Goal: Task Accomplishment & Management: Manage account settings

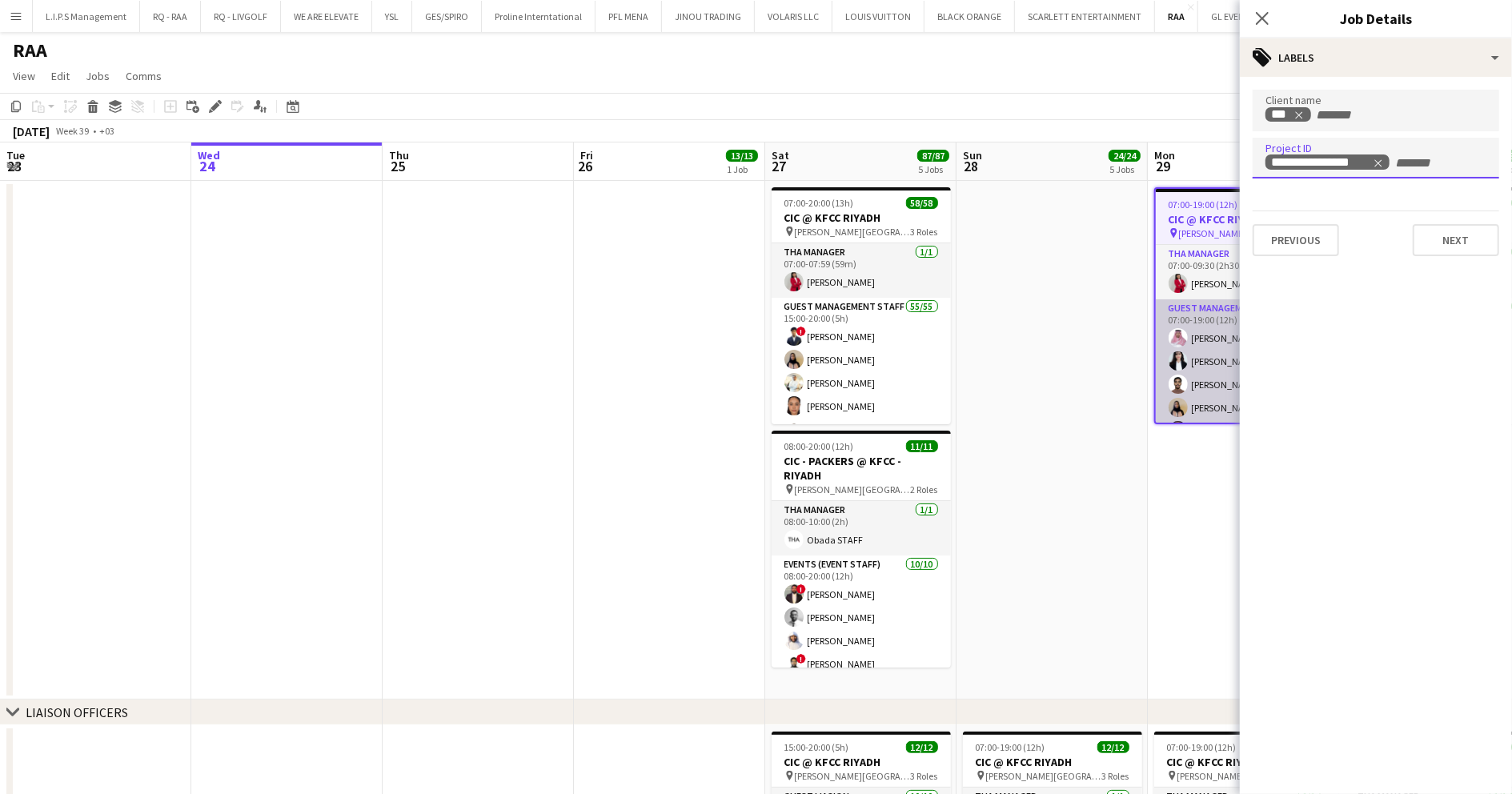
scroll to position [158, 0]
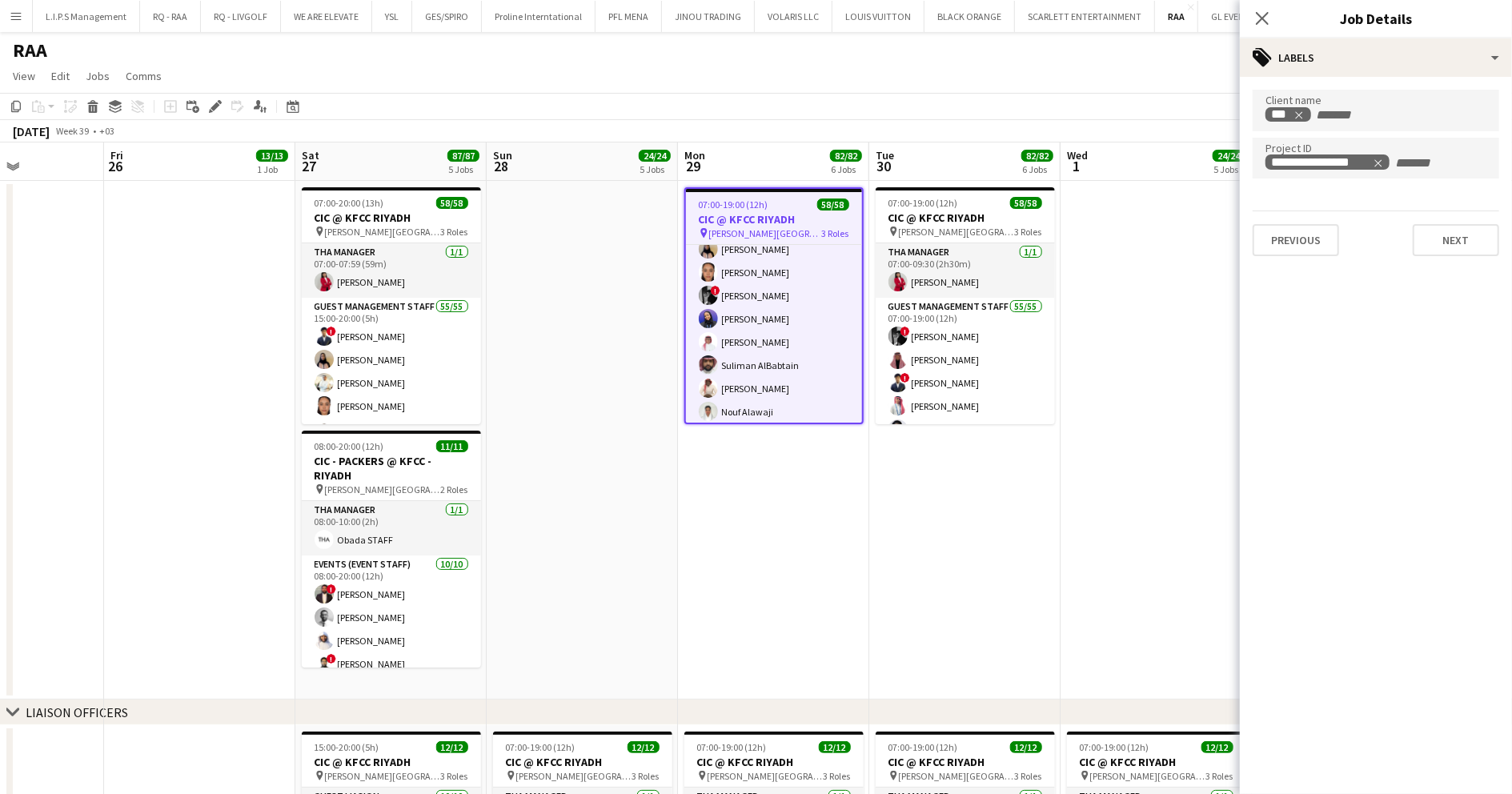
click at [1174, 231] on app-date-cell at bounding box center [1156, 440] width 191 height 519
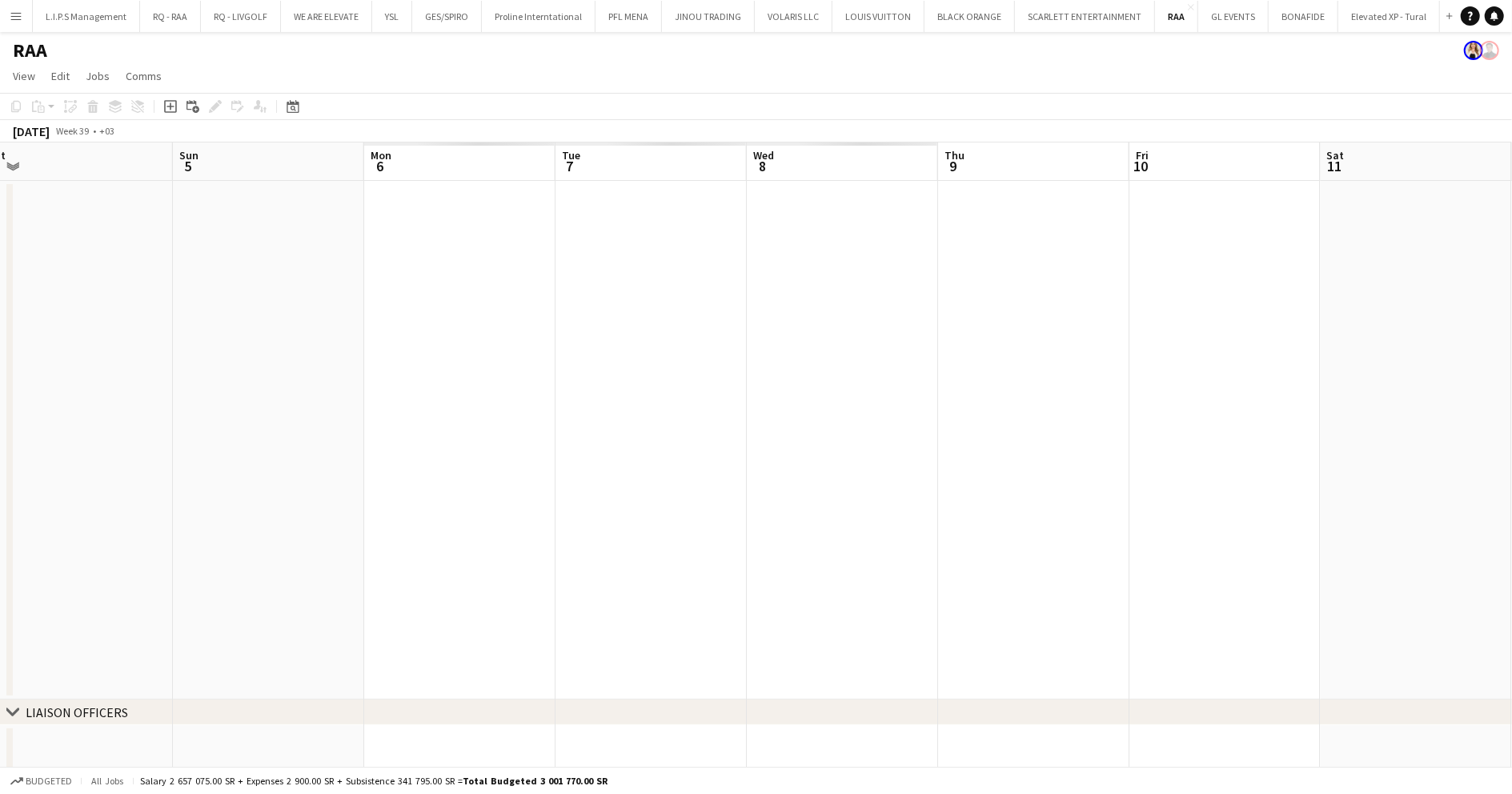
drag, startPoint x: 1224, startPoint y: 322, endPoint x: 718, endPoint y: 396, distance: 511.4
drag, startPoint x: 676, startPoint y: 408, endPoint x: 947, endPoint y: 348, distance: 277.6
drag, startPoint x: 951, startPoint y: 346, endPoint x: 299, endPoint y: 339, distance: 652.0
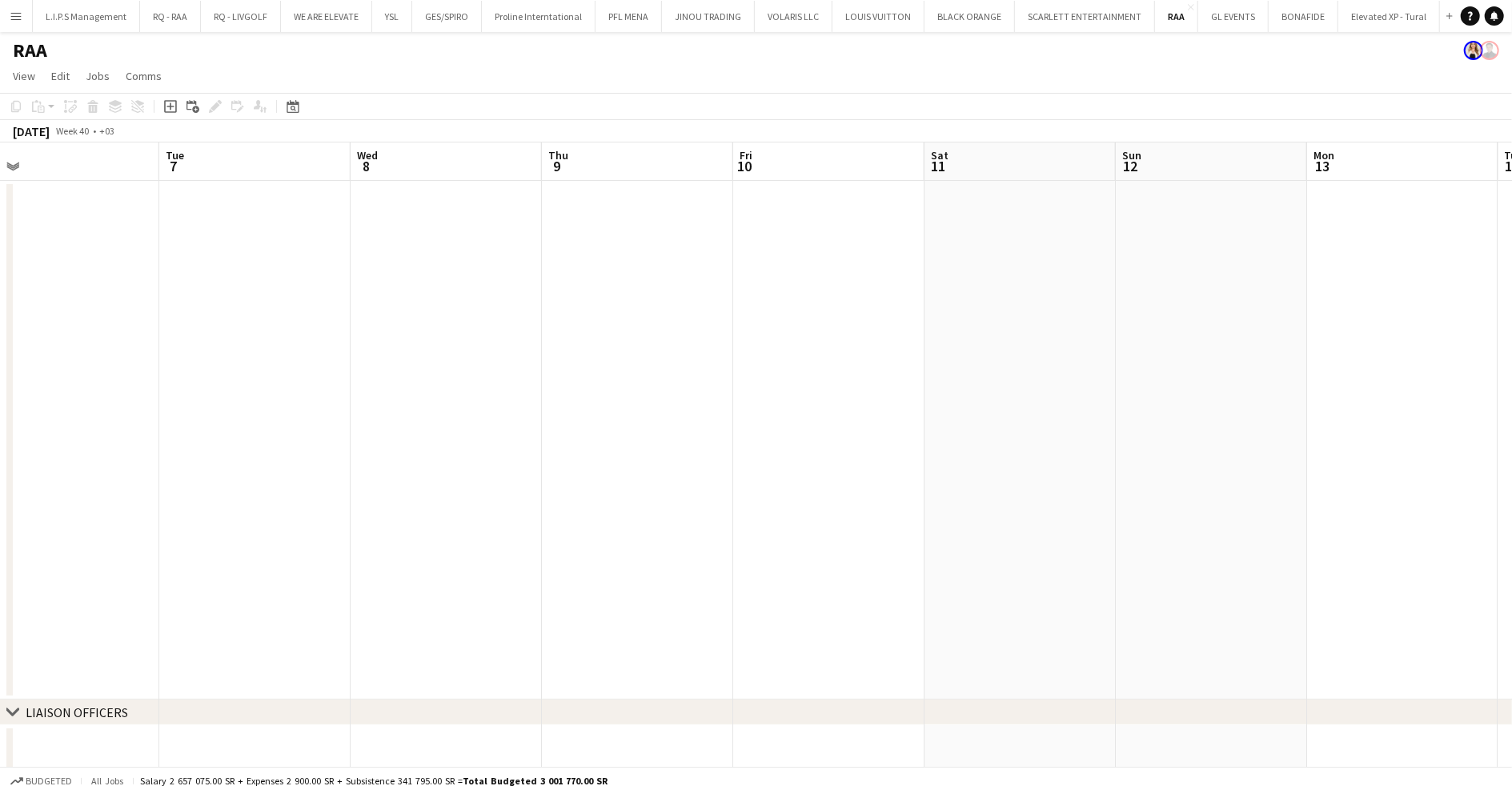
drag, startPoint x: 962, startPoint y: 309, endPoint x: 329, endPoint y: 341, distance: 633.8
drag, startPoint x: 928, startPoint y: 307, endPoint x: 173, endPoint y: 337, distance: 755.6
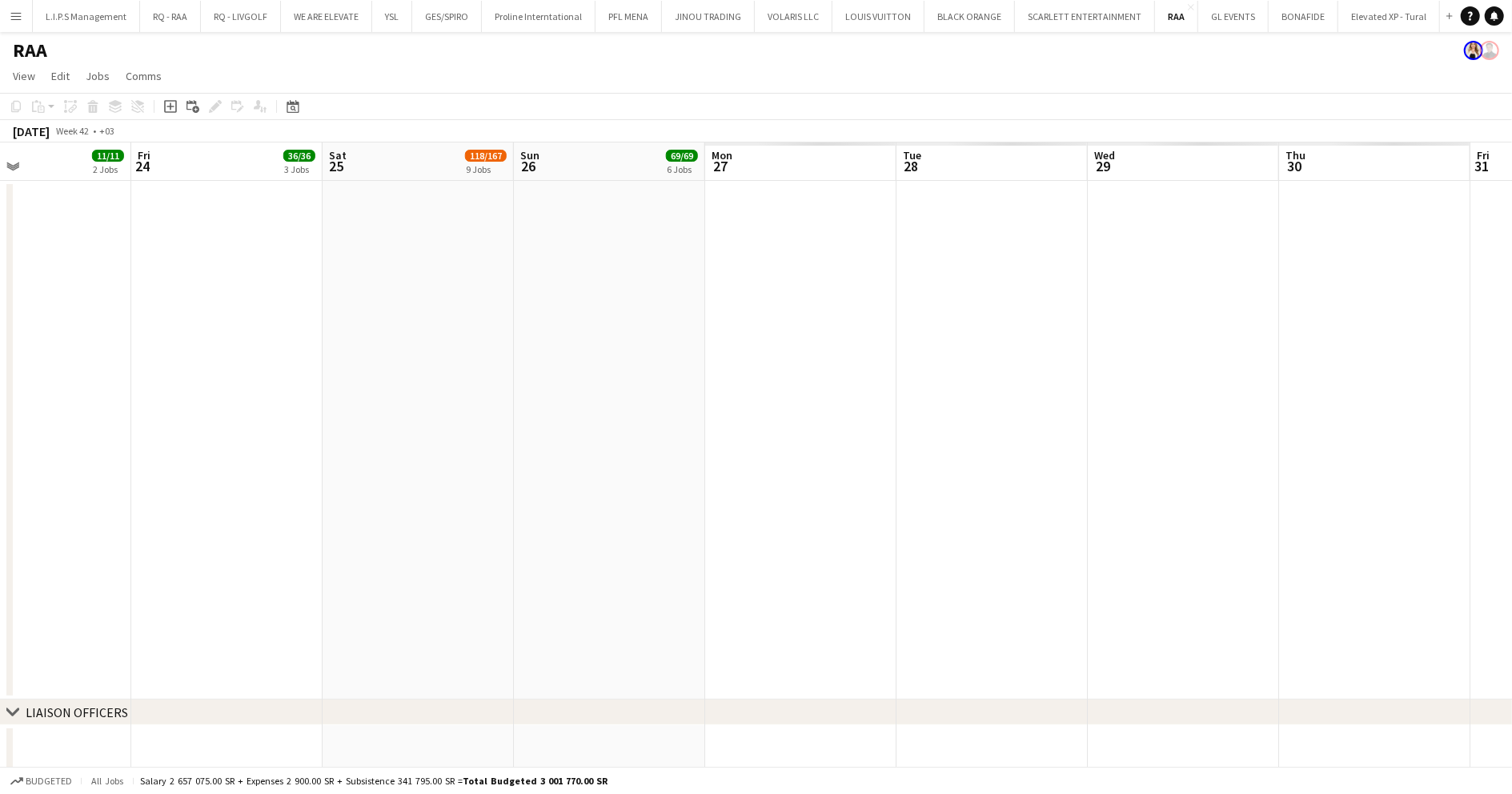
drag, startPoint x: 400, startPoint y: 346, endPoint x: 928, endPoint y: 372, distance: 528.6
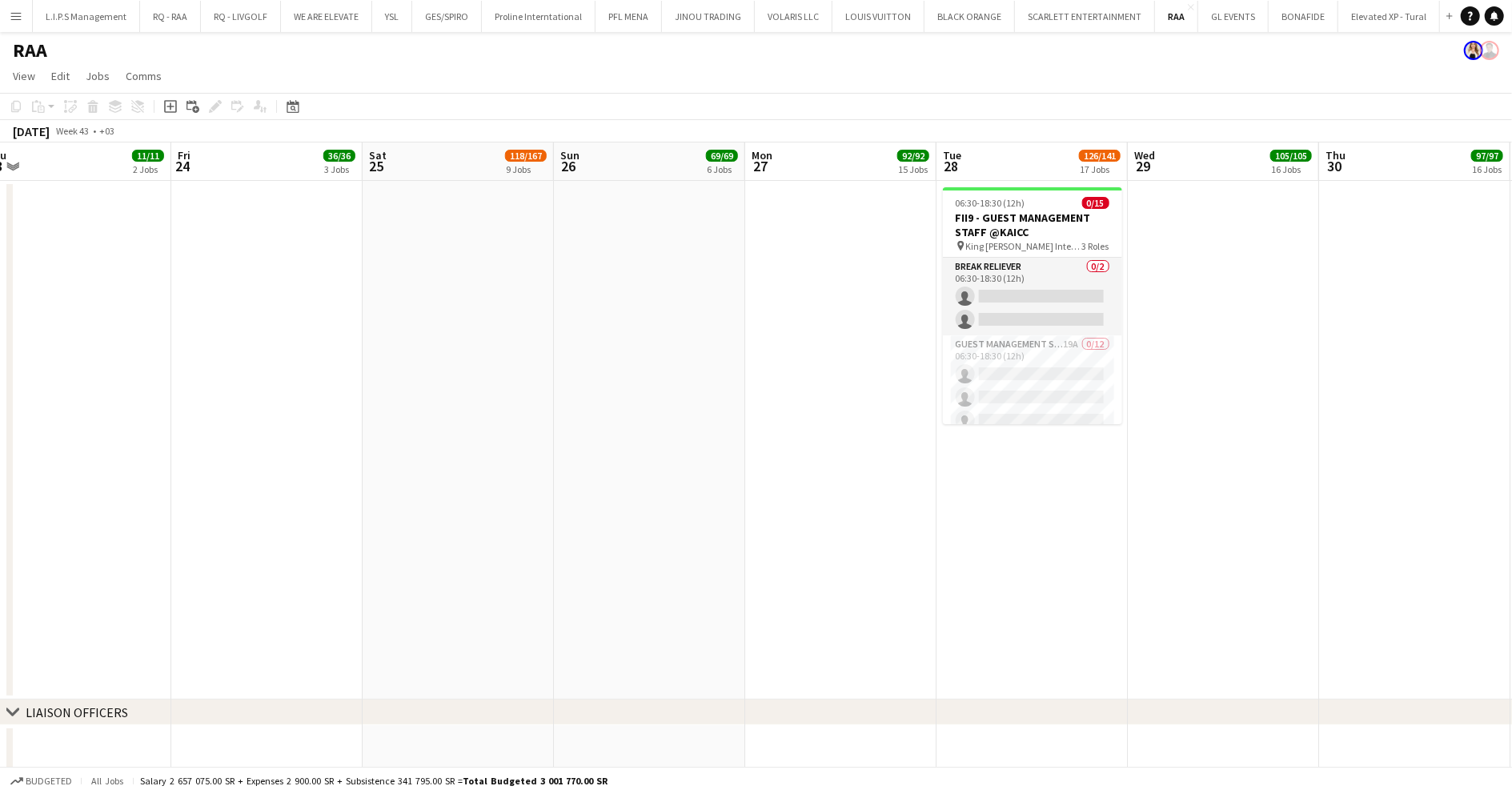
drag, startPoint x: 741, startPoint y: 377, endPoint x: 496, endPoint y: 373, distance: 245.0
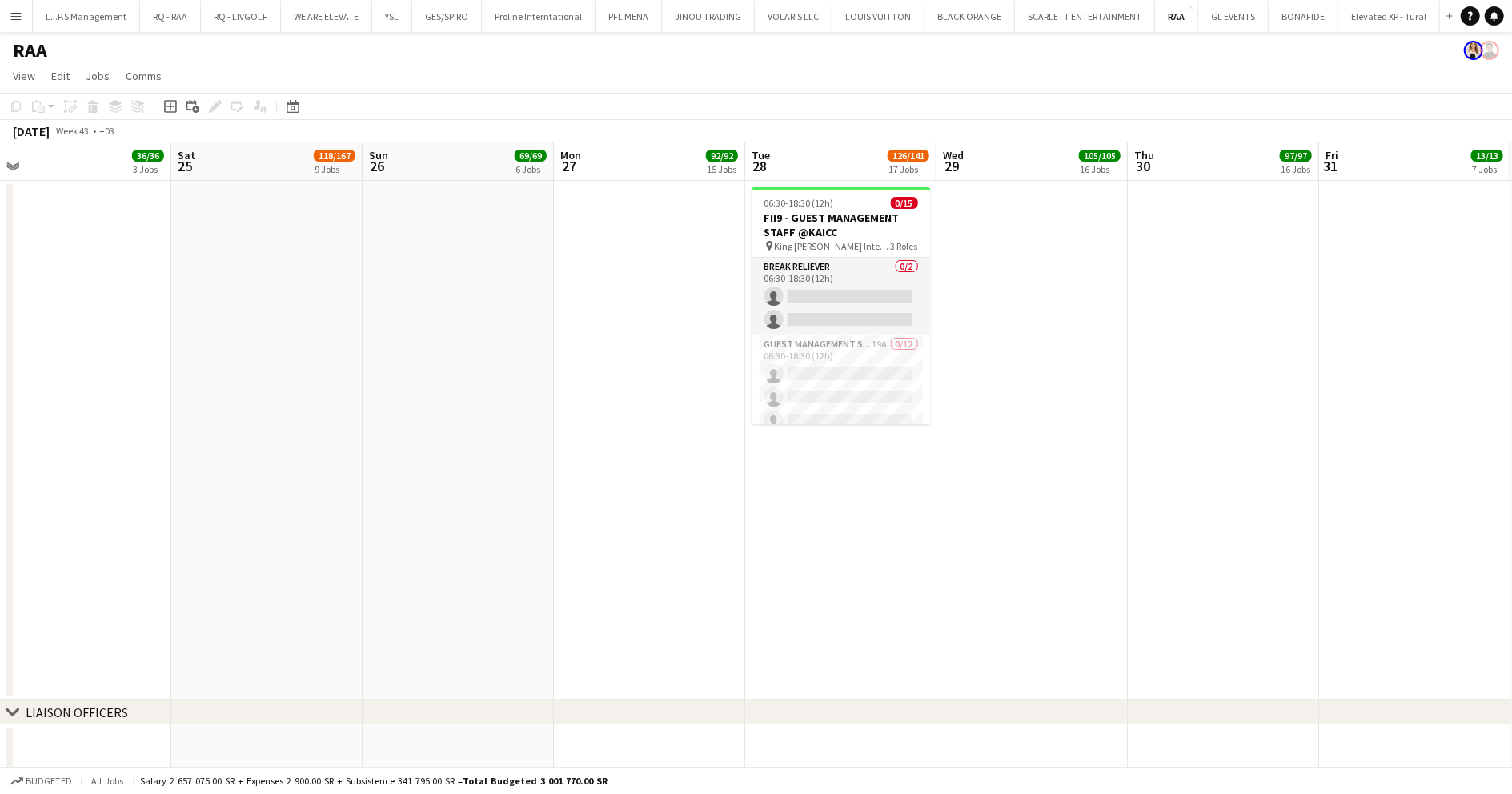
scroll to position [0, 578]
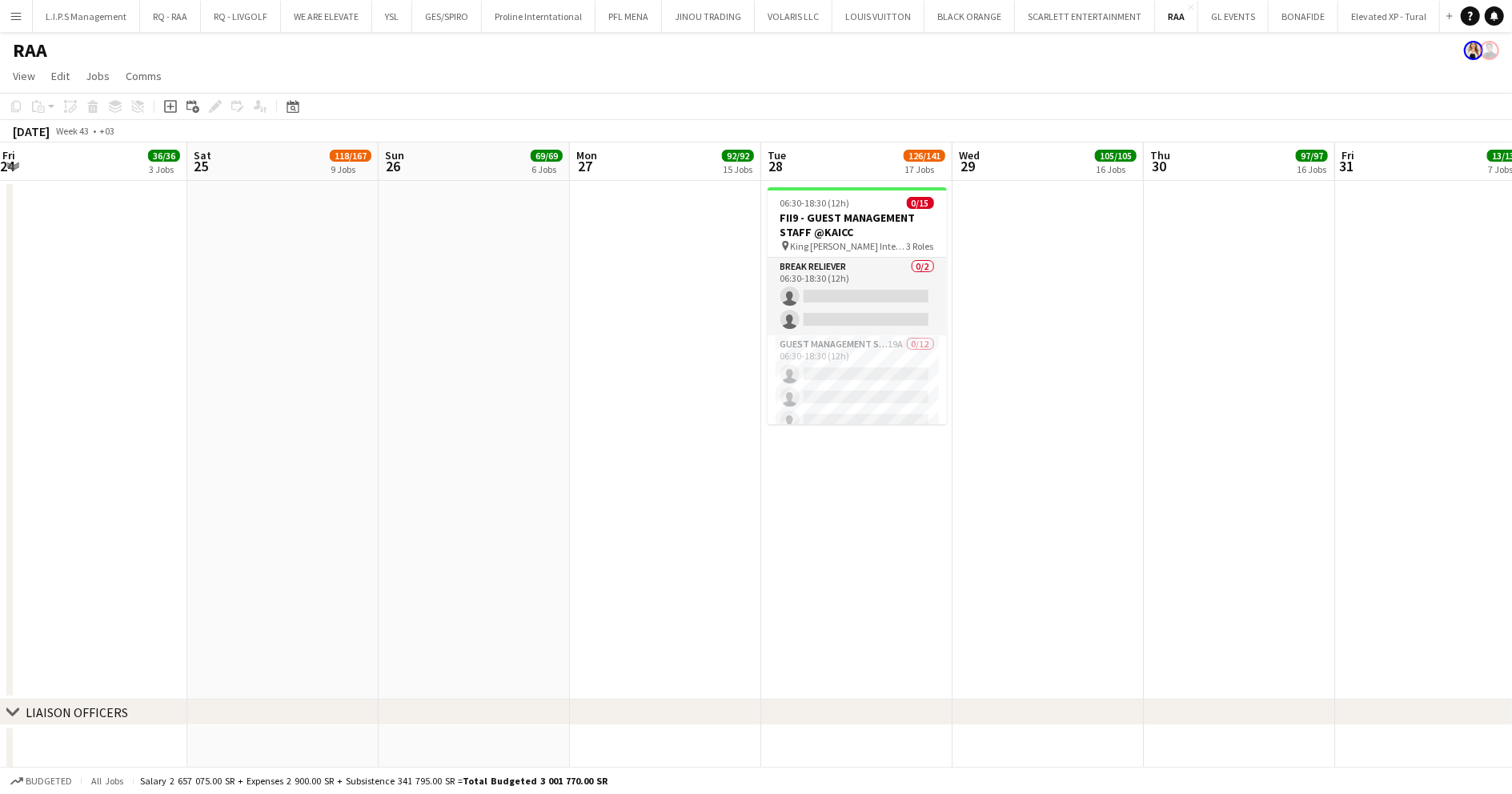
drag, startPoint x: 908, startPoint y: 375, endPoint x: 1384, endPoint y: 95, distance: 552.2
click at [906, 375] on app-card-role "Guest Management Staff 19A 0/12 06:30-18:30 (12h) single-neutral-actions single…" at bounding box center [857, 491] width 179 height 310
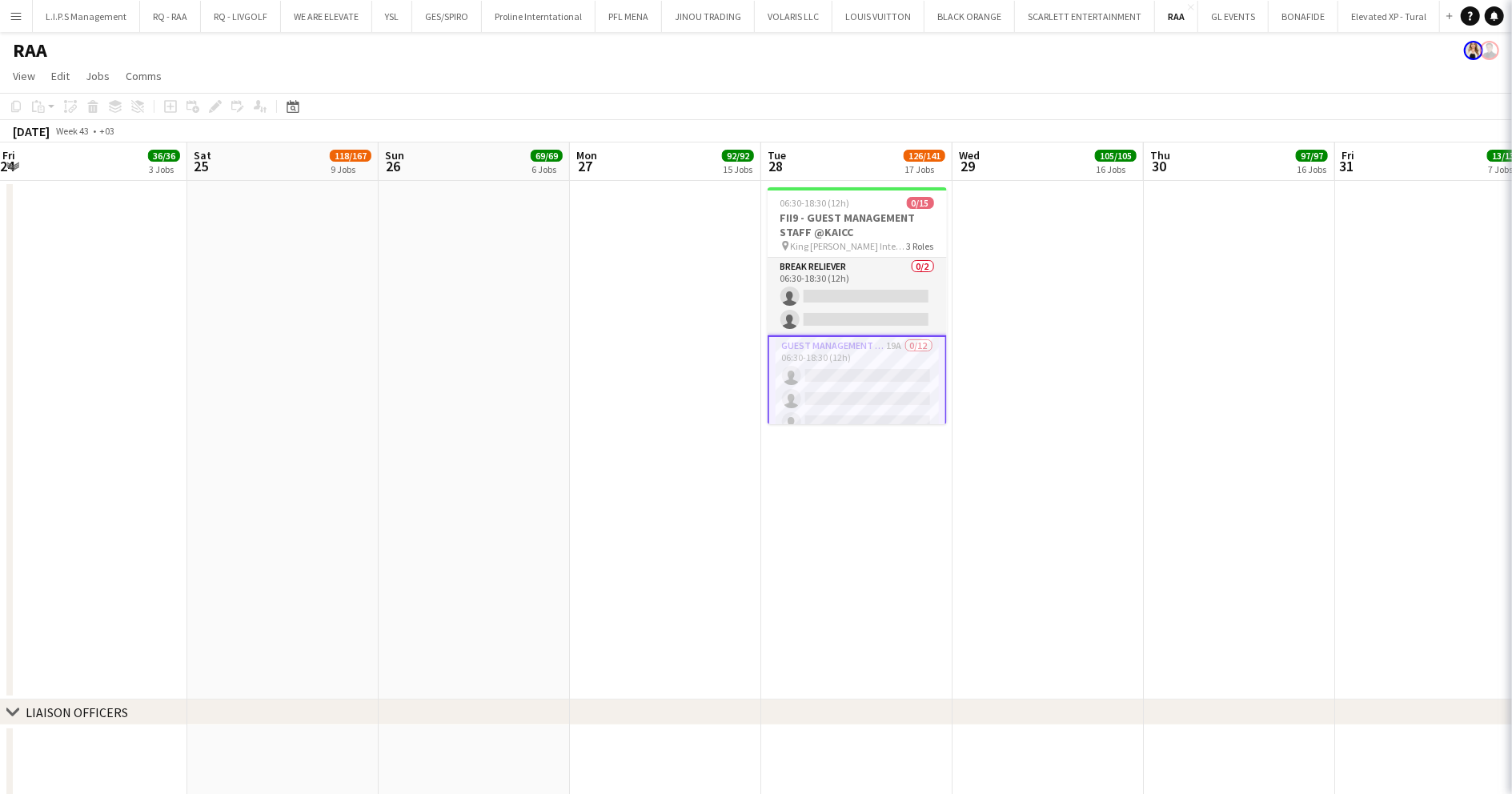
scroll to position [0, 580]
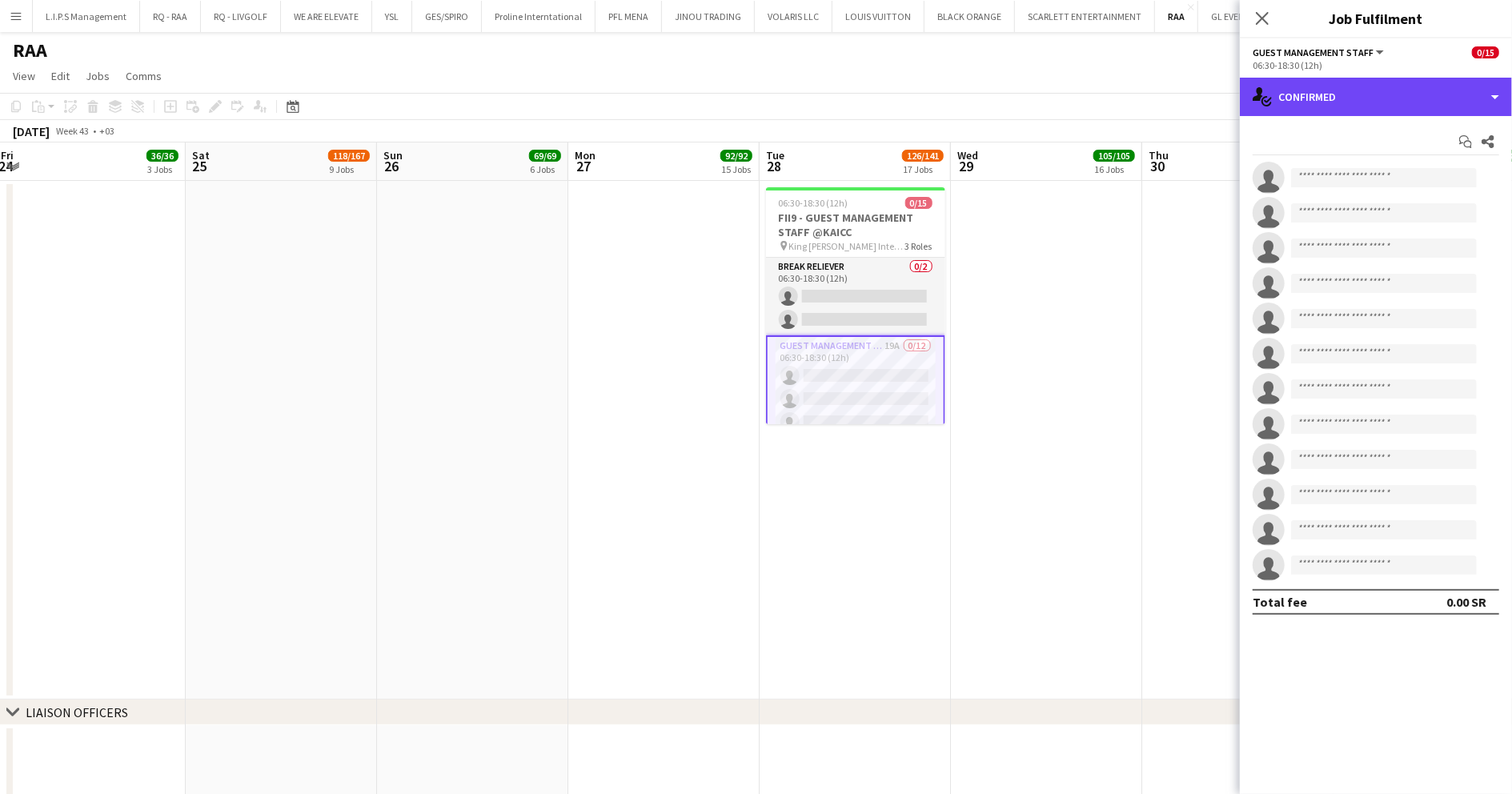
click at [1399, 97] on div "single-neutral-actions-check-2 Confirmed" at bounding box center [1376, 97] width 272 height 39
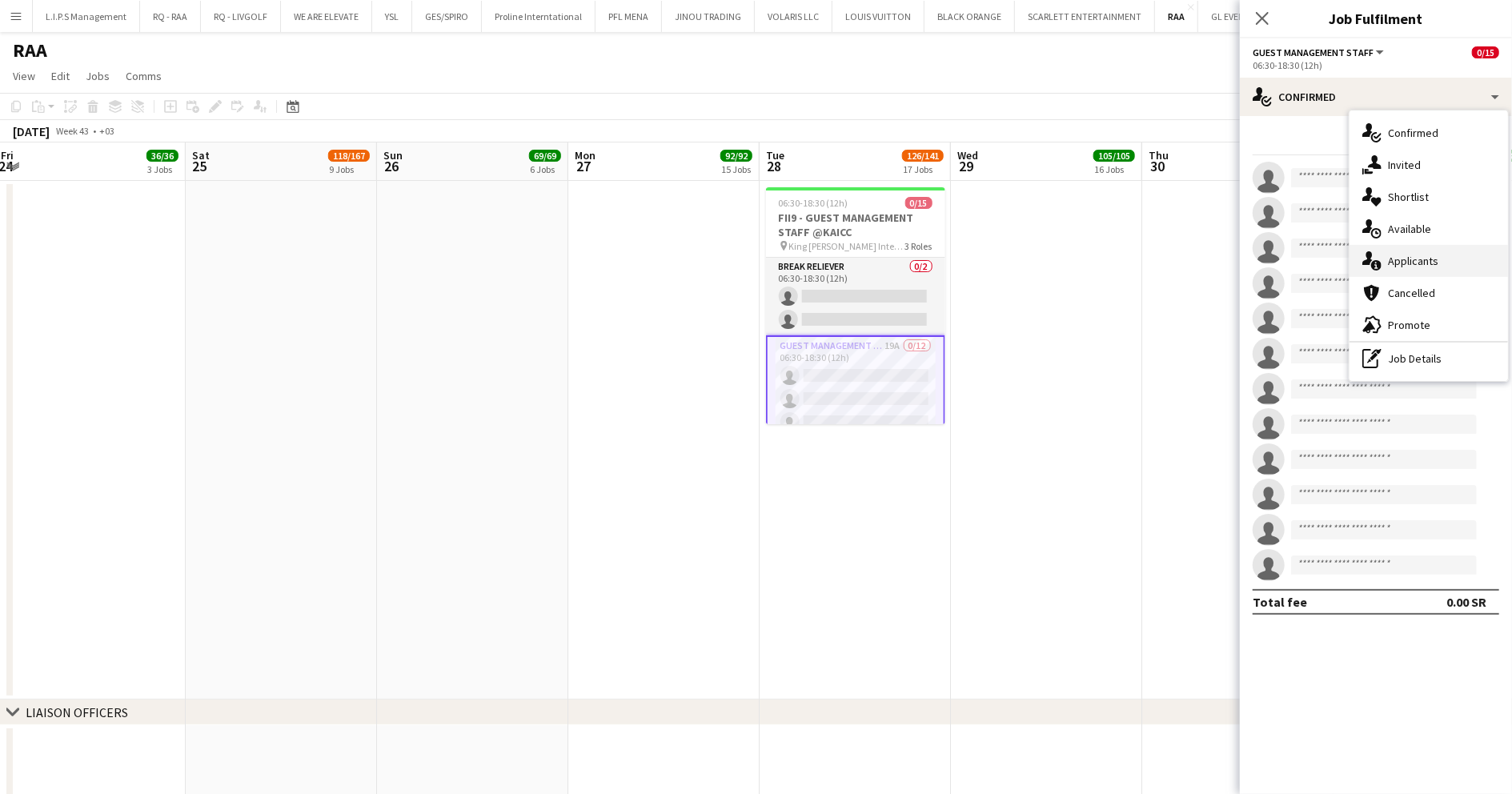
click at [1423, 263] on span "Applicants" at bounding box center [1413, 260] width 51 height 15
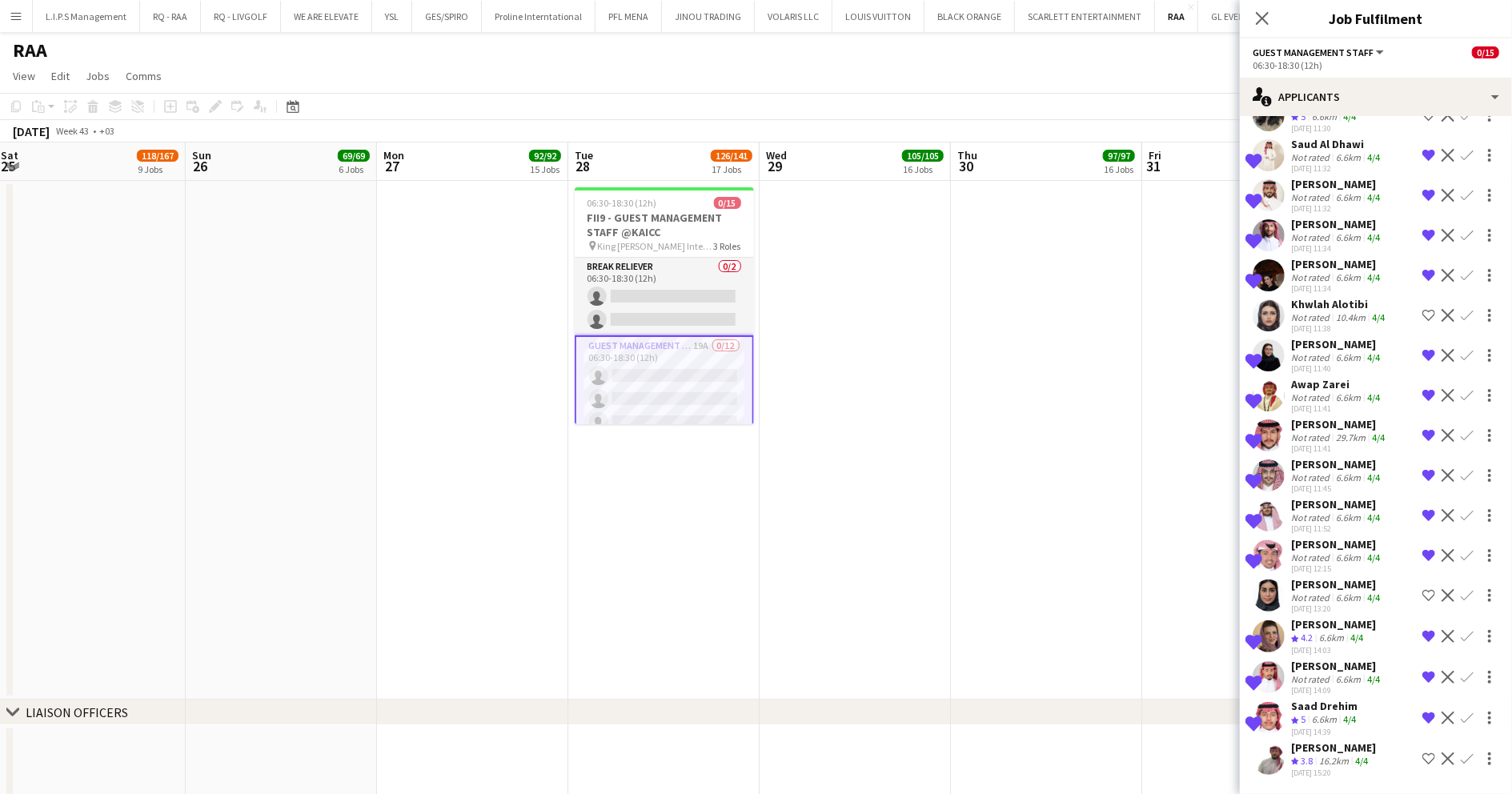
scroll to position [0, 572]
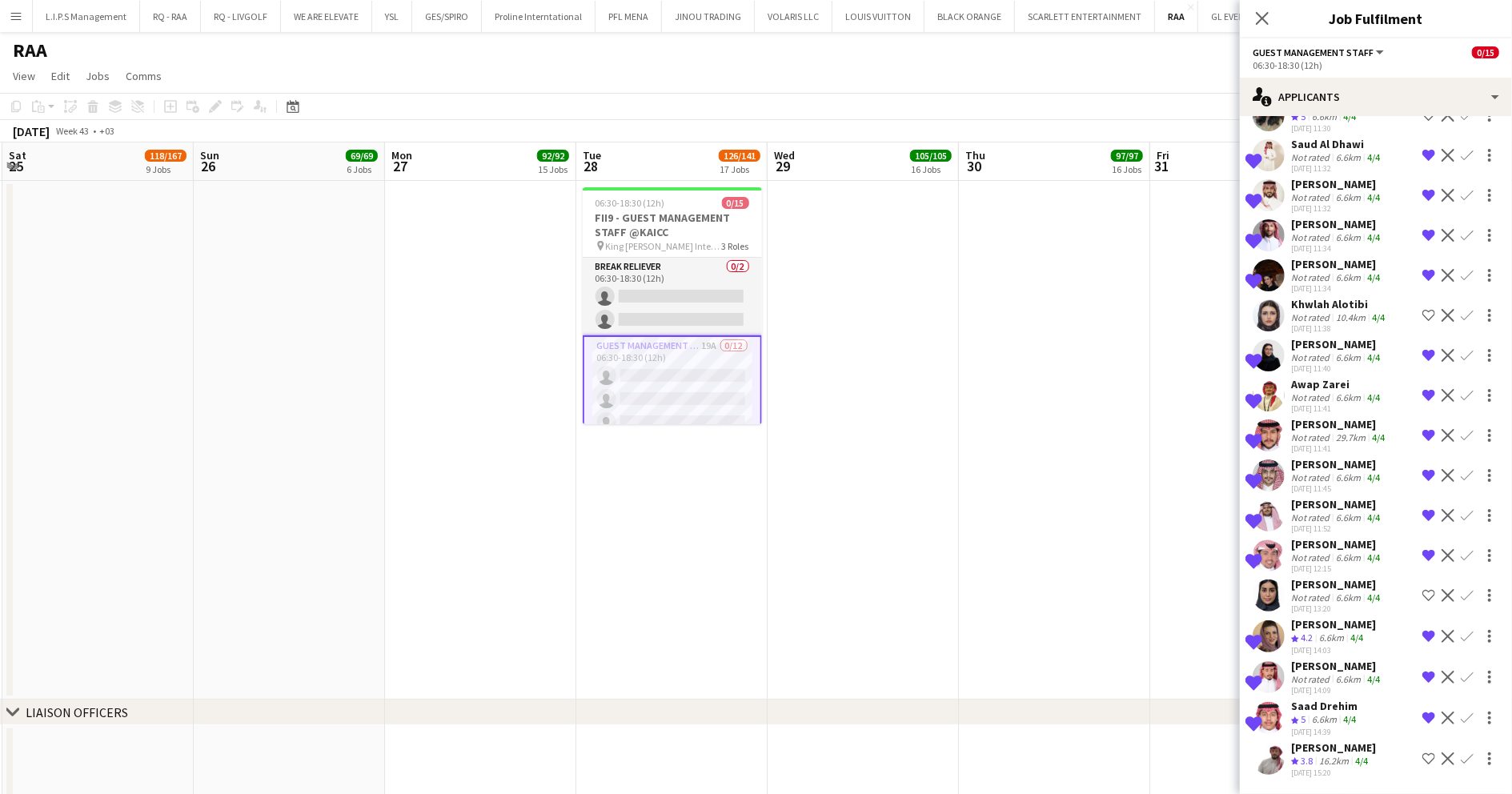
drag, startPoint x: 1027, startPoint y: 279, endPoint x: 844, endPoint y: 322, distance: 188.0
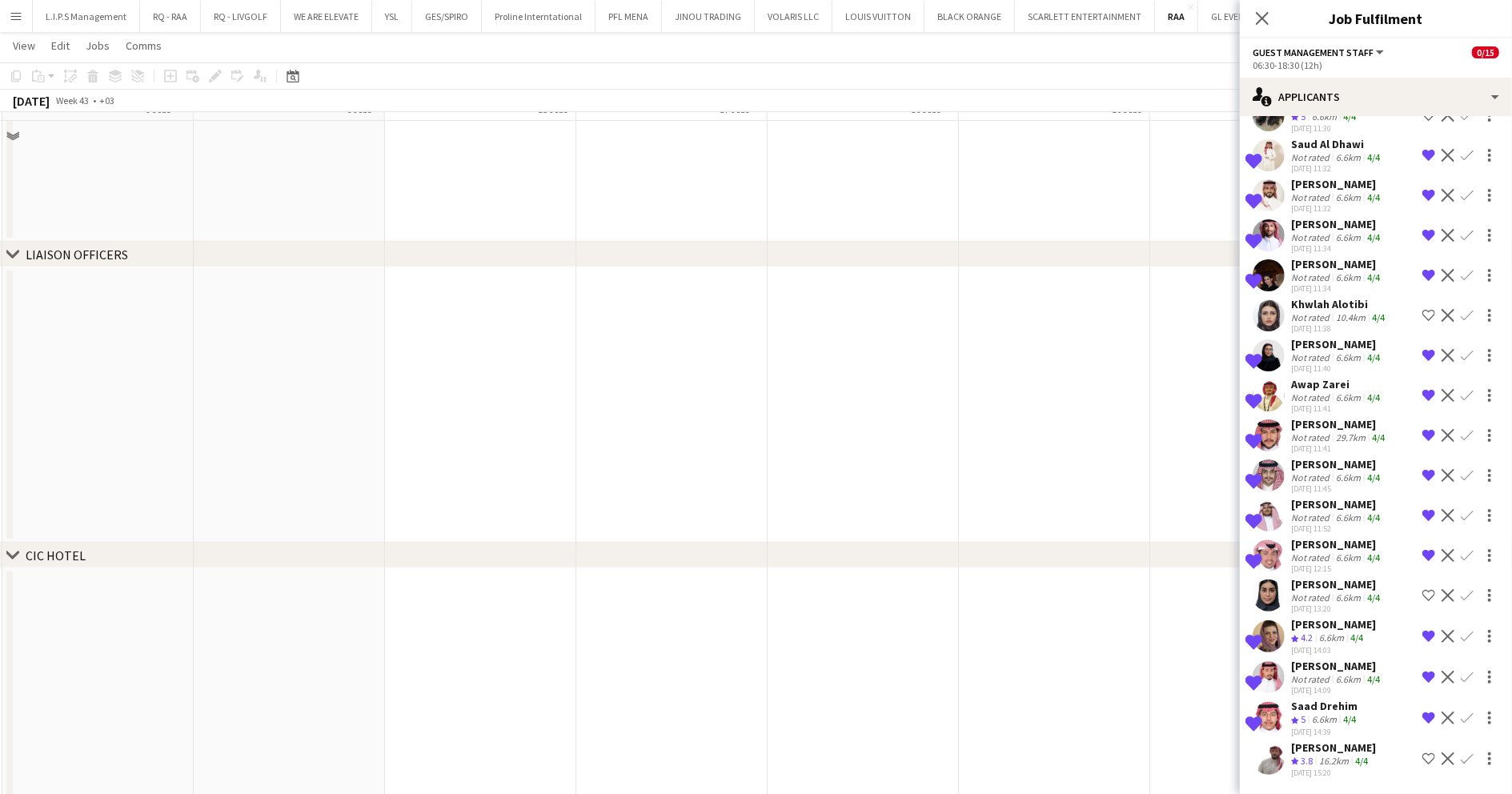
scroll to position [854, 0]
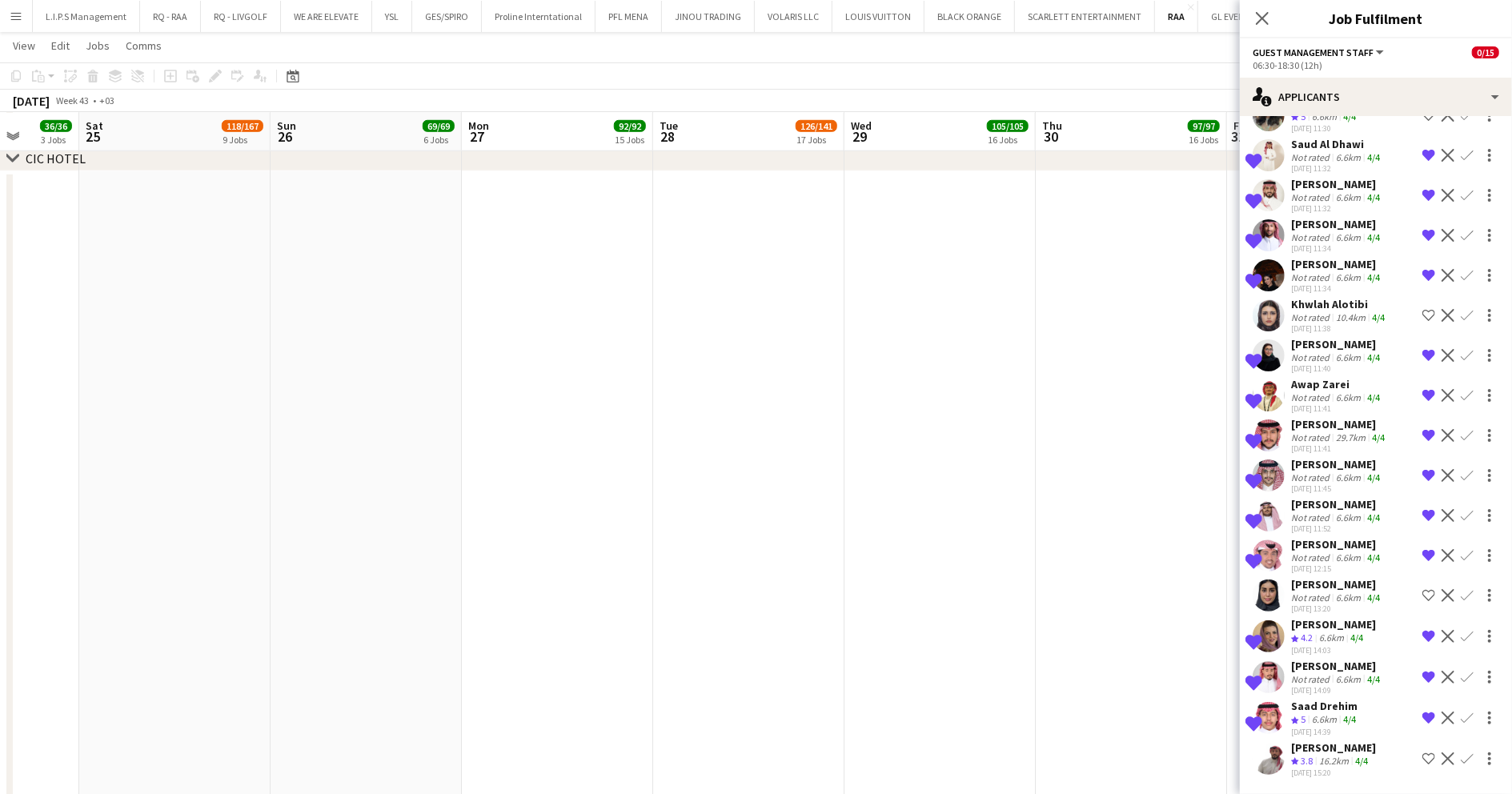
drag, startPoint x: 735, startPoint y: 421, endPoint x: 866, endPoint y: 370, distance: 140.6
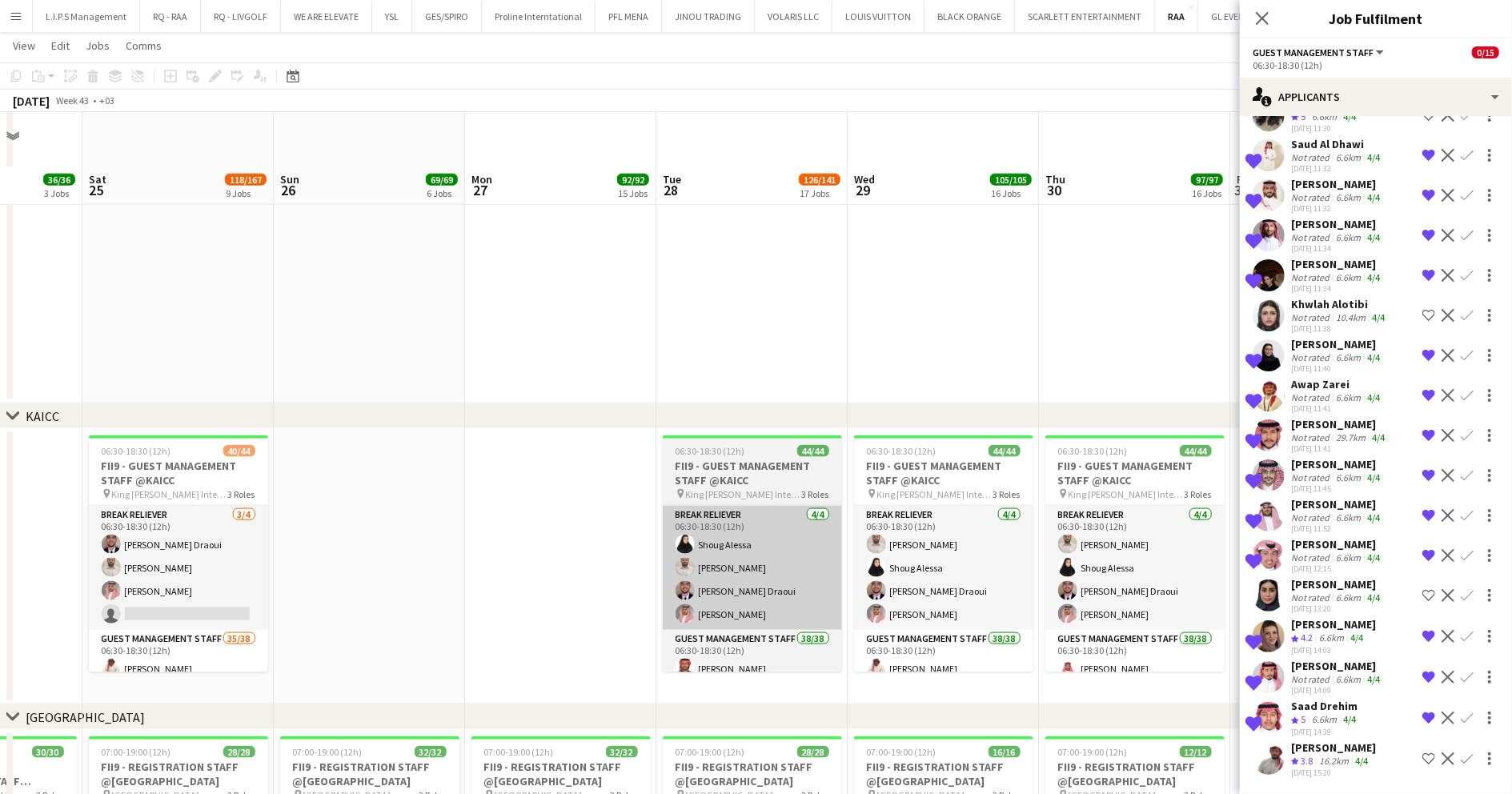
scroll to position [1602, 0]
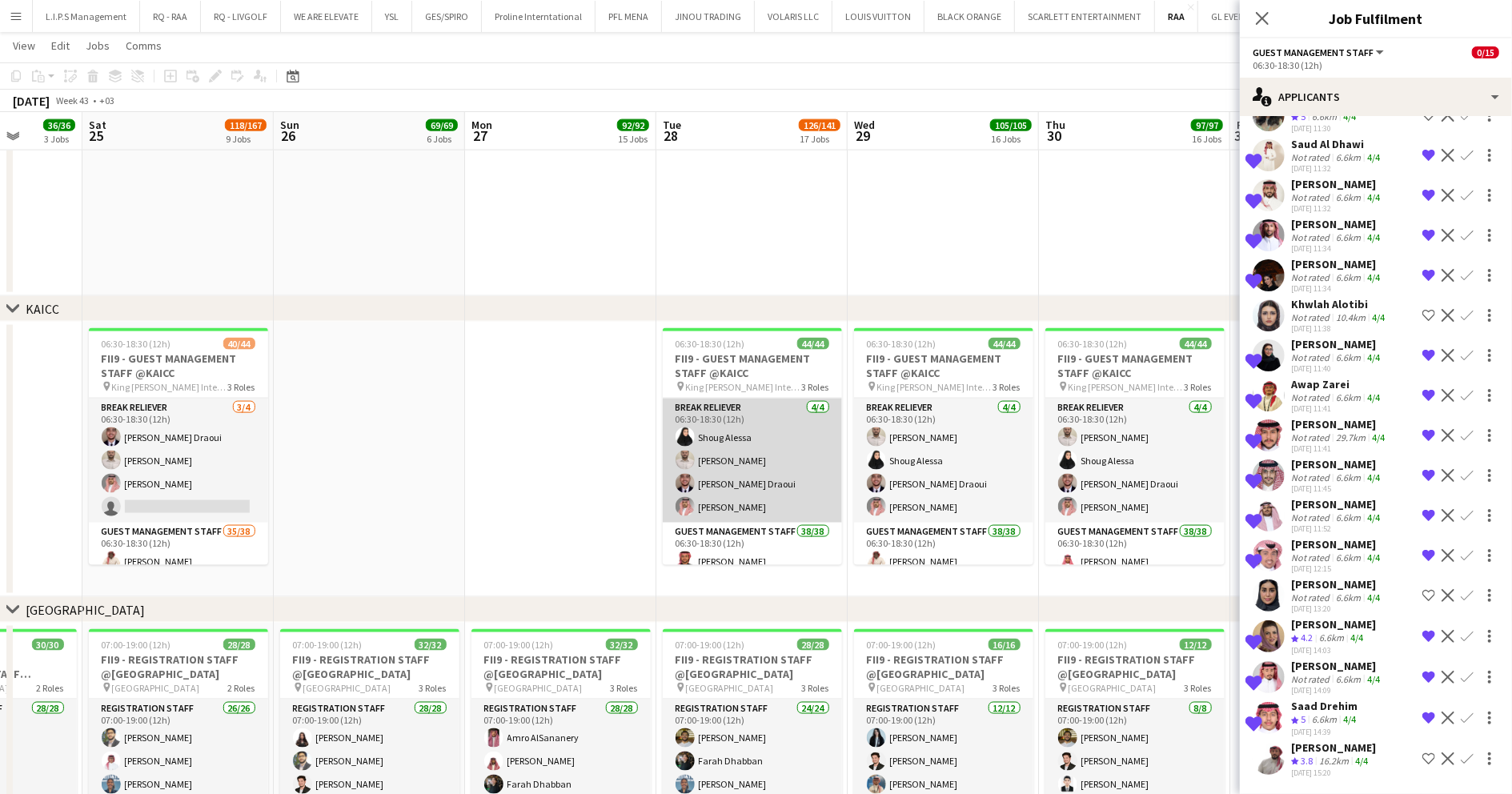
click at [765, 475] on app-card-role "Break reliever 4/4 06:30-18:30 (12h) Shoug Alessa Mohammed Midhat Anas Ghurs Dr…" at bounding box center [752, 461] width 179 height 124
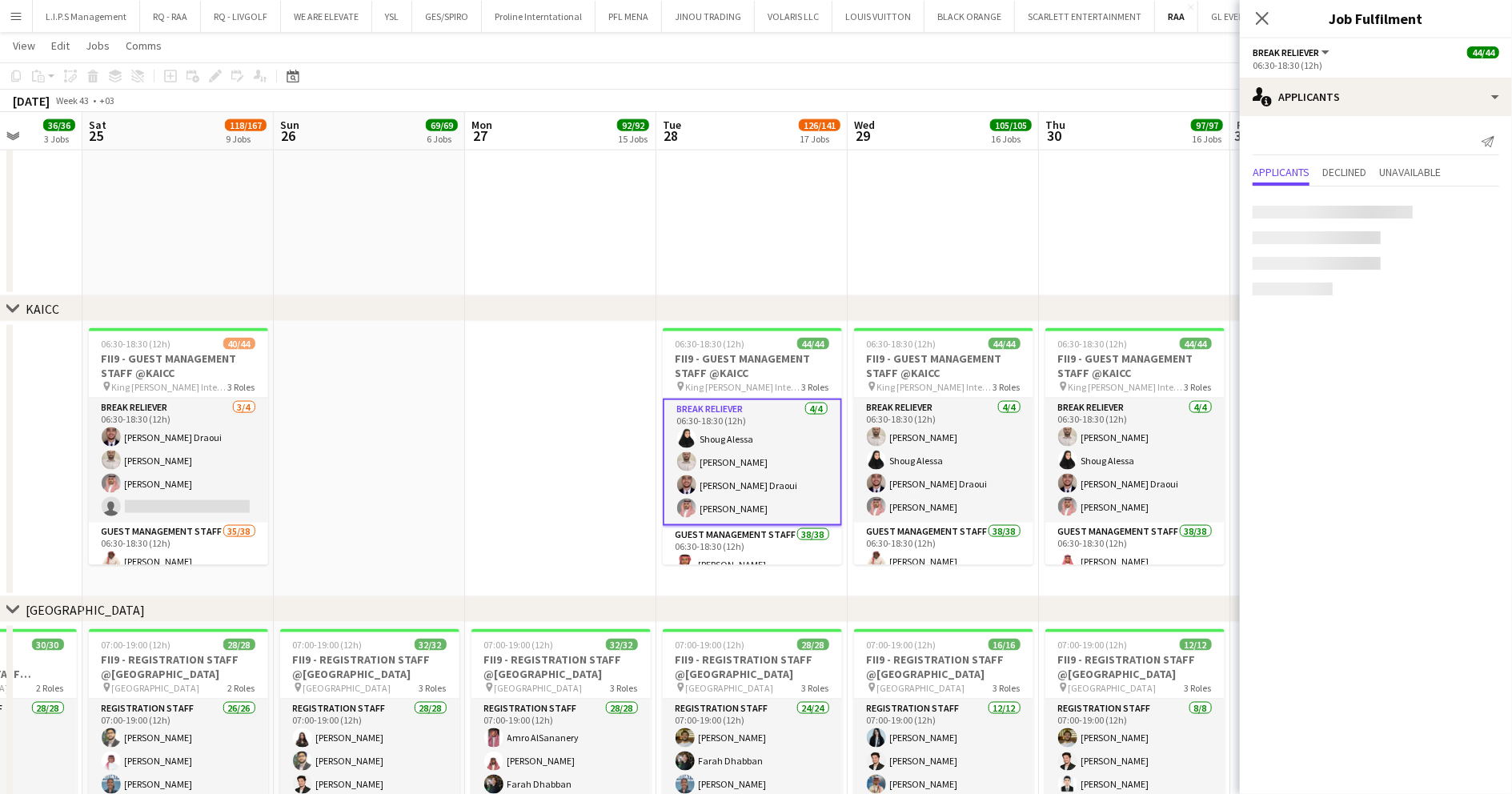
scroll to position [104, 0]
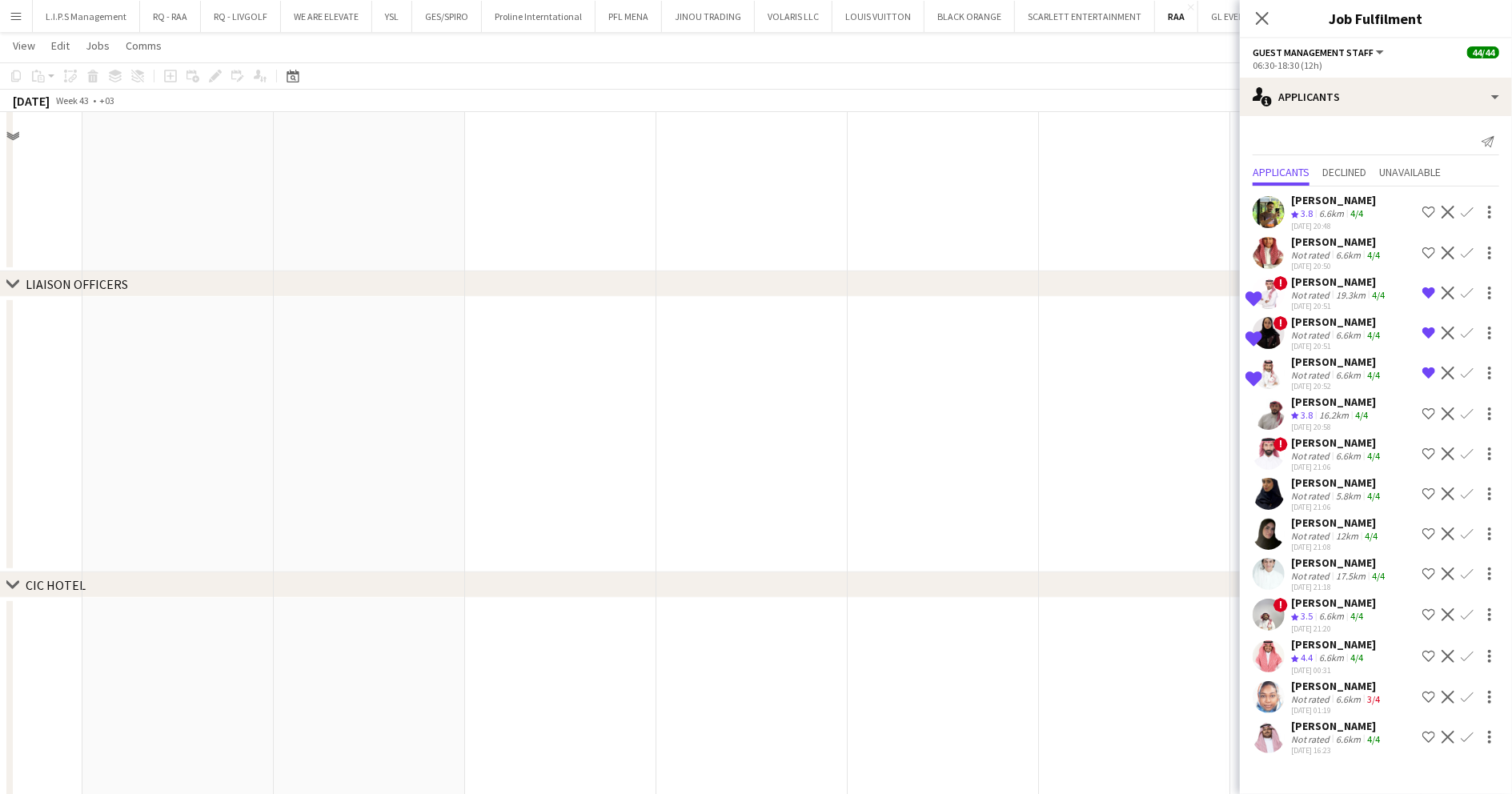
scroll to position [0, 0]
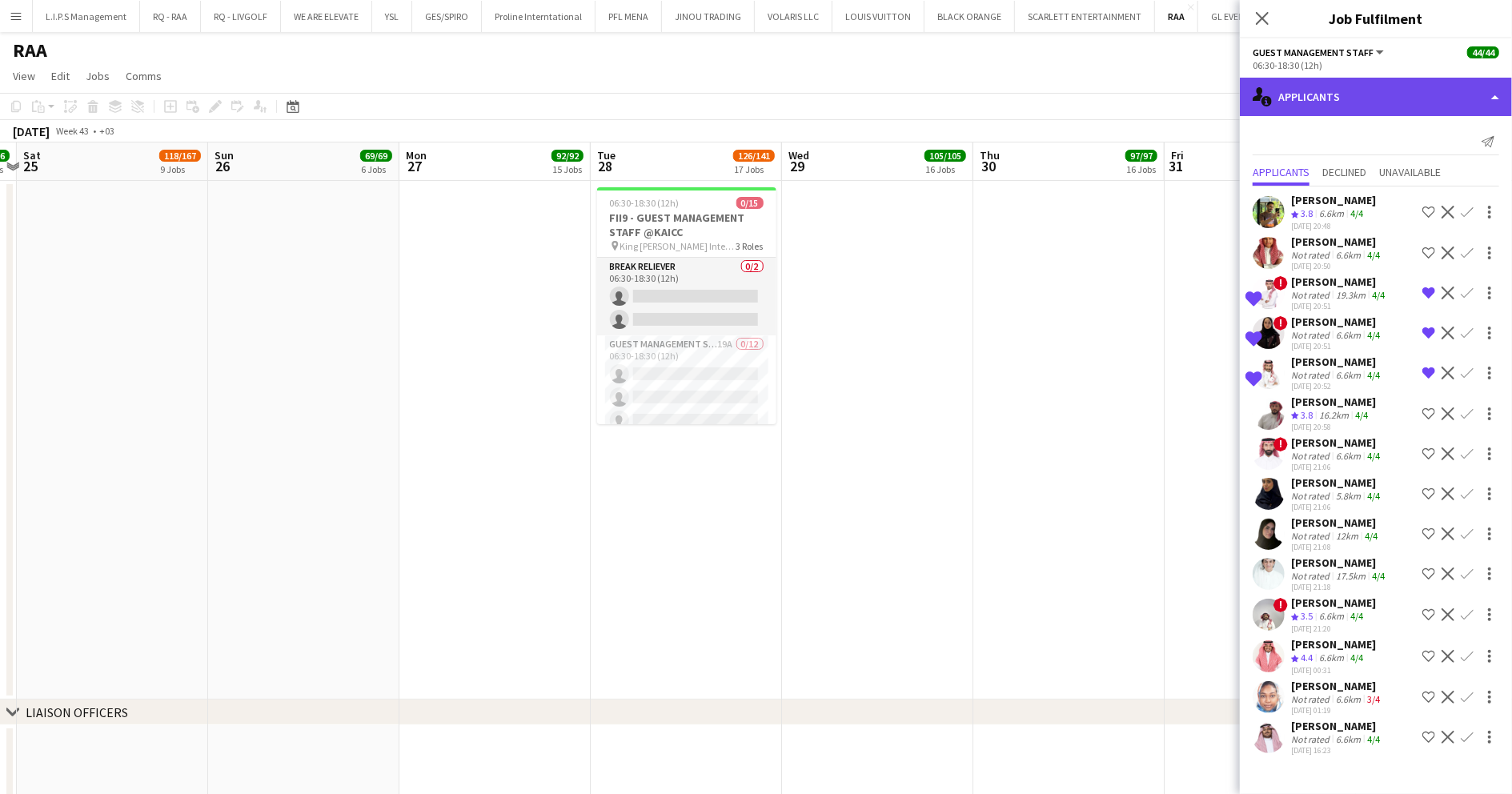
click at [1356, 87] on div "single-neutral-actions-information Applicants" at bounding box center [1376, 97] width 272 height 39
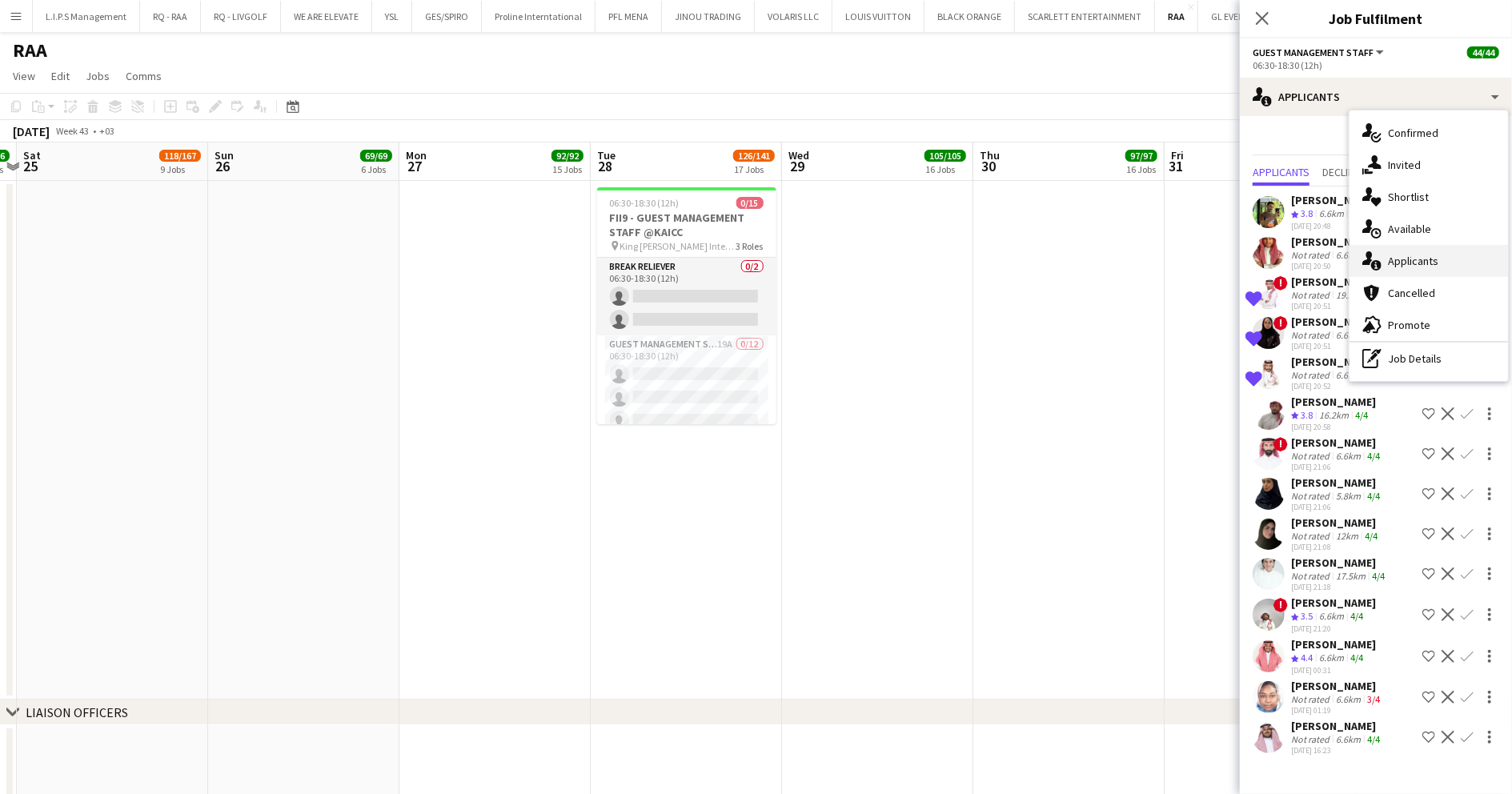
click at [1438, 254] on div "single-neutral-actions-information Applicants" at bounding box center [1428, 260] width 158 height 32
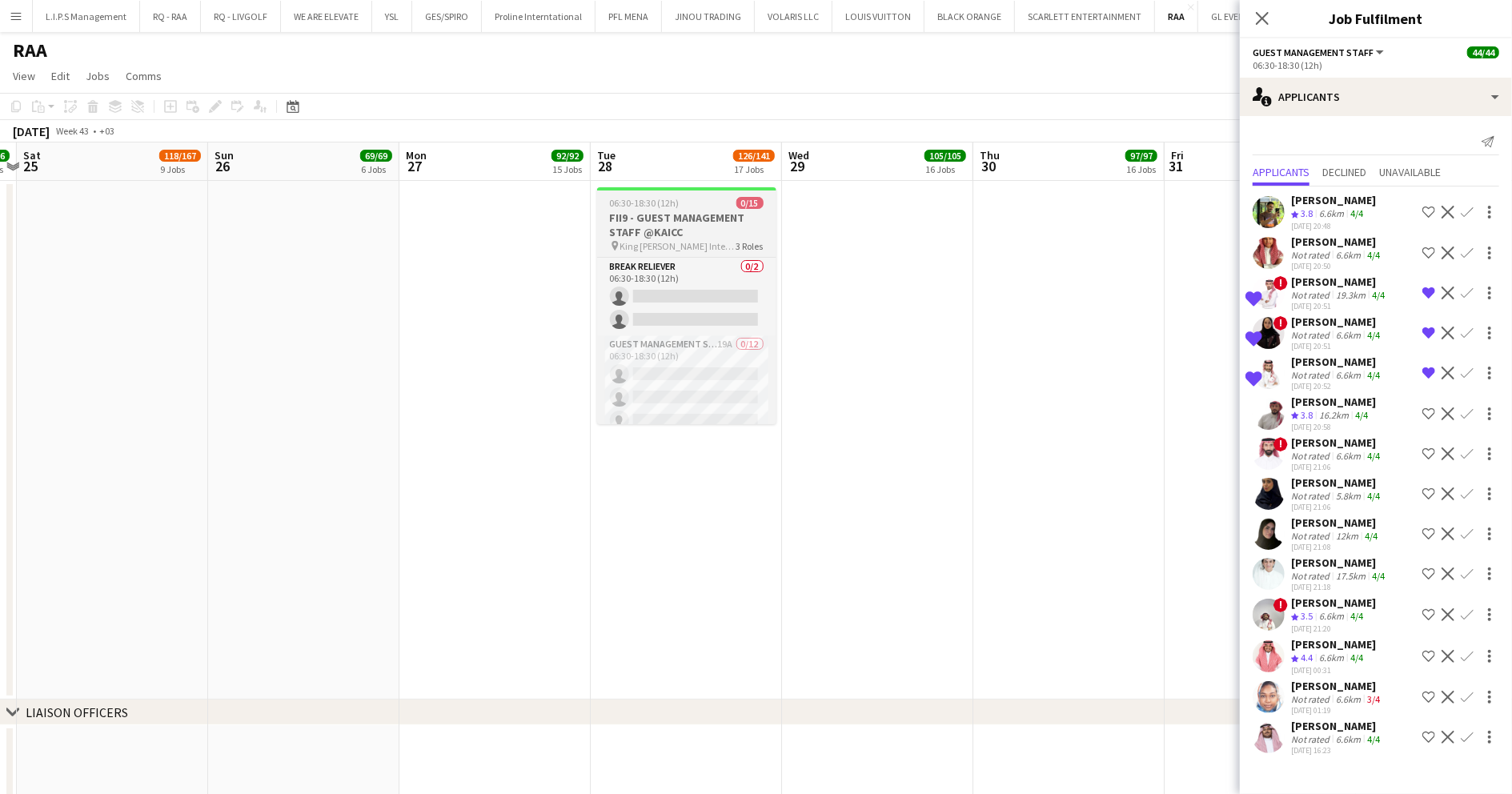
click at [699, 234] on h3 "FII9 - GUEST MANAGEMENT STAFF @KAICC" at bounding box center [686, 225] width 179 height 29
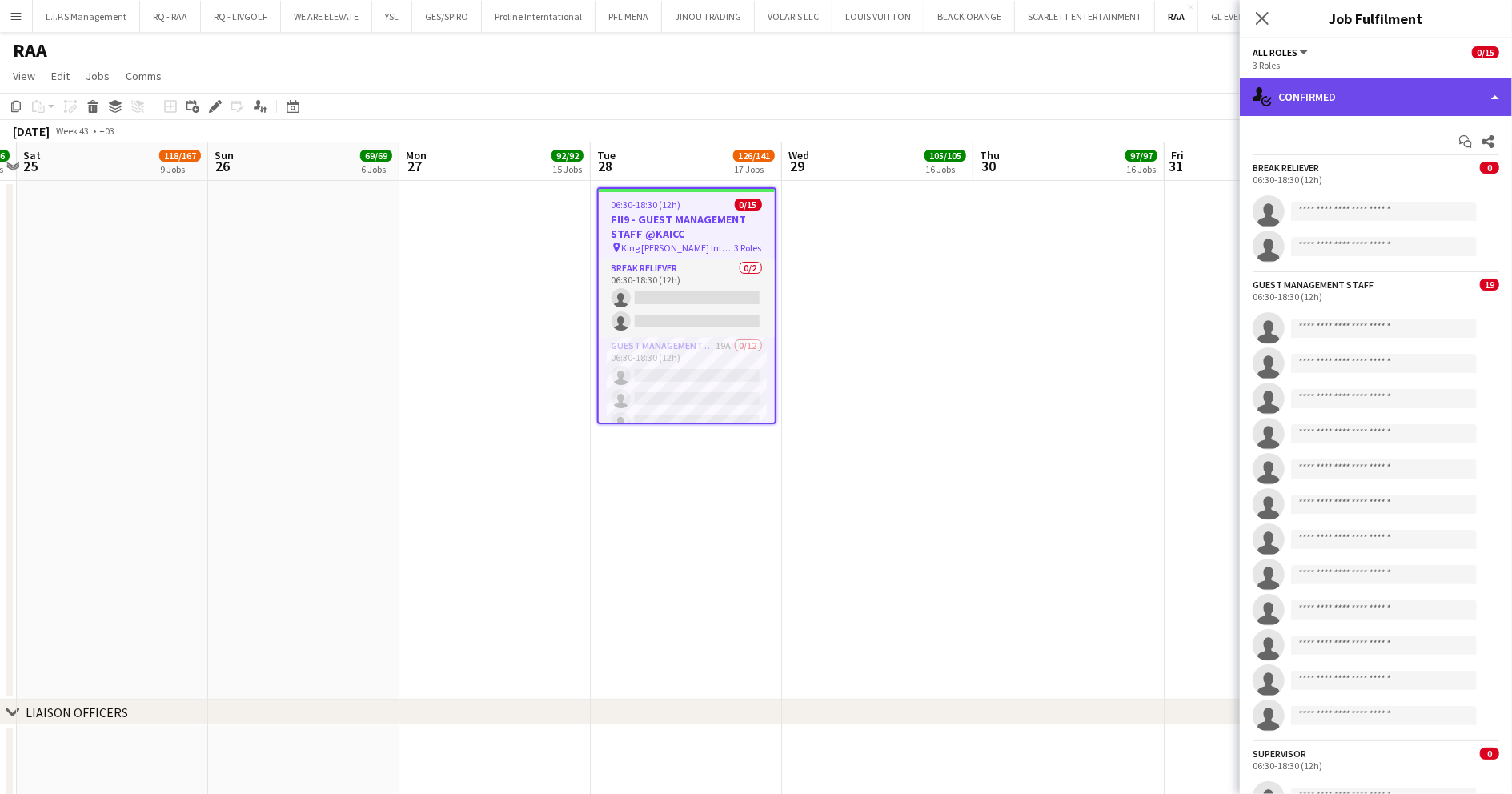
click at [1390, 88] on div "single-neutral-actions-check-2 Confirmed" at bounding box center [1376, 97] width 272 height 39
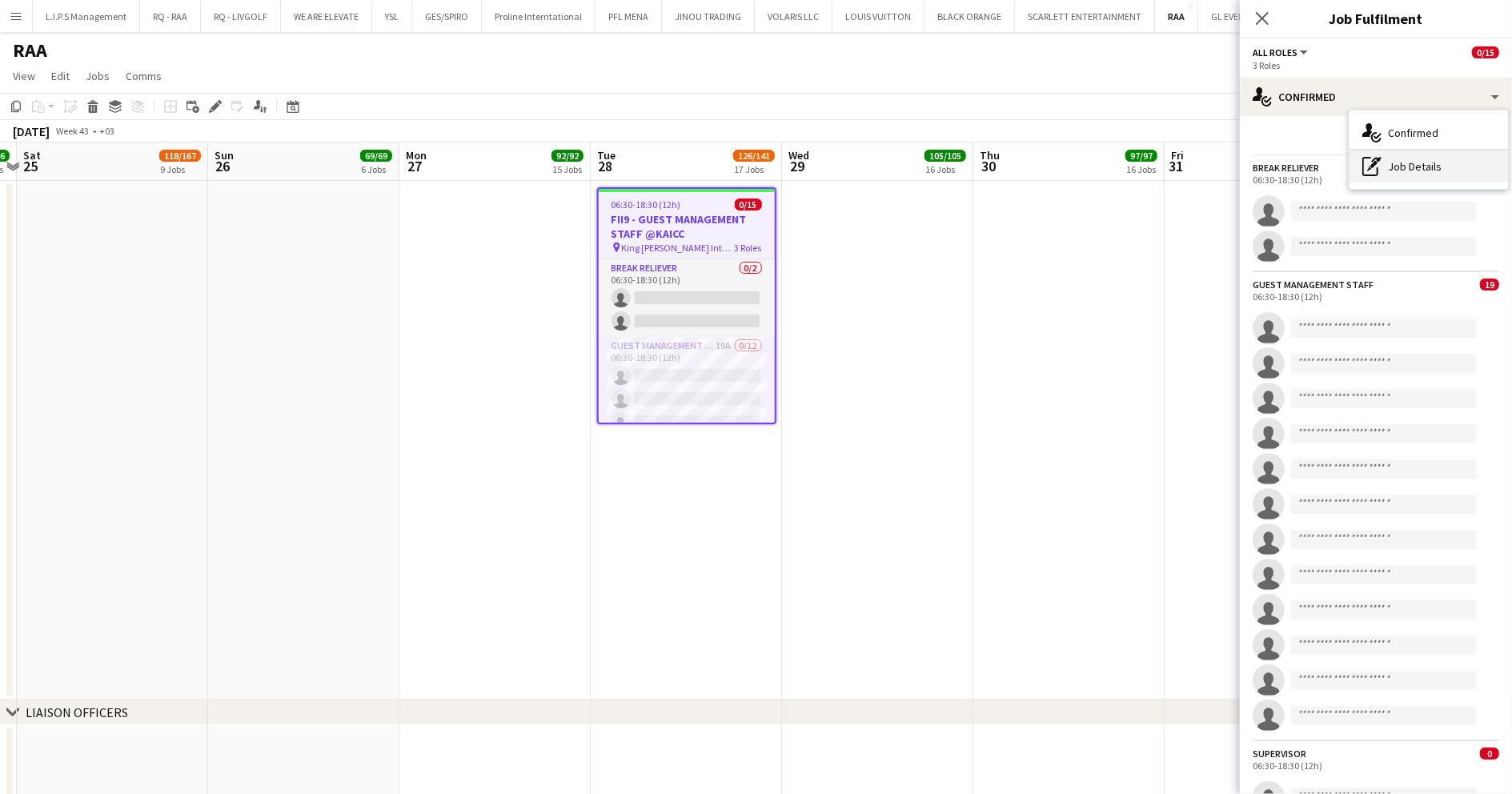
click at [1408, 160] on div "pen-write Job Details" at bounding box center [1428, 166] width 158 height 32
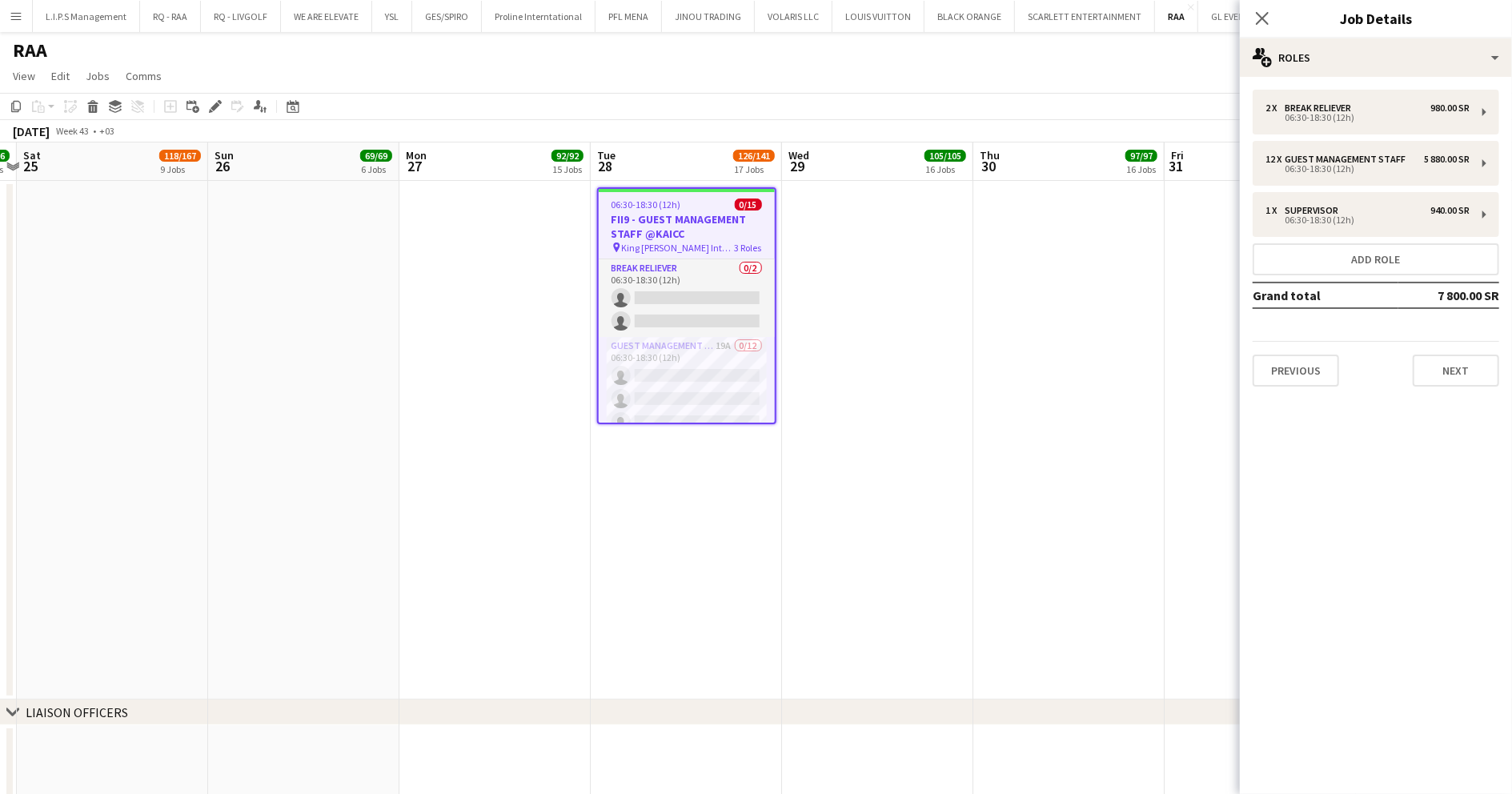
click at [709, 218] on h3 "FII9 - GUEST MANAGEMENT STAFF @KAICC" at bounding box center [687, 227] width 176 height 29
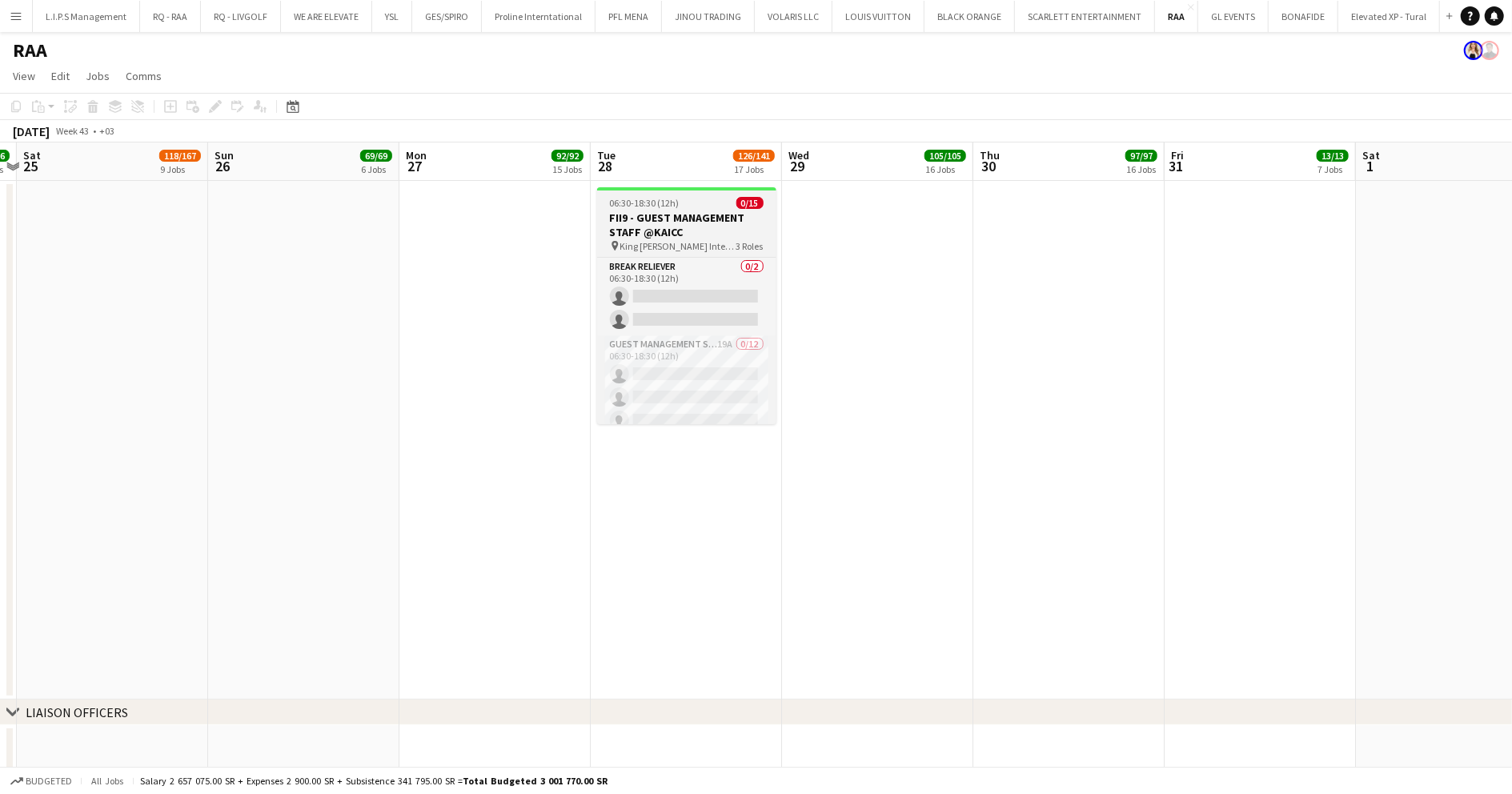
click at [713, 224] on h3 "FII9 - GUEST MANAGEMENT STAFF @KAICC" at bounding box center [686, 225] width 179 height 29
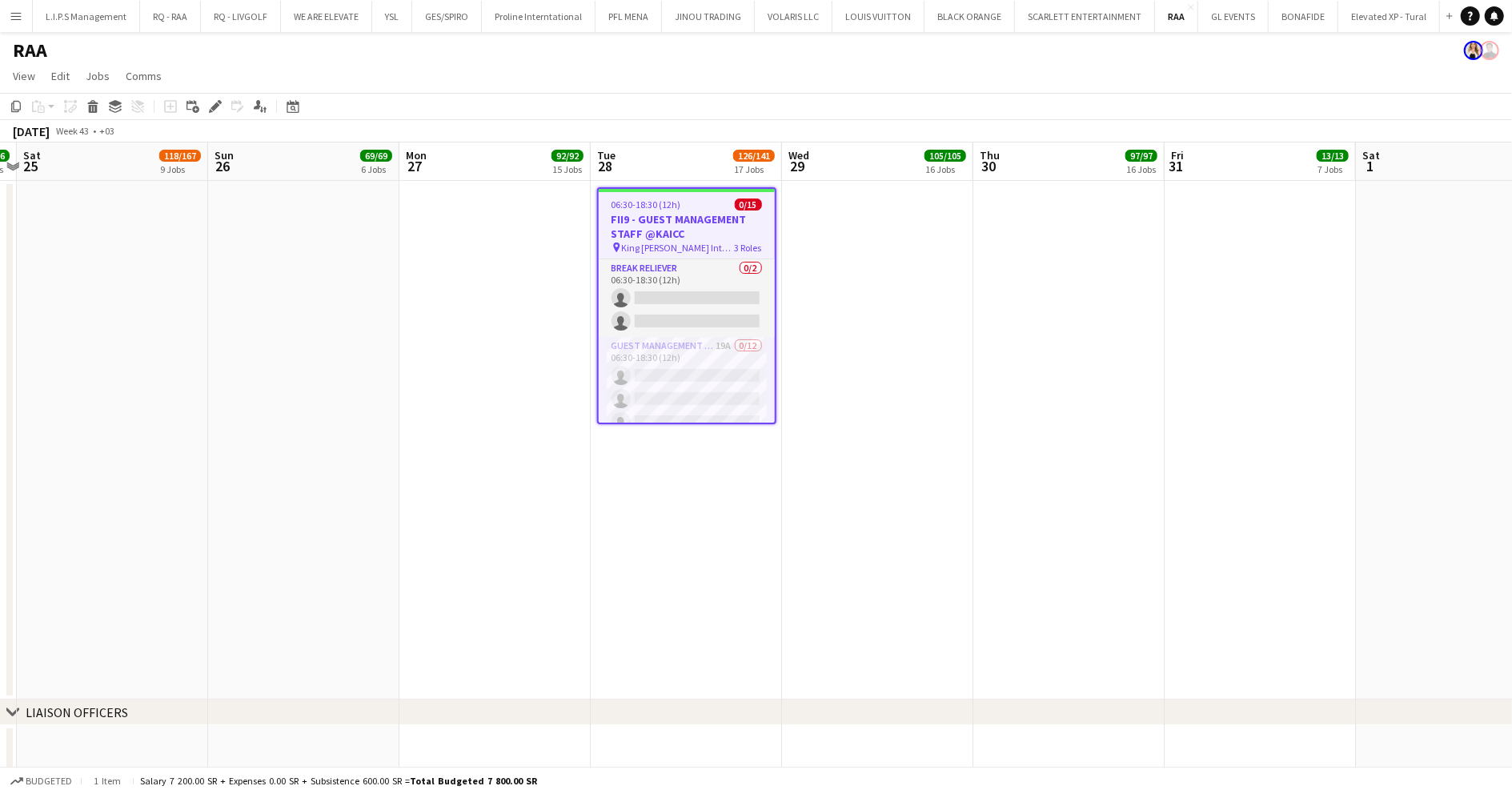
click at [678, 242] on span "King Abdul Aziz International Conference Center" at bounding box center [678, 248] width 113 height 12
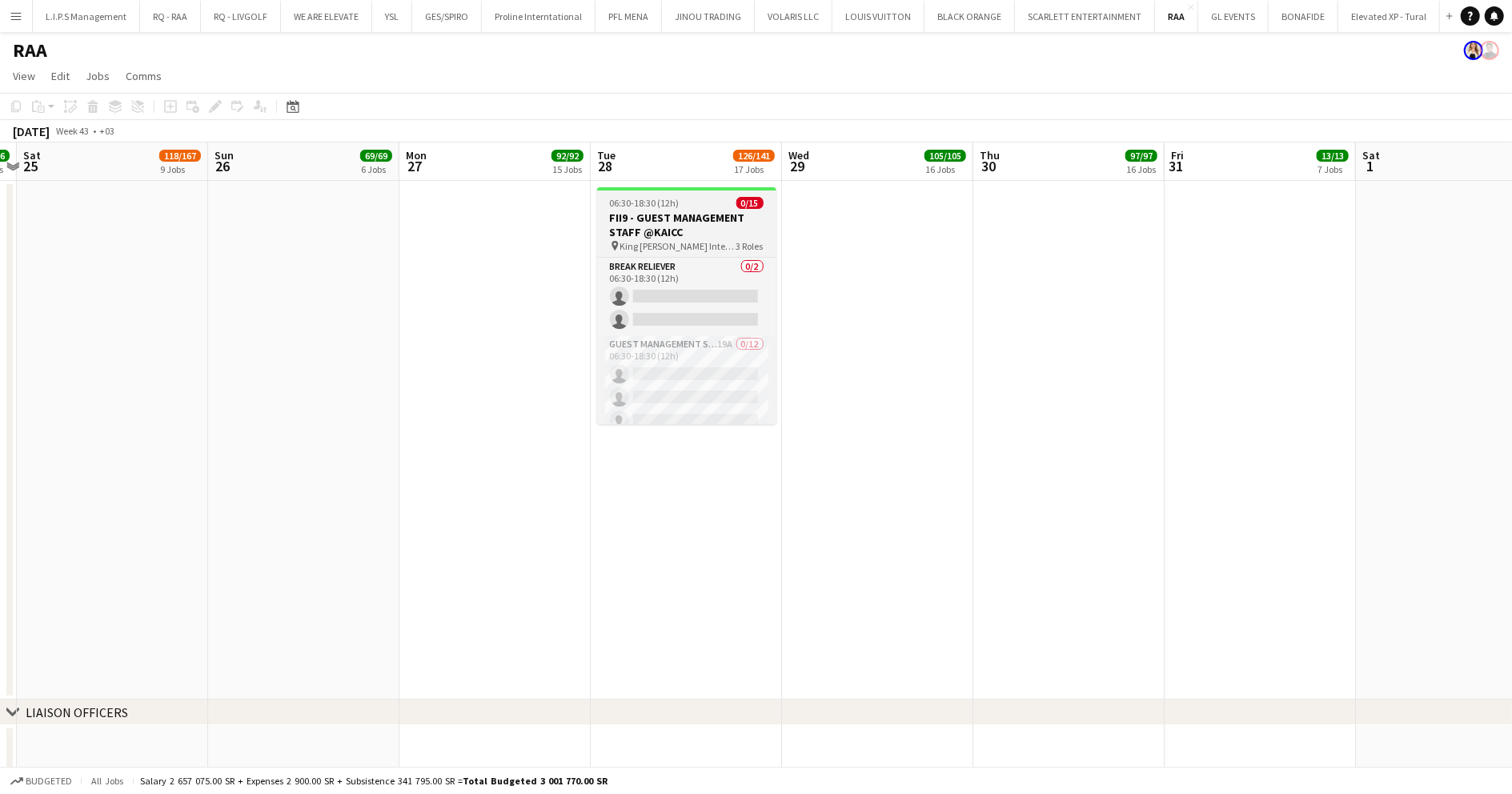
click at [645, 208] on span "06:30-18:30 (12h)" at bounding box center [644, 203] width 69 height 12
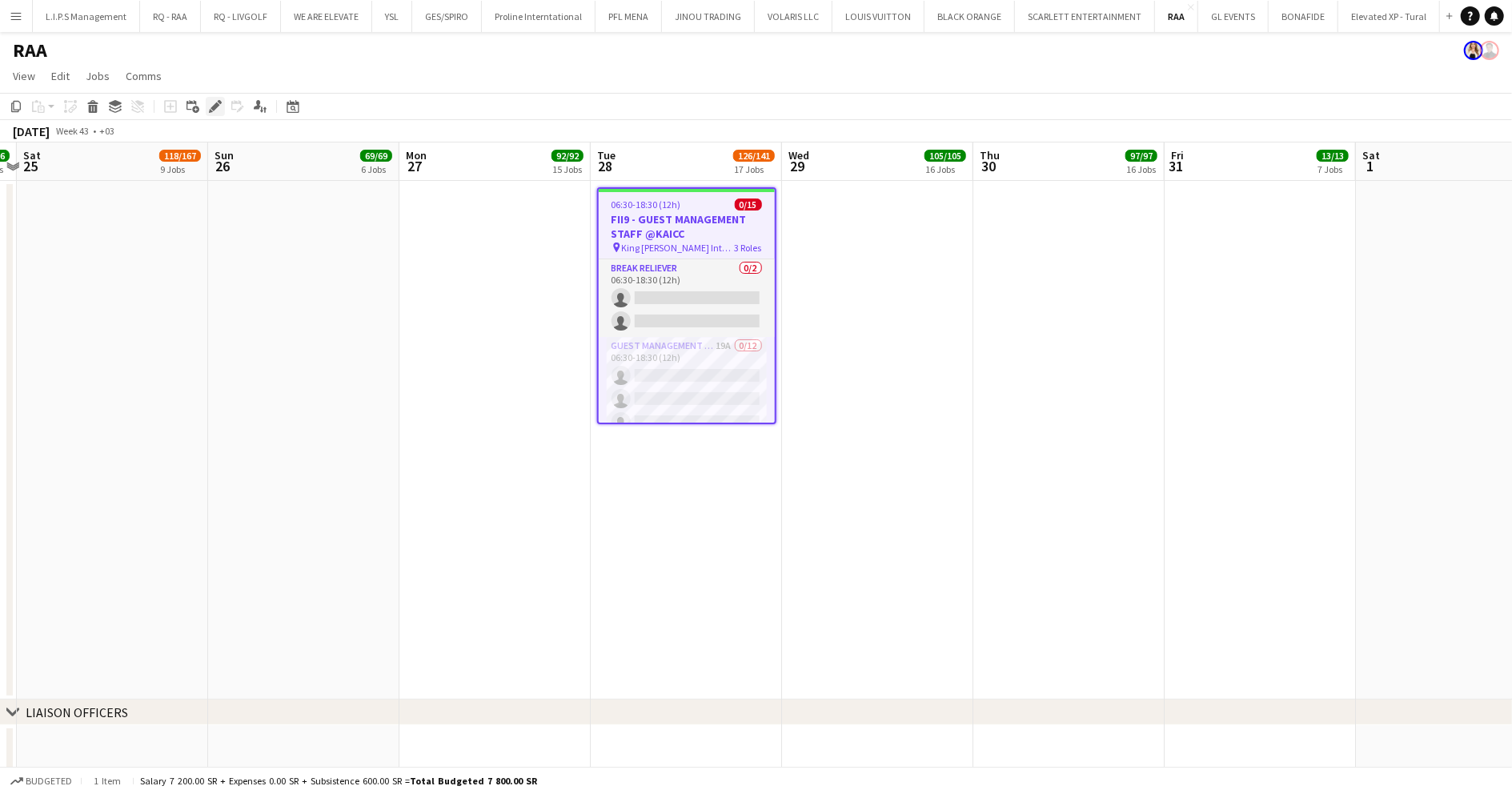
click at [217, 112] on icon "Edit" at bounding box center [215, 106] width 13 height 13
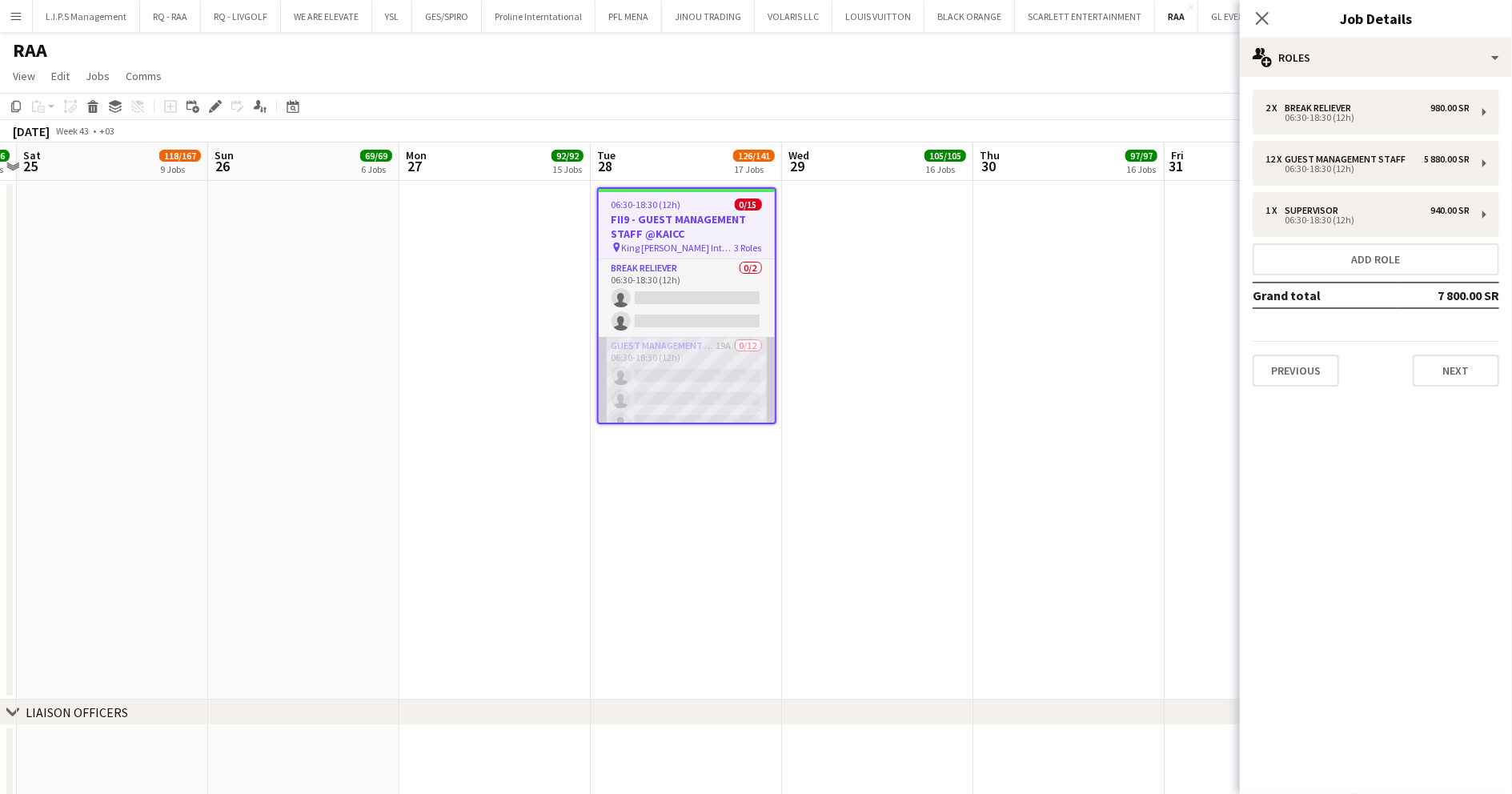
click at [725, 403] on app-card-role "Guest Management Staff 19A 0/12 06:30-18:30 (12h) single-neutral-actions single…" at bounding box center [687, 493] width 176 height 310
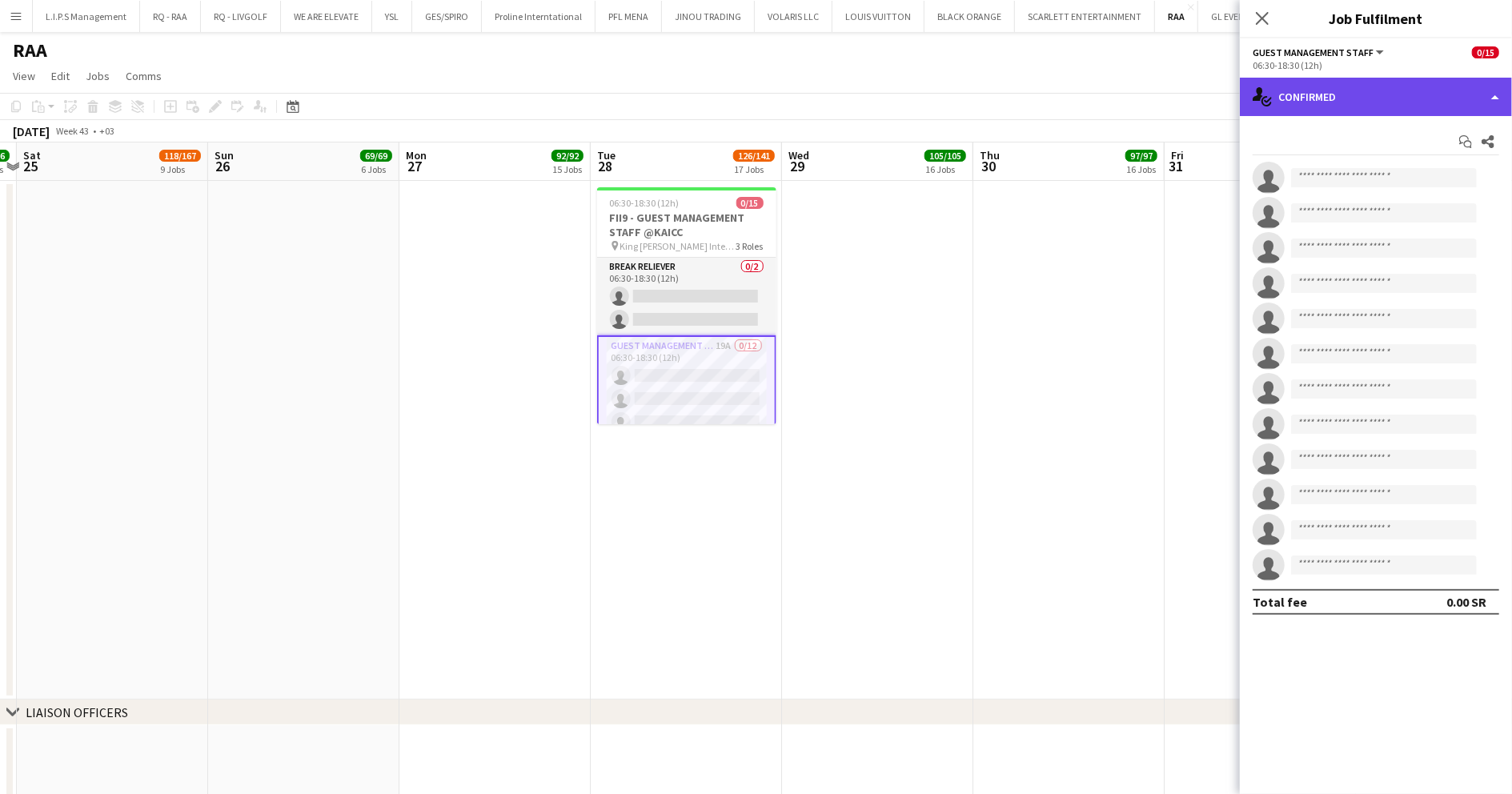
click at [1366, 105] on div "single-neutral-actions-check-2 Confirmed" at bounding box center [1376, 97] width 272 height 39
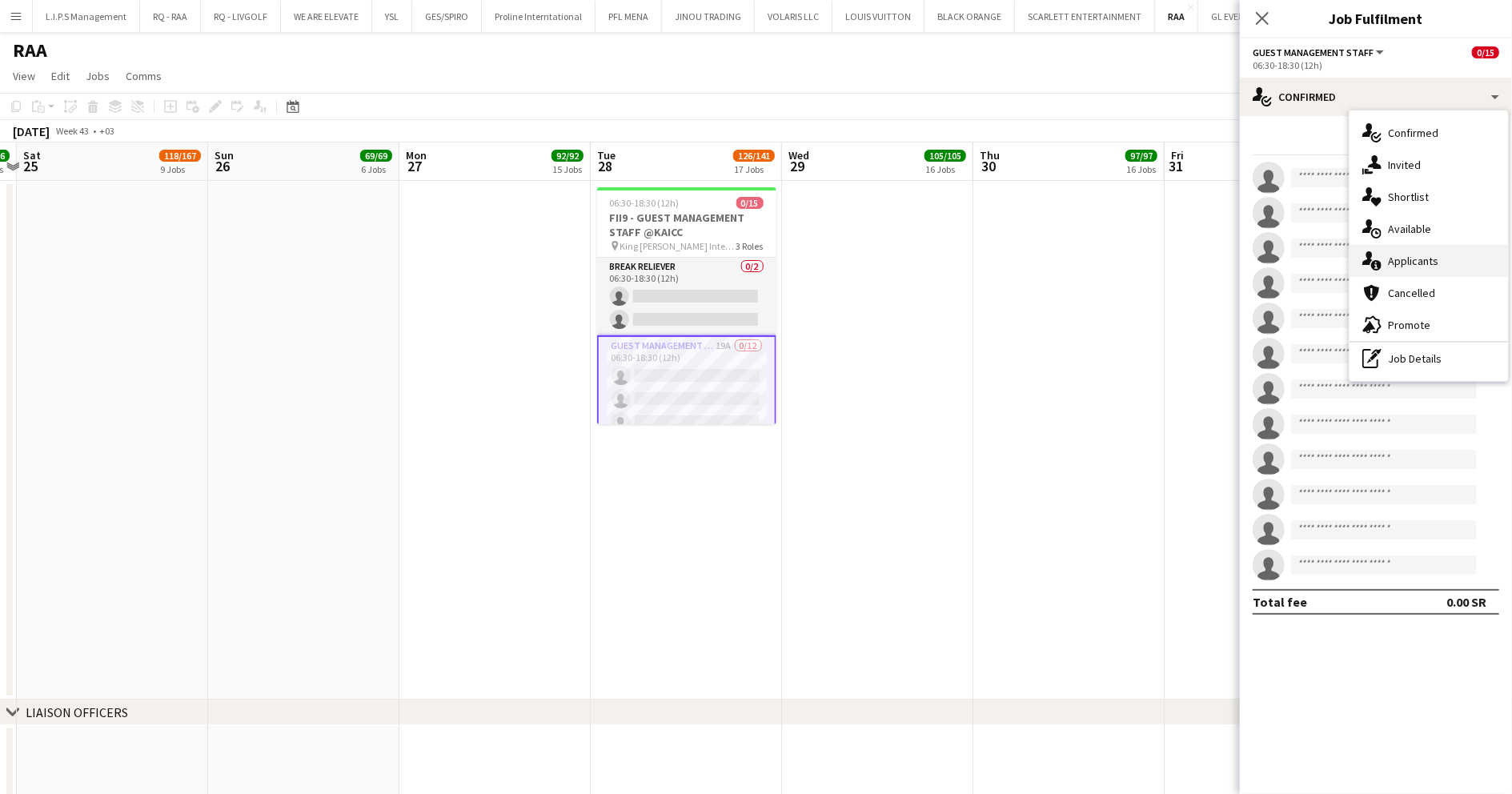
click at [1426, 266] on span "Applicants" at bounding box center [1413, 260] width 51 height 15
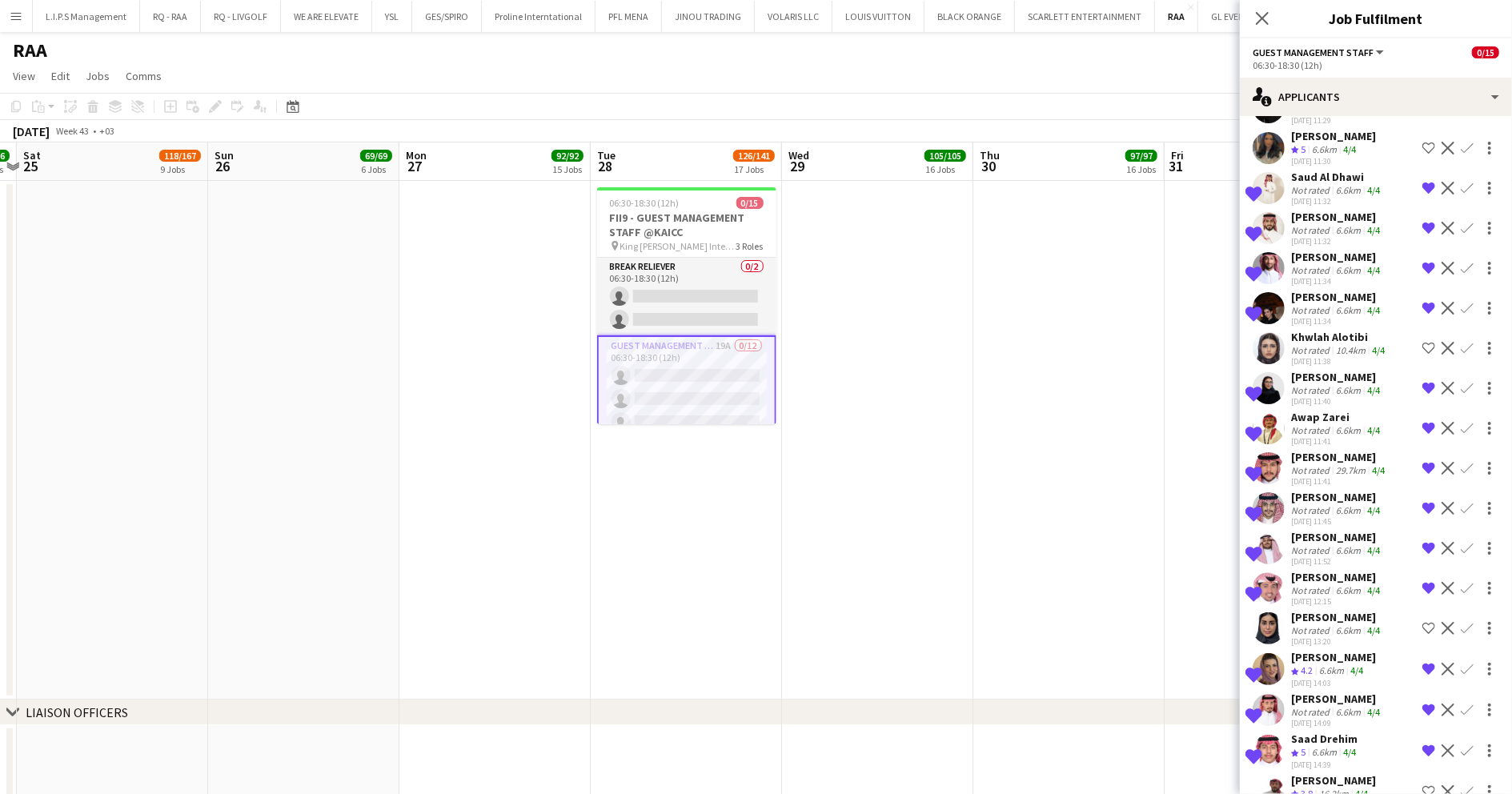
scroll to position [190, 0]
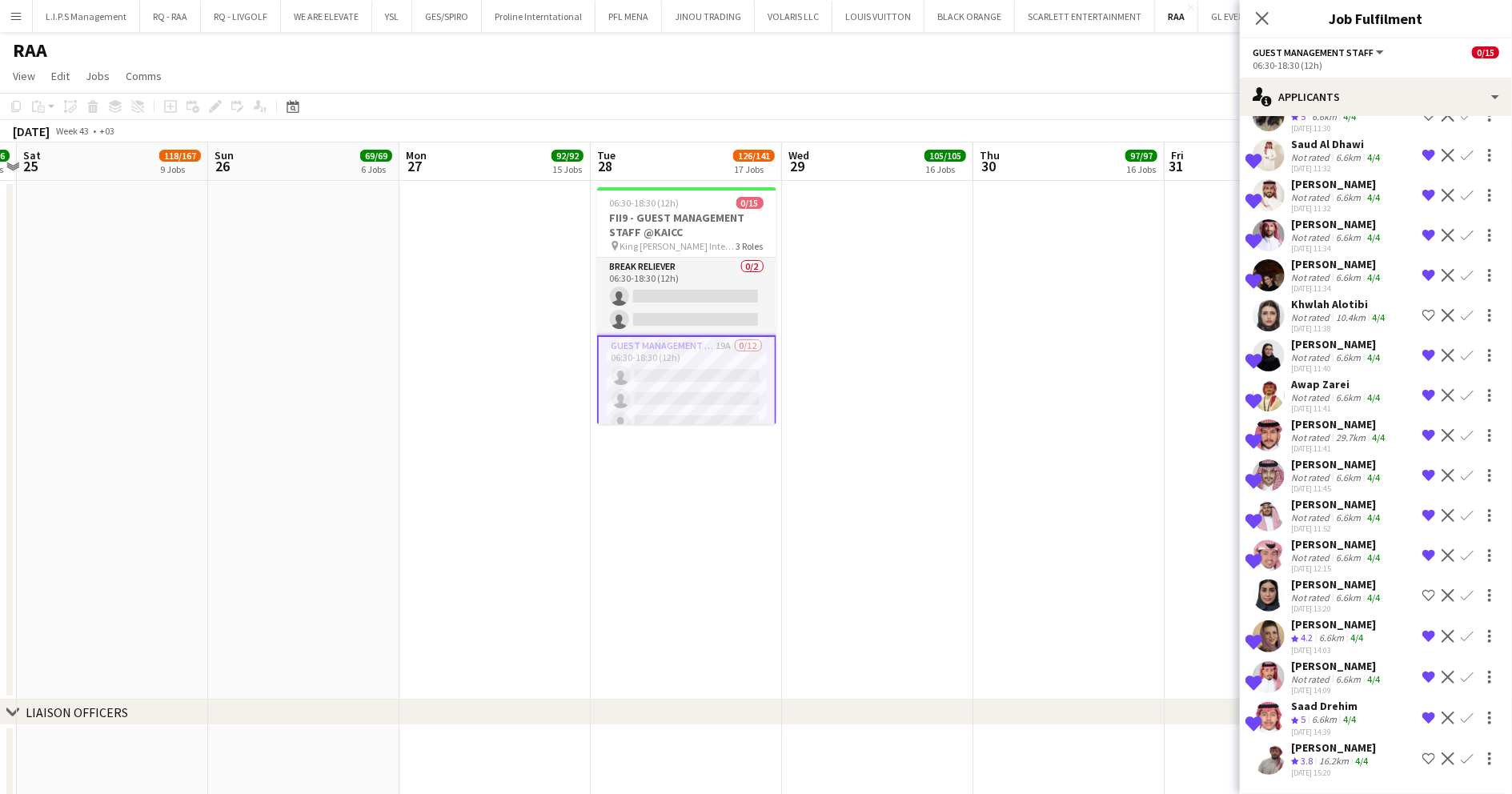
click at [1330, 558] on div "Not rated" at bounding box center [1312, 558] width 42 height 12
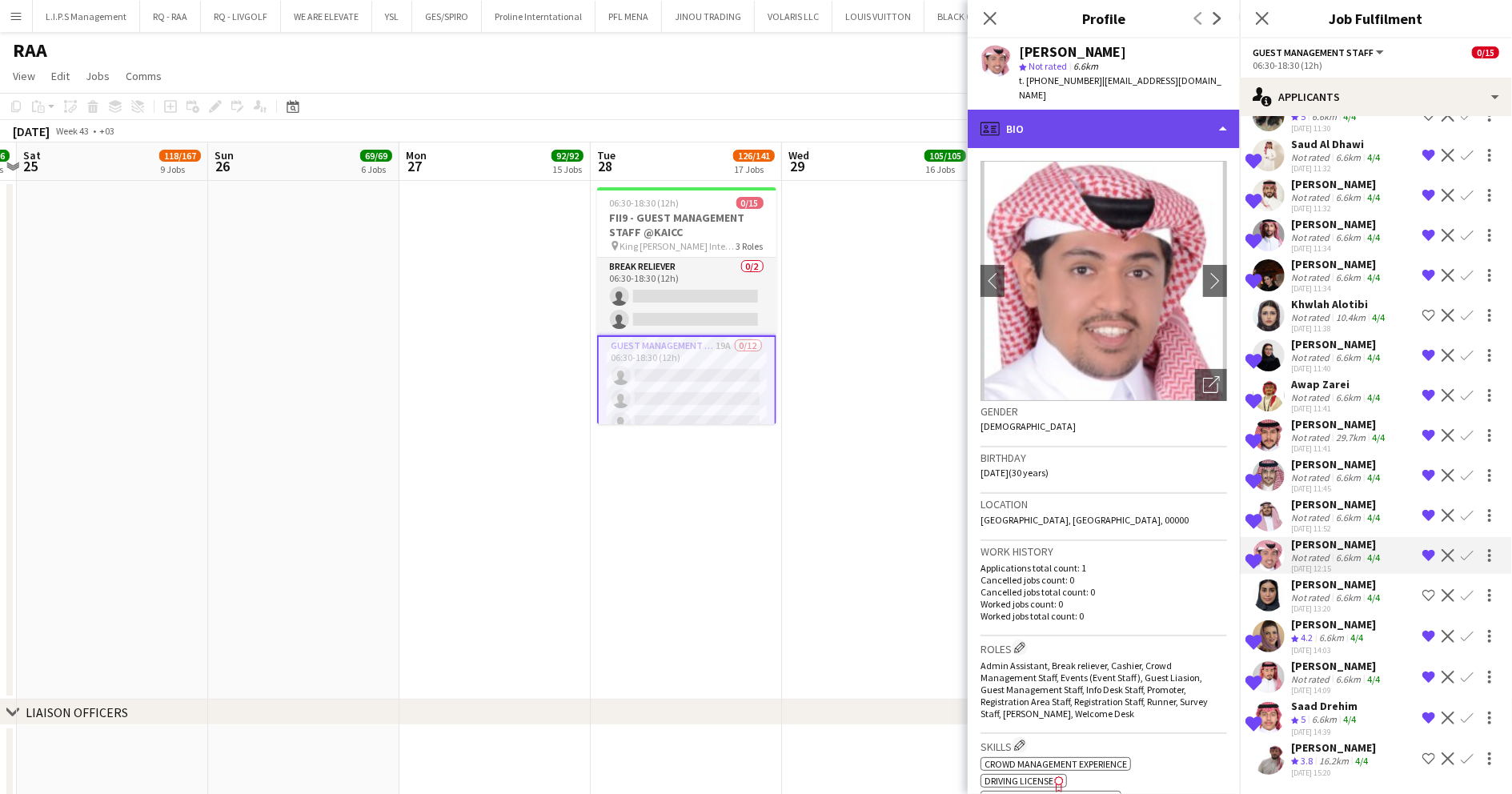
click at [1082, 117] on div "profile Bio" at bounding box center [1104, 128] width 272 height 39
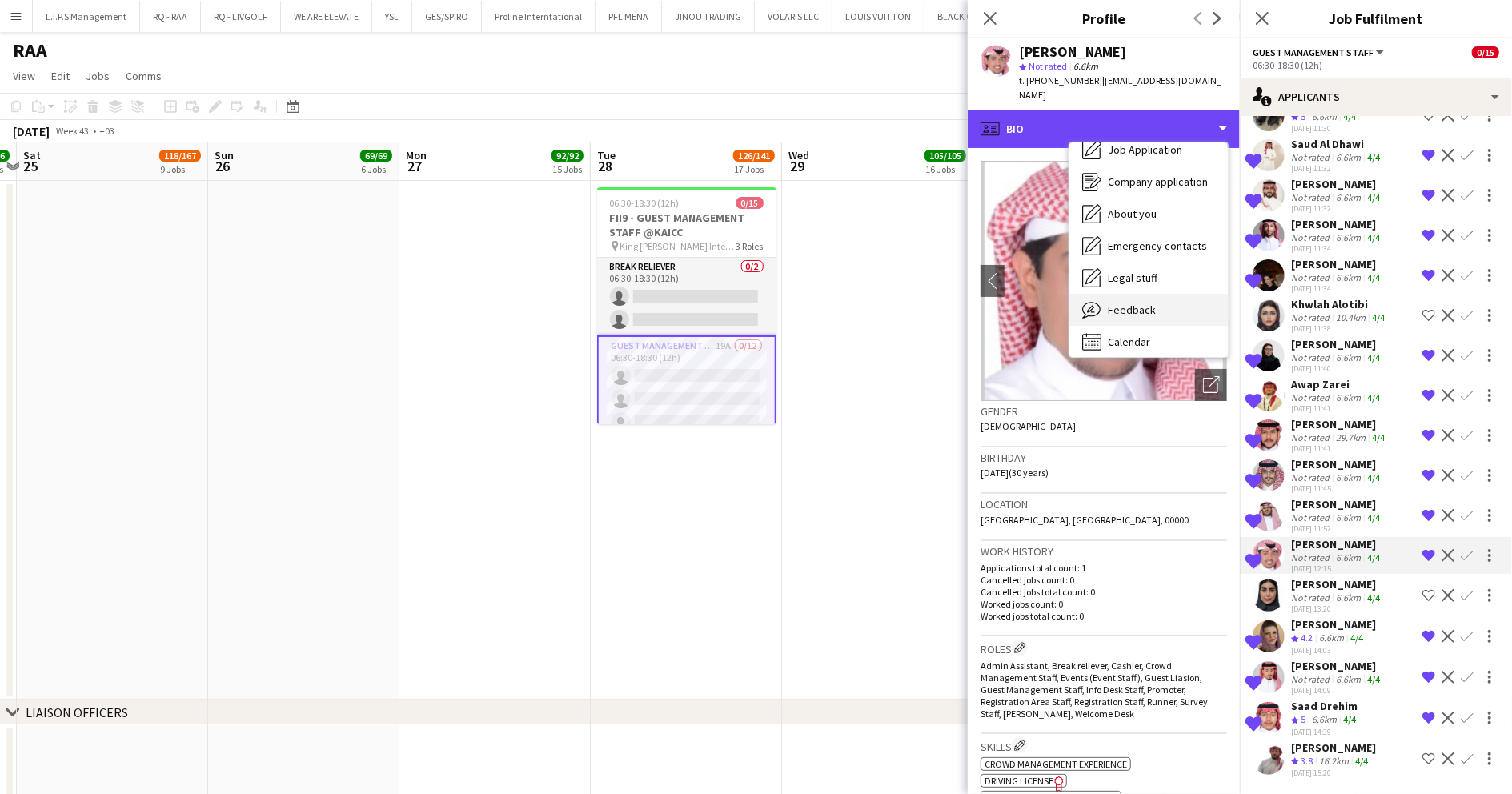
scroll to position [55, 0]
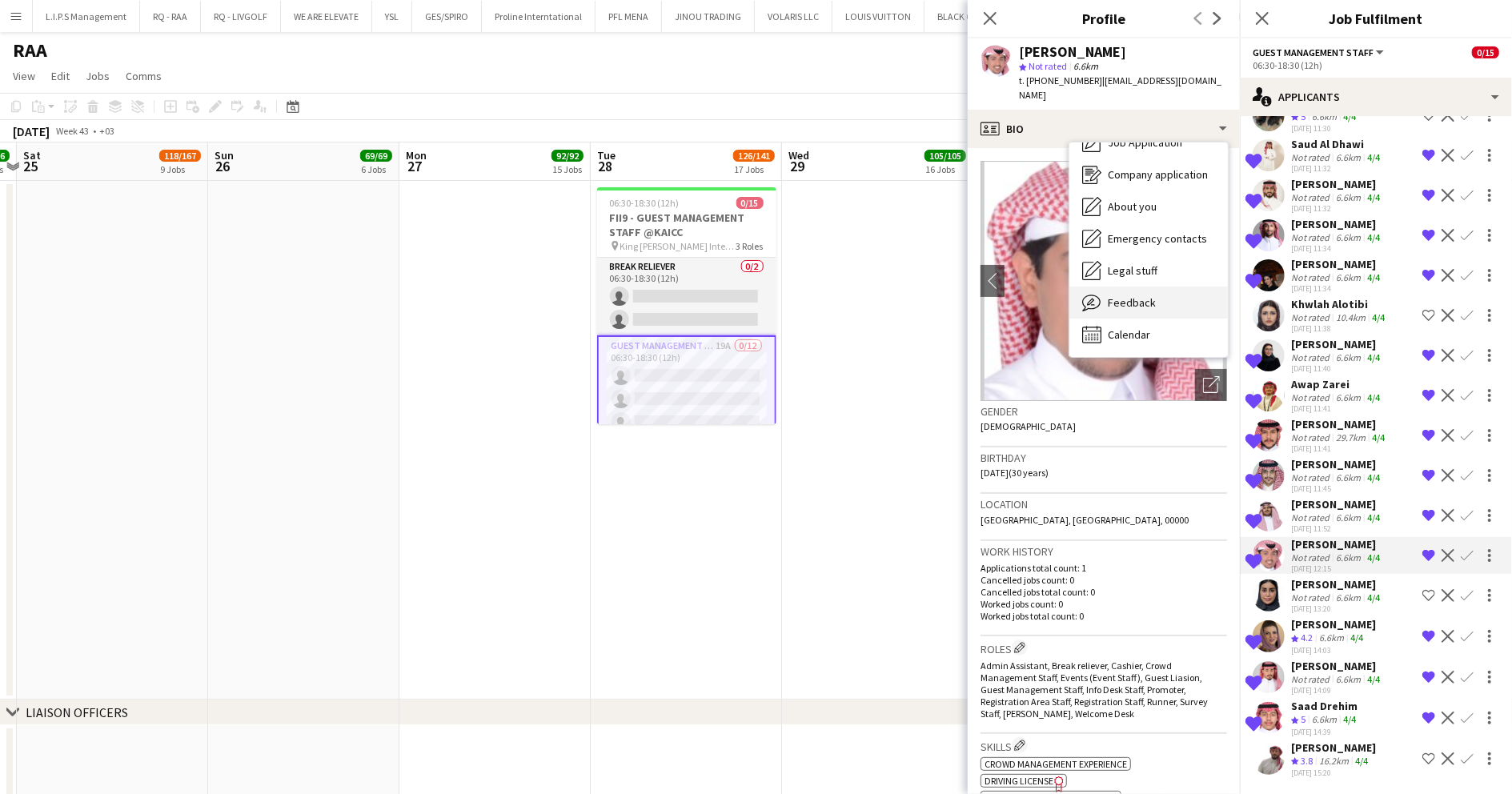
click at [1143, 296] on span "Feedback" at bounding box center [1132, 302] width 48 height 15
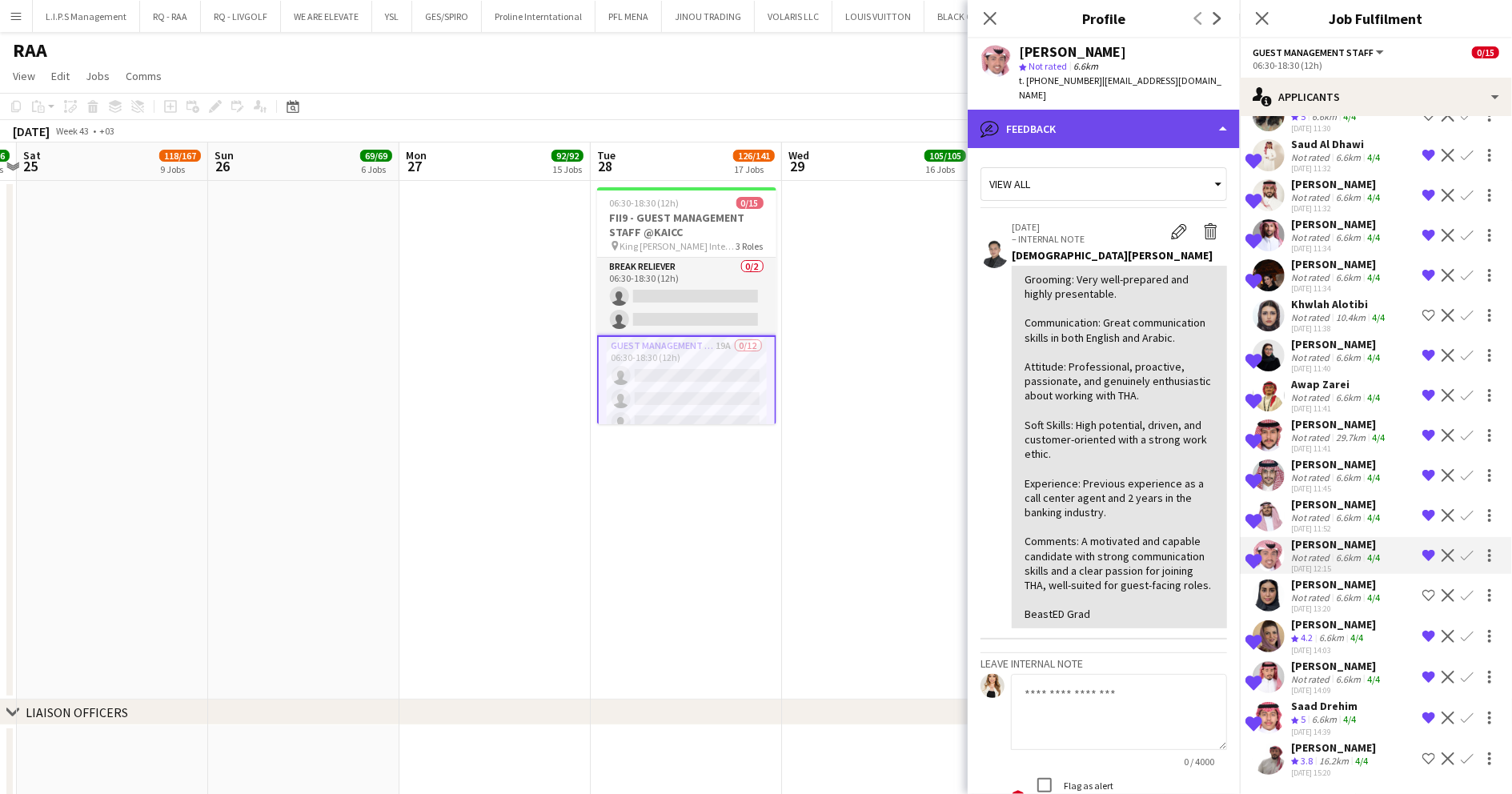
click at [1095, 110] on div "bubble-pencil Feedback" at bounding box center [1104, 128] width 272 height 39
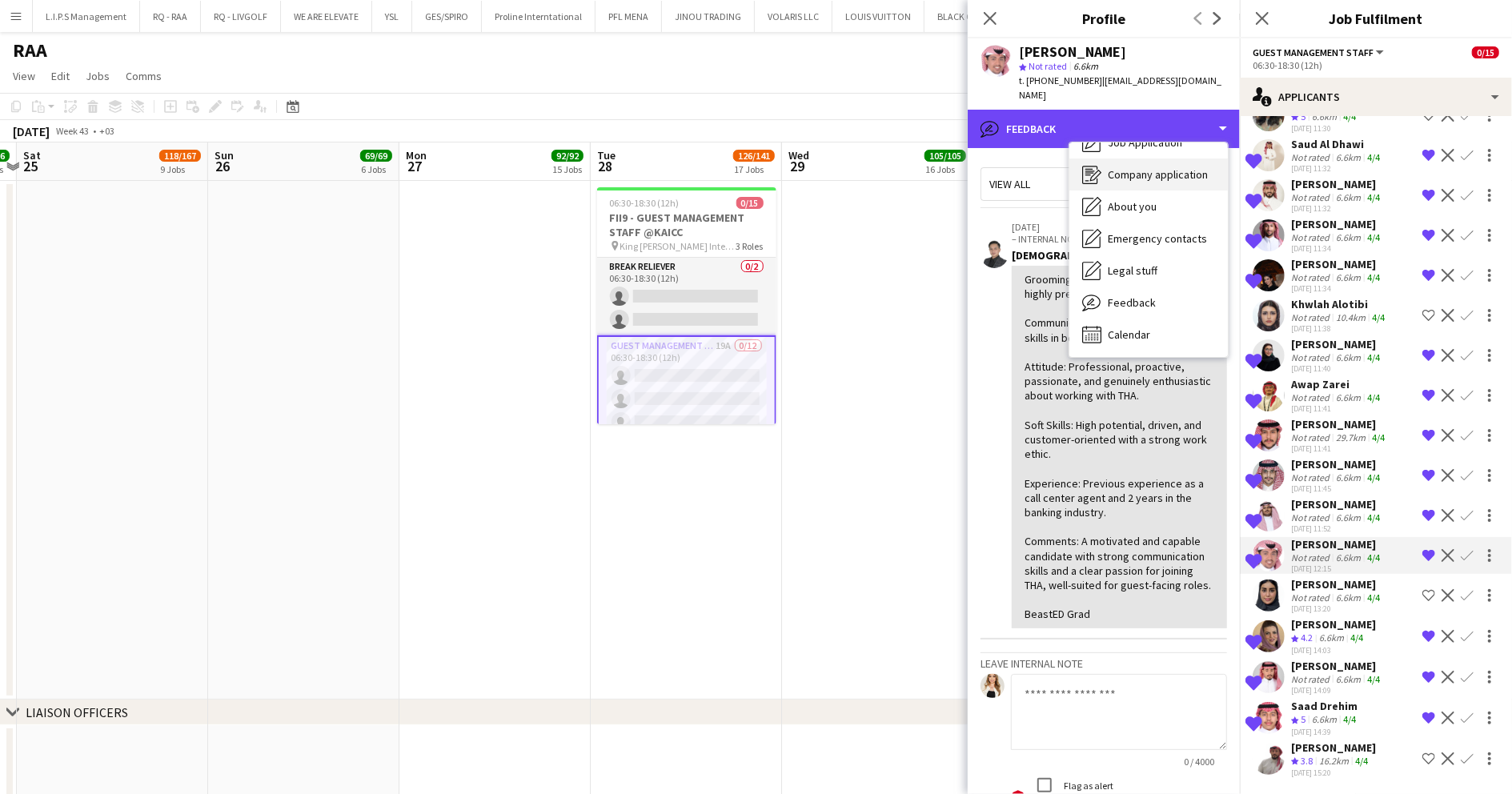
scroll to position [0, 0]
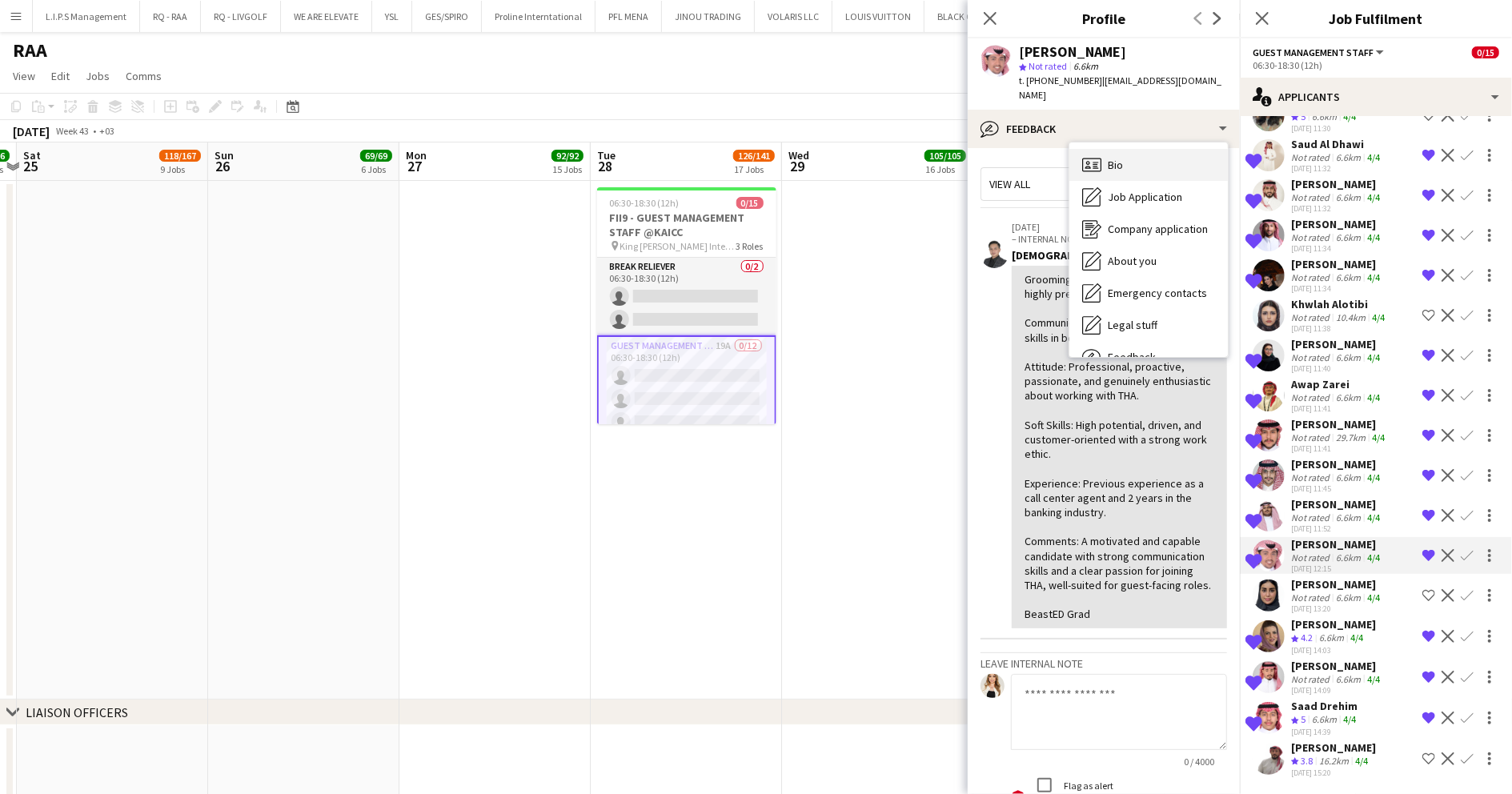
click at [1139, 149] on div "Bio Bio" at bounding box center [1148, 164] width 158 height 32
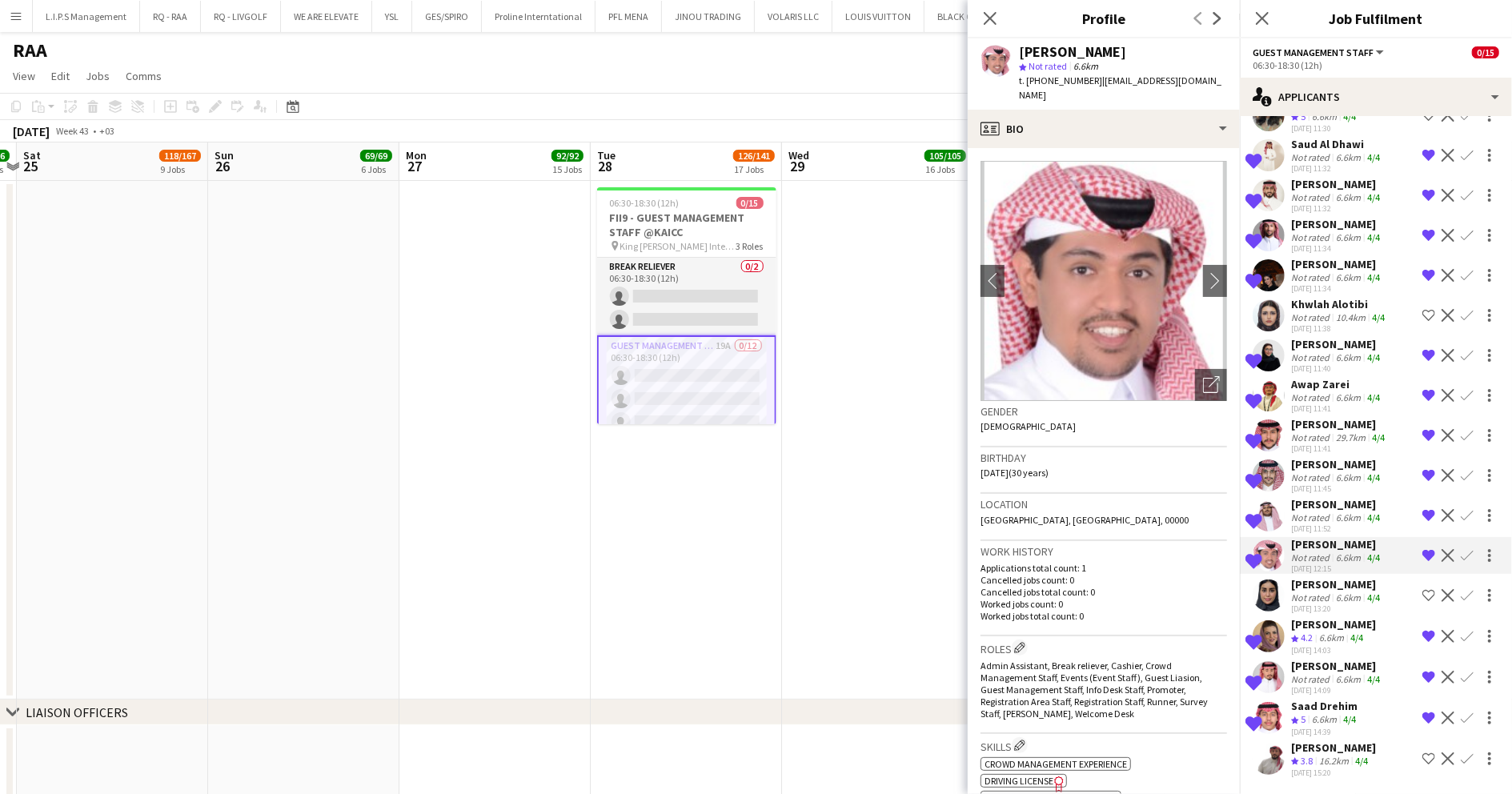
click at [1065, 48] on div "Rasheed Alghamdi" at bounding box center [1072, 51] width 107 height 15
copy div "Rasheed Alghamdi"
click at [1077, 52] on div "Rasheed Alghamdi" at bounding box center [1072, 51] width 107 height 15
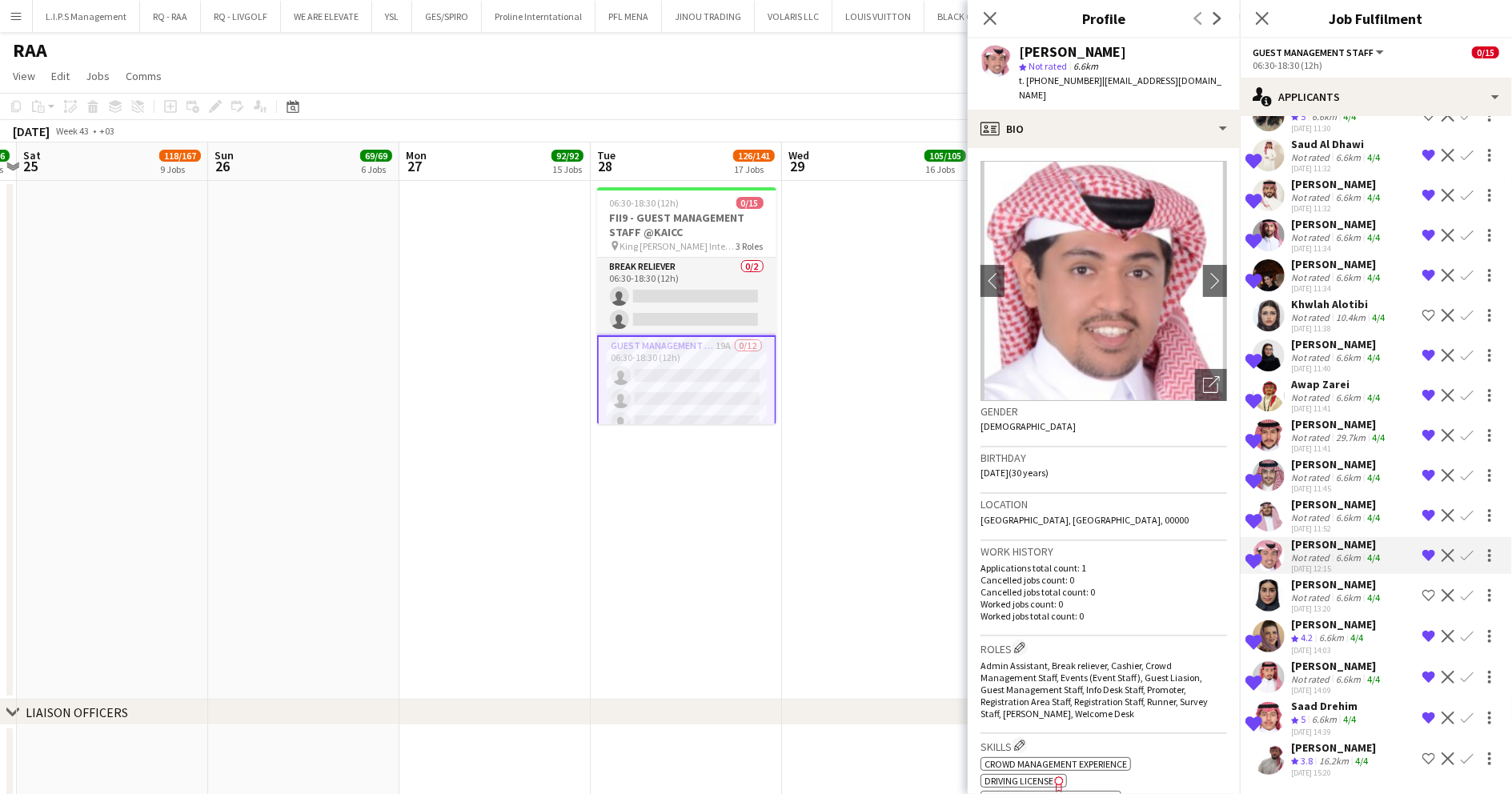
click at [1077, 52] on div "Rasheed Alghamdi" at bounding box center [1072, 51] width 107 height 15
copy div "Rasheed Alghamdi"
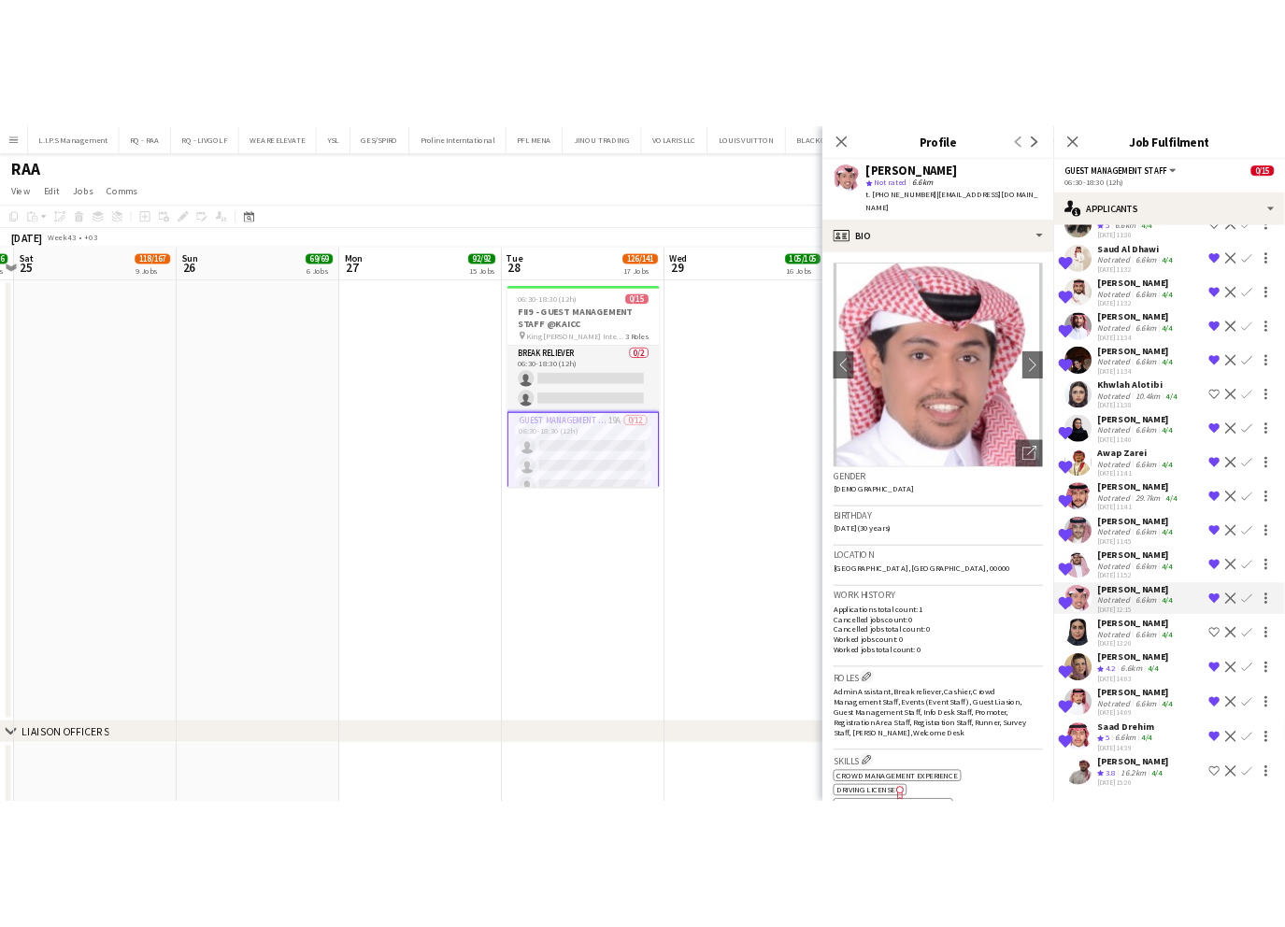
scroll to position [249, 0]
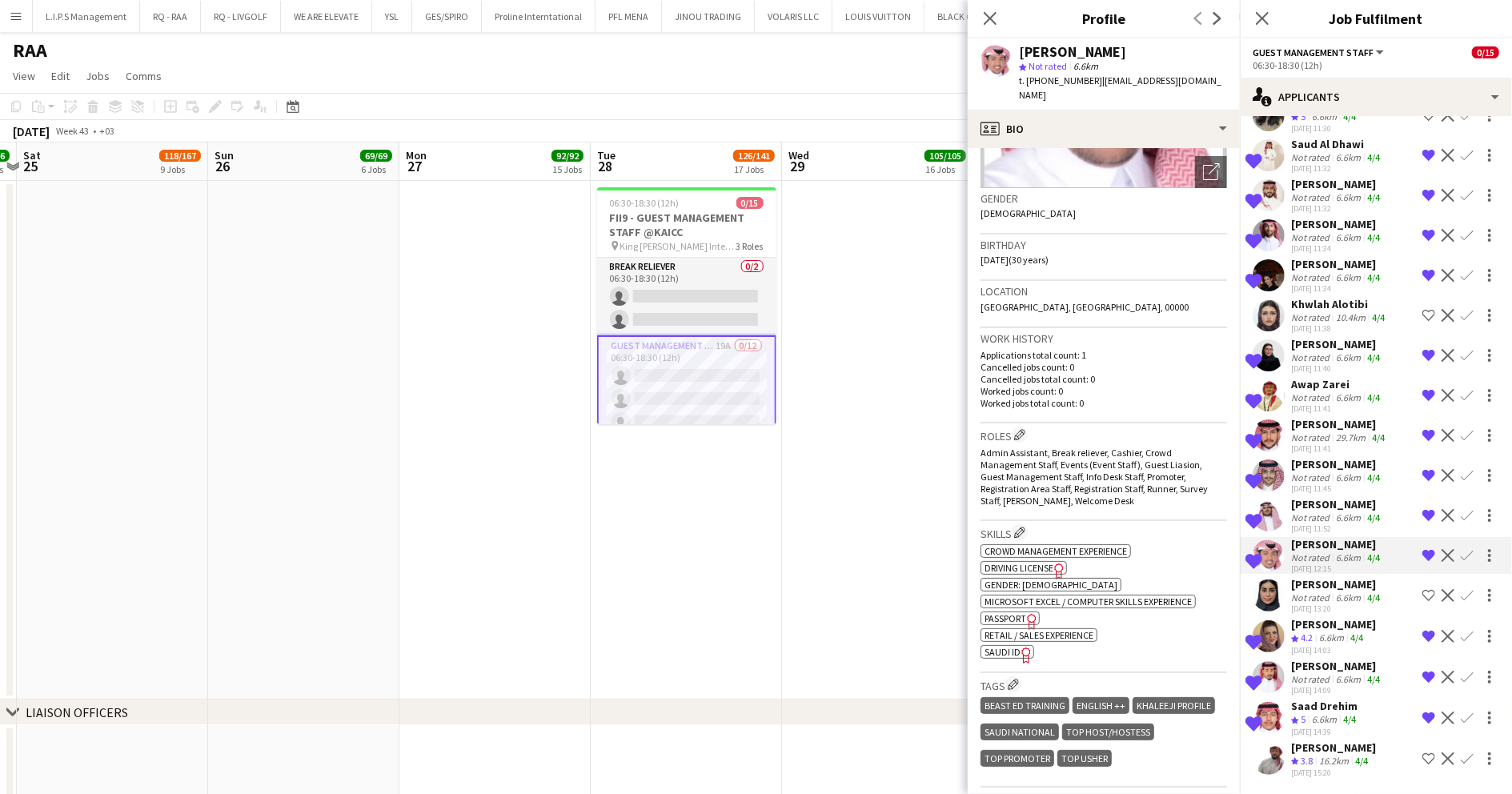
click at [1009, 646] on span "SAUDI ID" at bounding box center [1003, 652] width 36 height 12
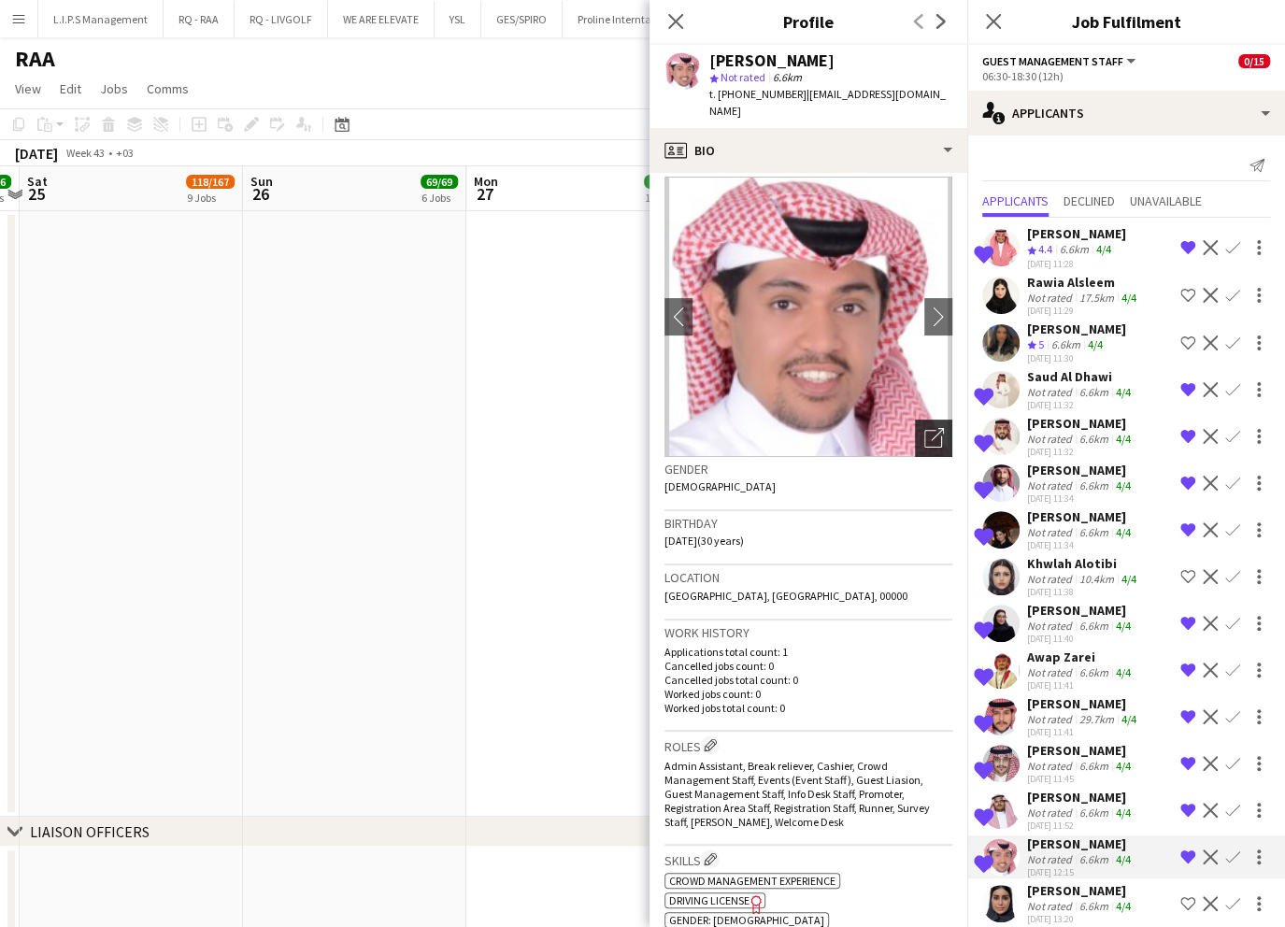
scroll to position [0, 0]
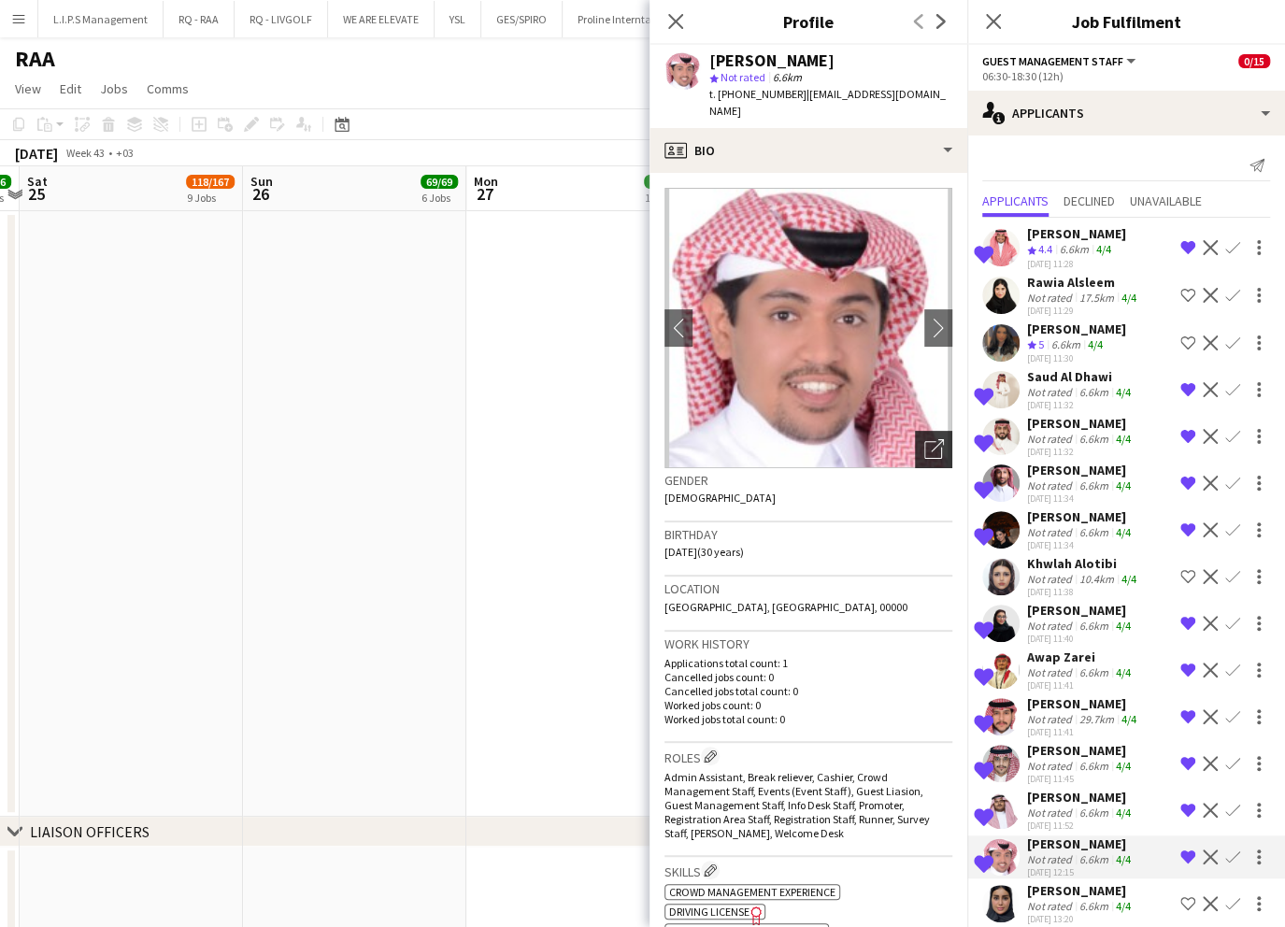
click at [925, 439] on icon "Open photos pop-in" at bounding box center [935, 449] width 20 height 20
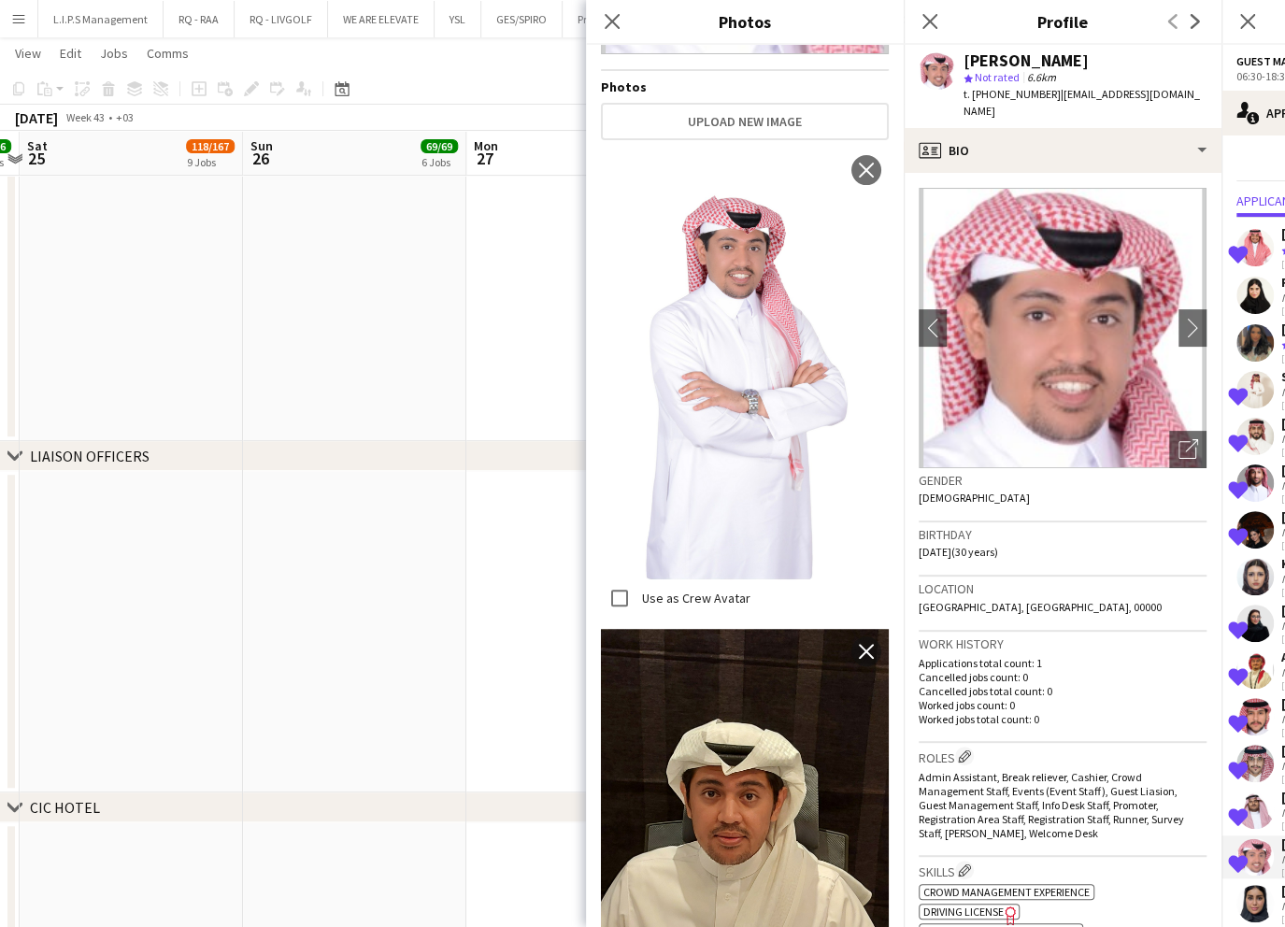
scroll to position [176, 0]
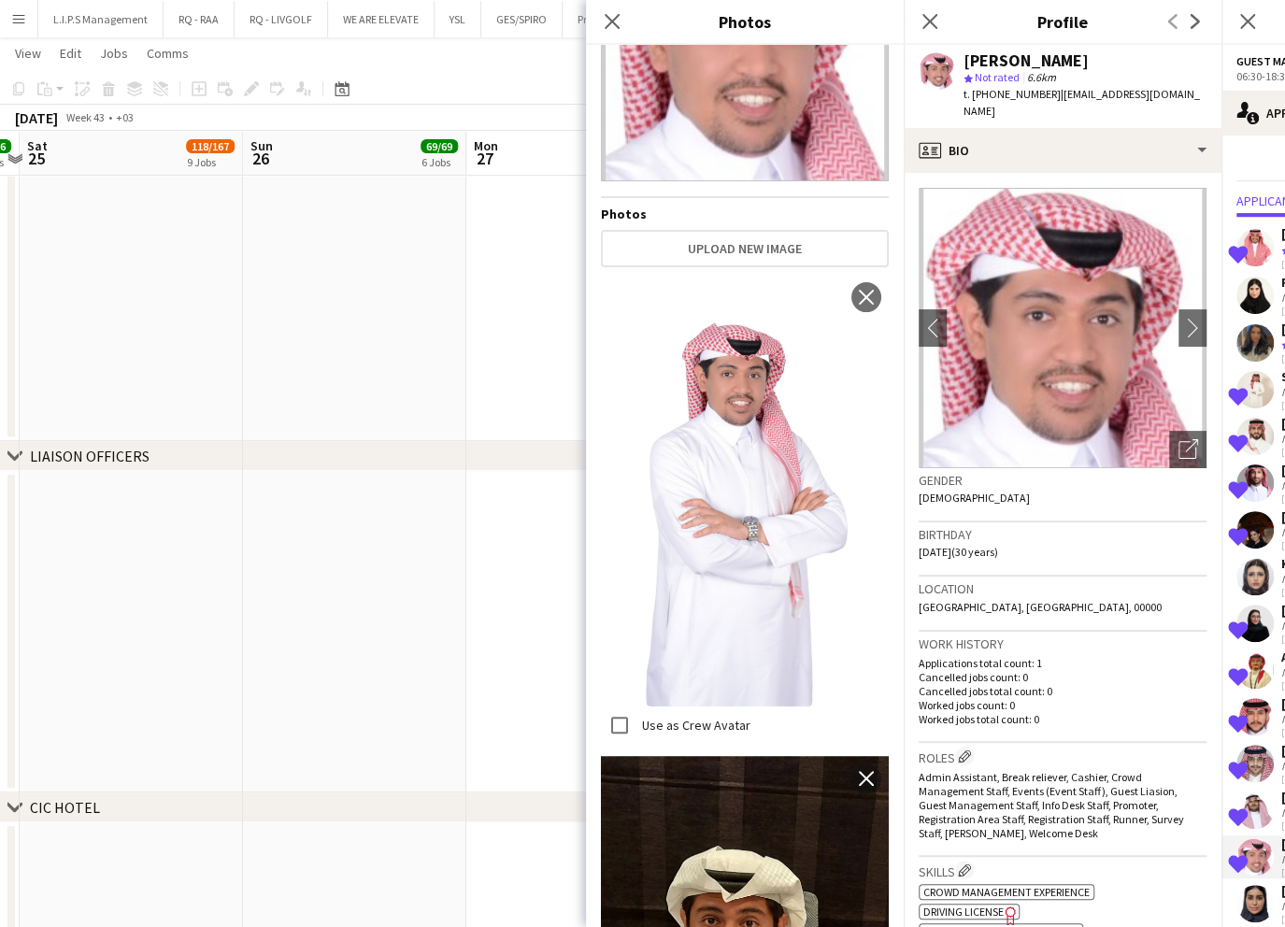
drag, startPoint x: 606, startPoint y: 21, endPoint x: 583, endPoint y: 209, distance: 190.2
click at [605, 26] on icon "Close pop-in" at bounding box center [612, 21] width 15 height 15
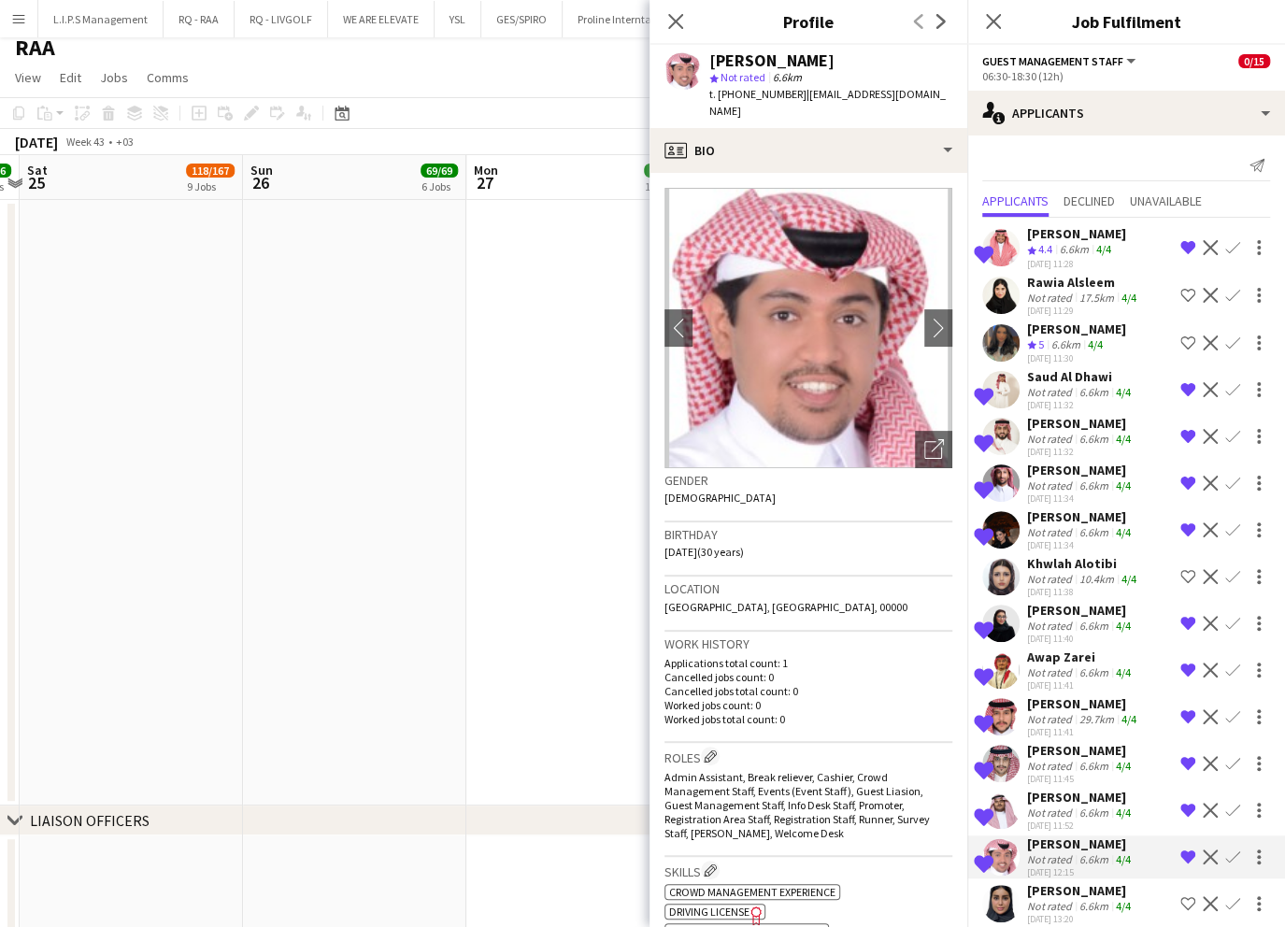
scroll to position [0, 0]
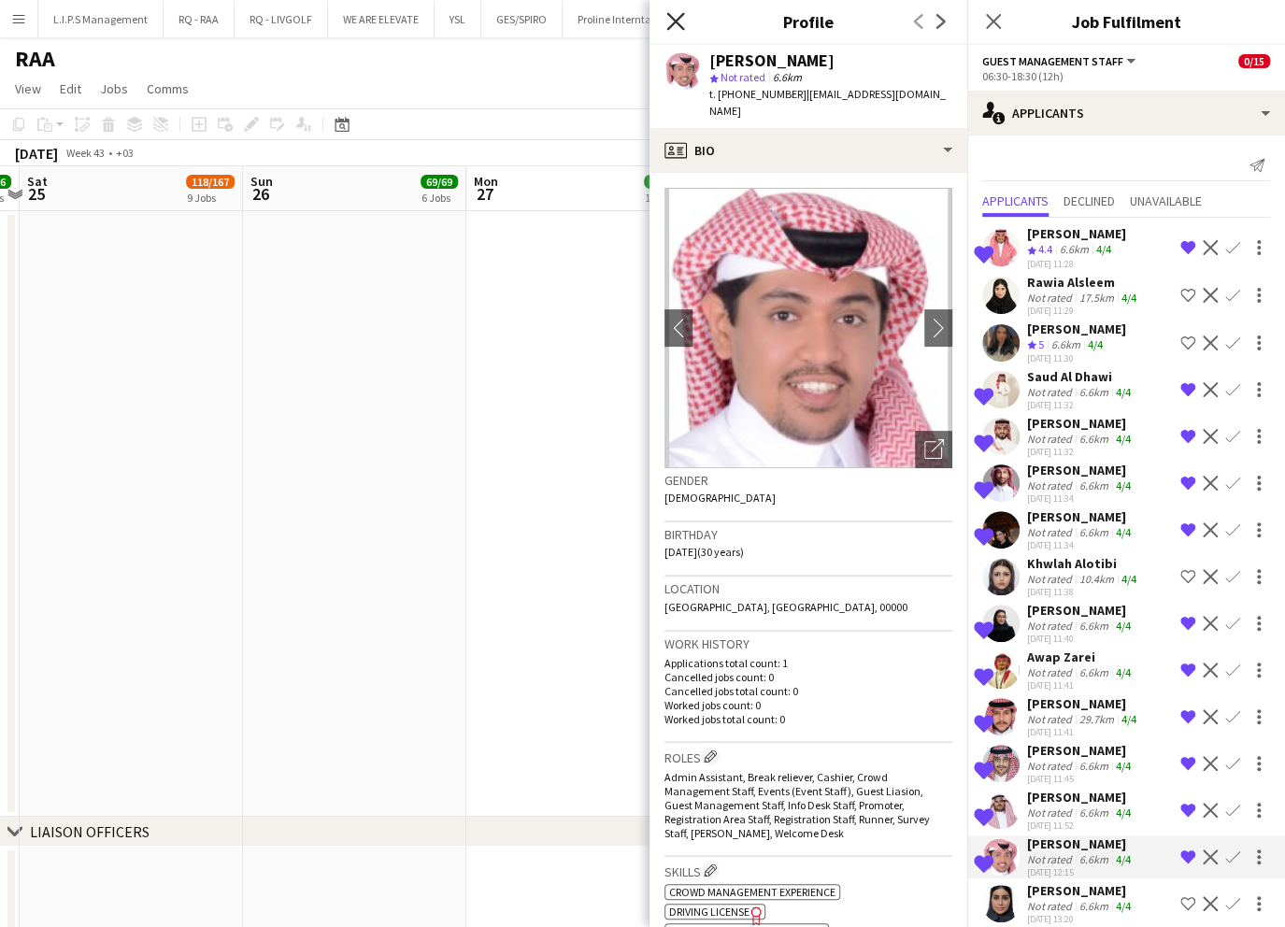
click at [680, 18] on icon at bounding box center [676, 21] width 18 height 18
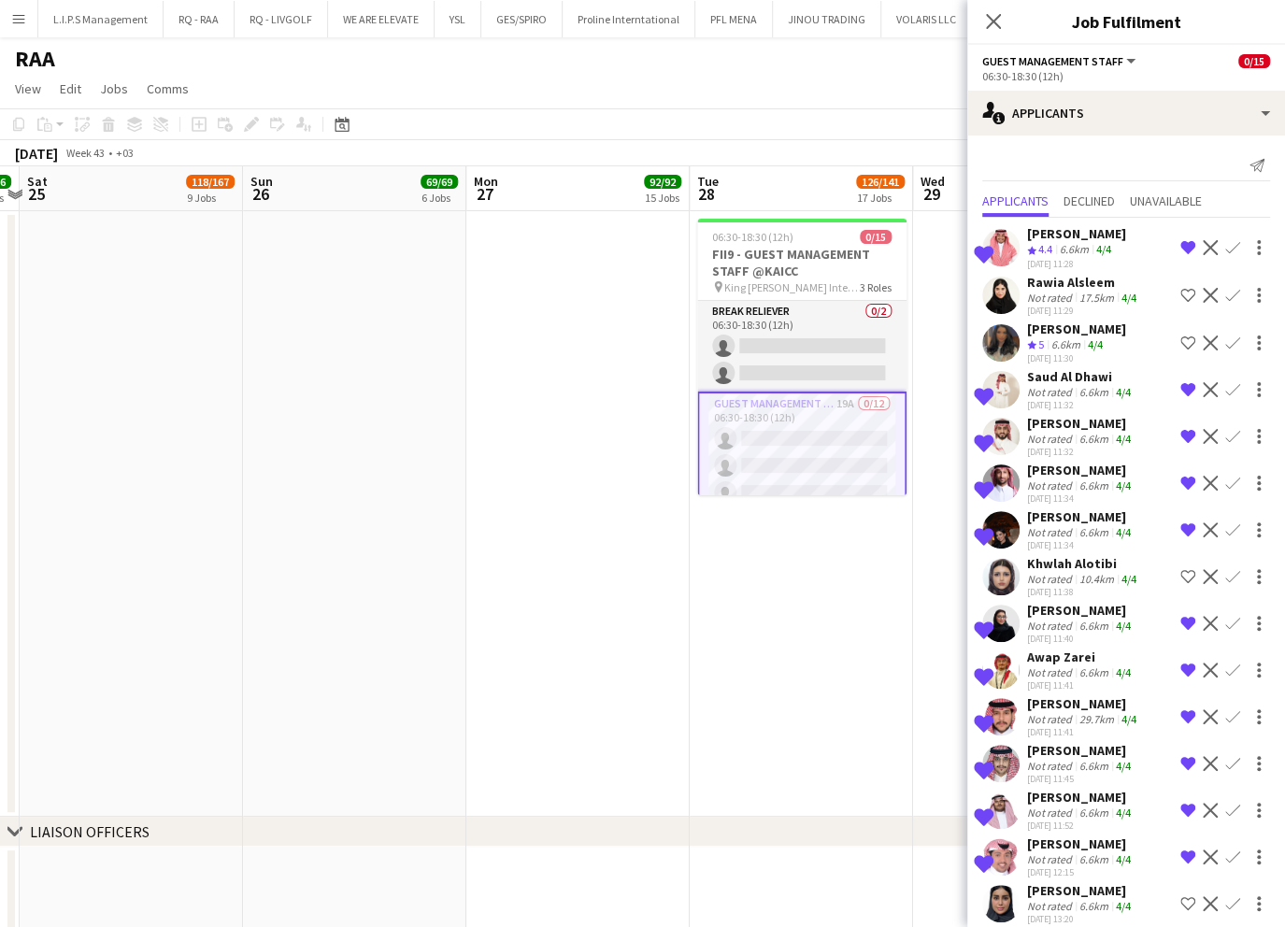
drag, startPoint x: 920, startPoint y: 395, endPoint x: 869, endPoint y: 398, distance: 50.6
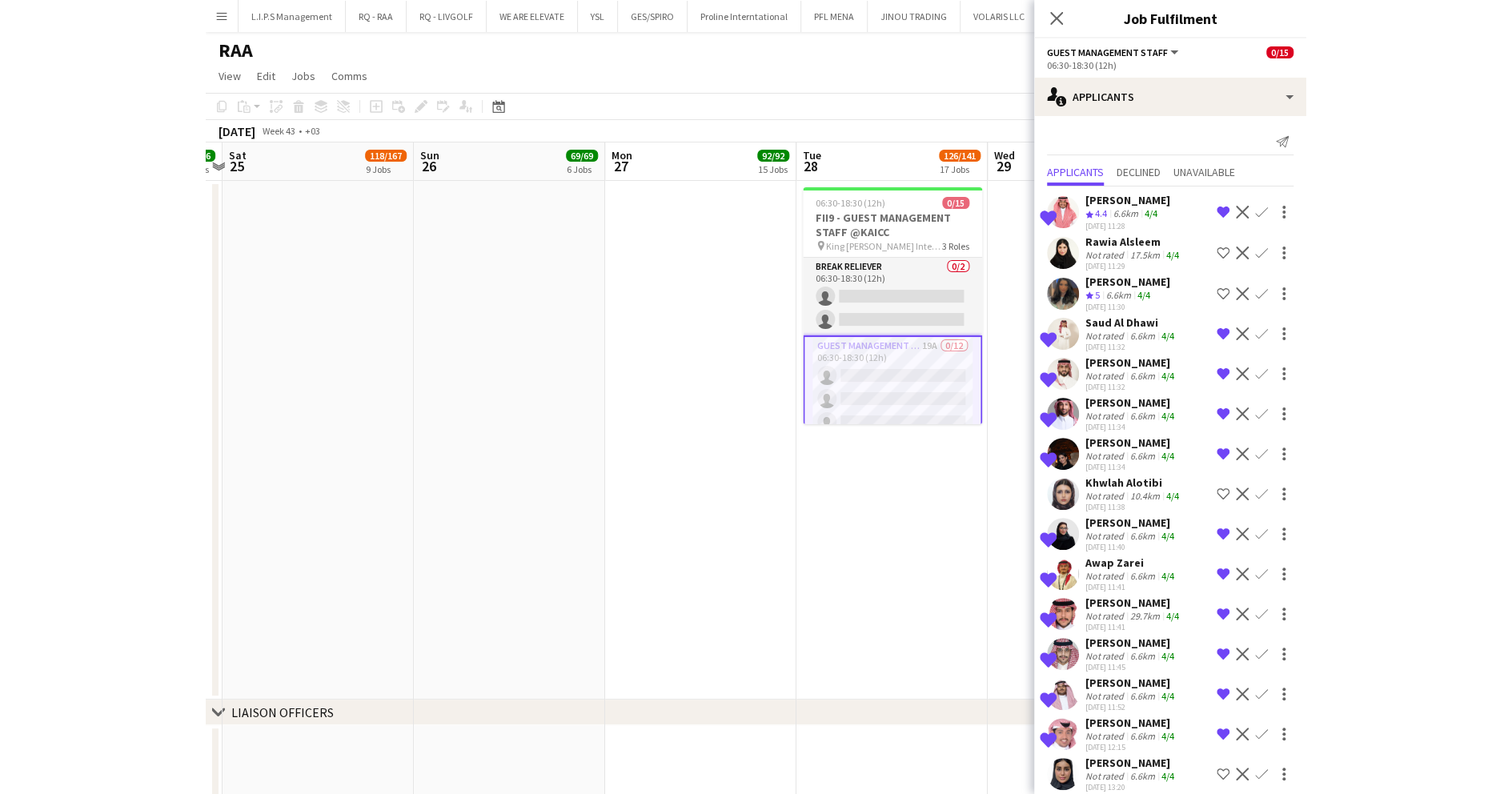
scroll to position [0, 594]
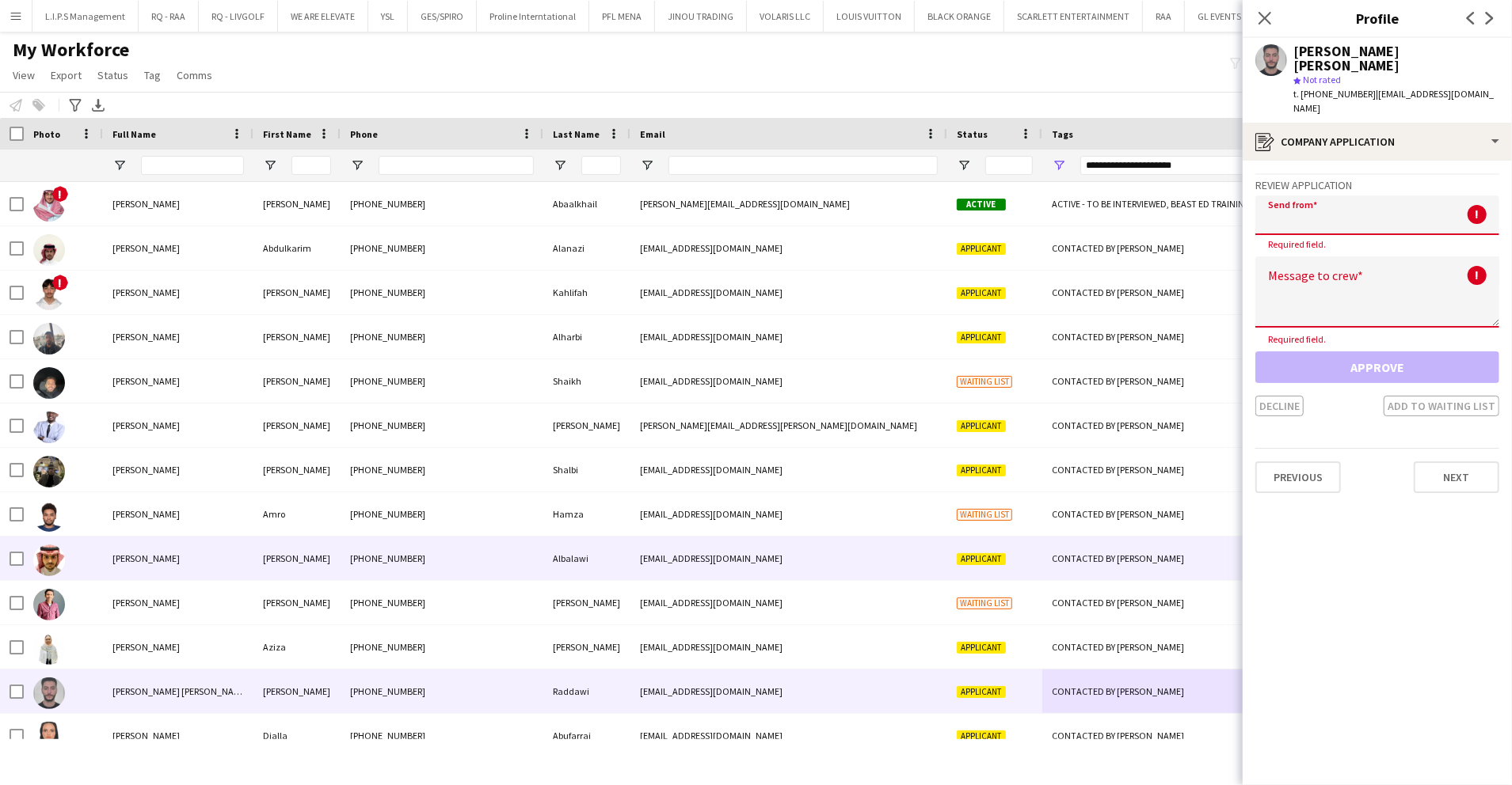
scroll to position [320, 0]
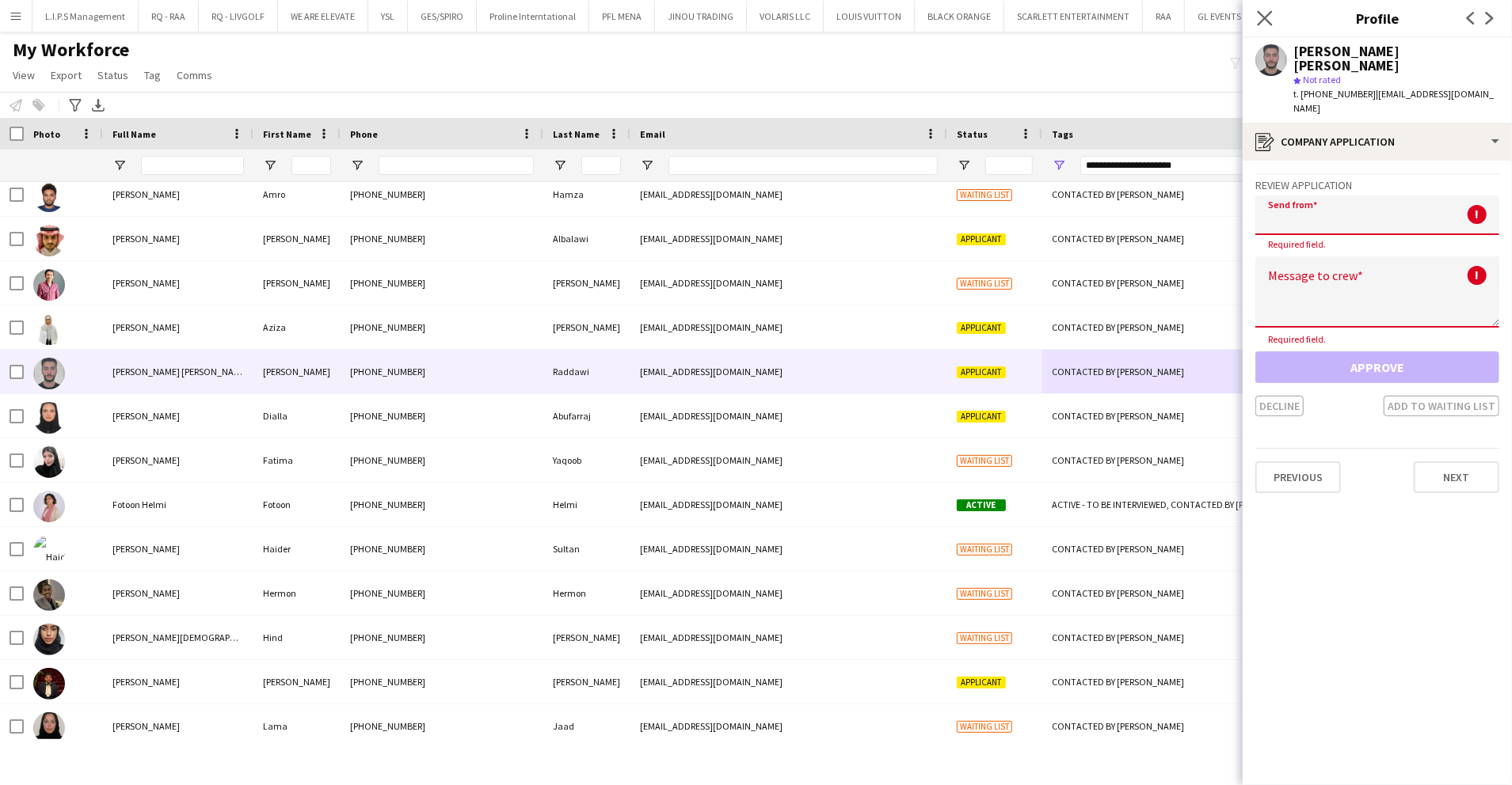
click at [1272, 13] on app-icon "Close pop-in" at bounding box center [1265, 18] width 23 height 23
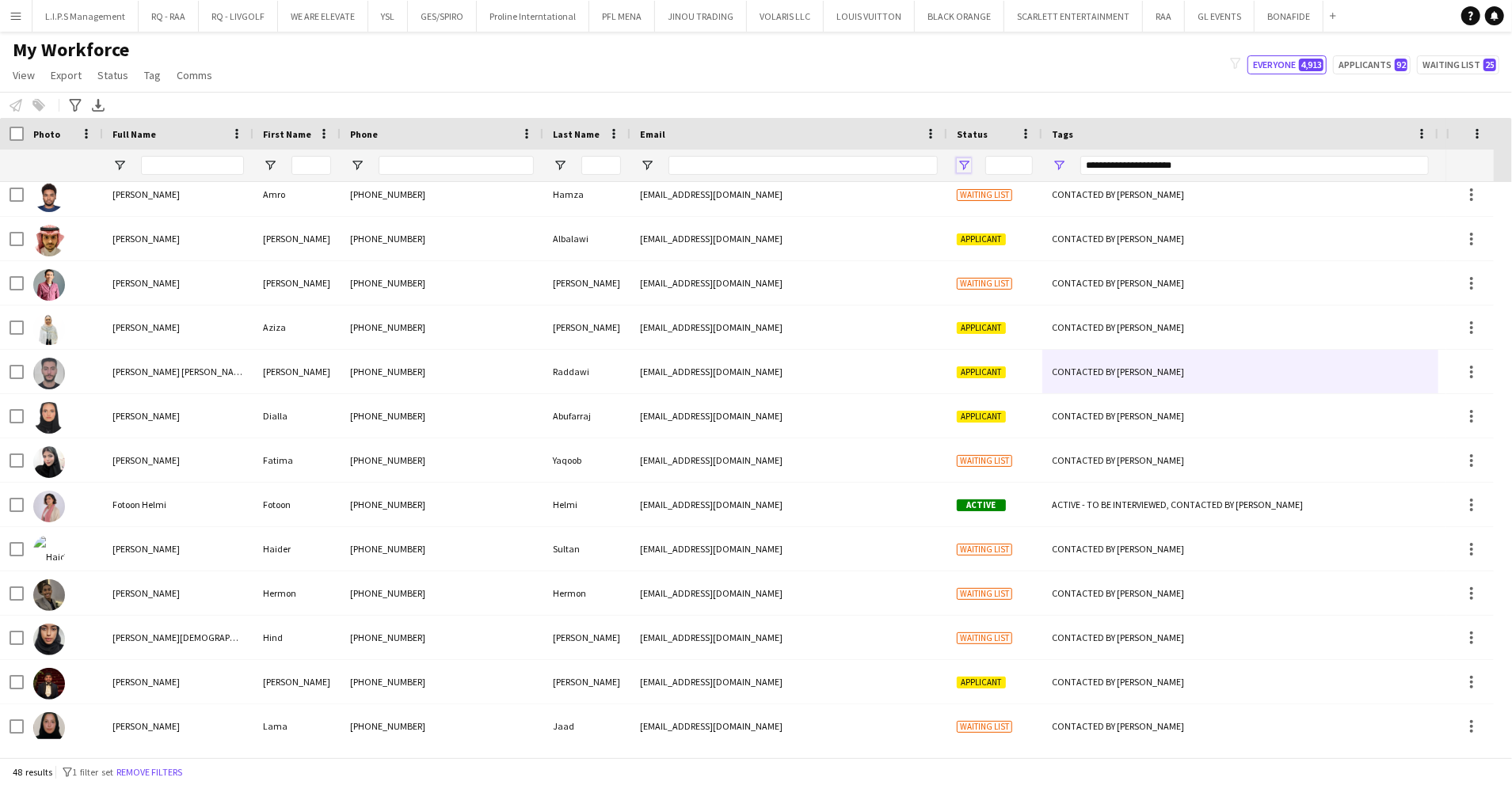
click at [956, 169] on span "Open Filter Menu" at bounding box center [963, 165] width 14 height 14
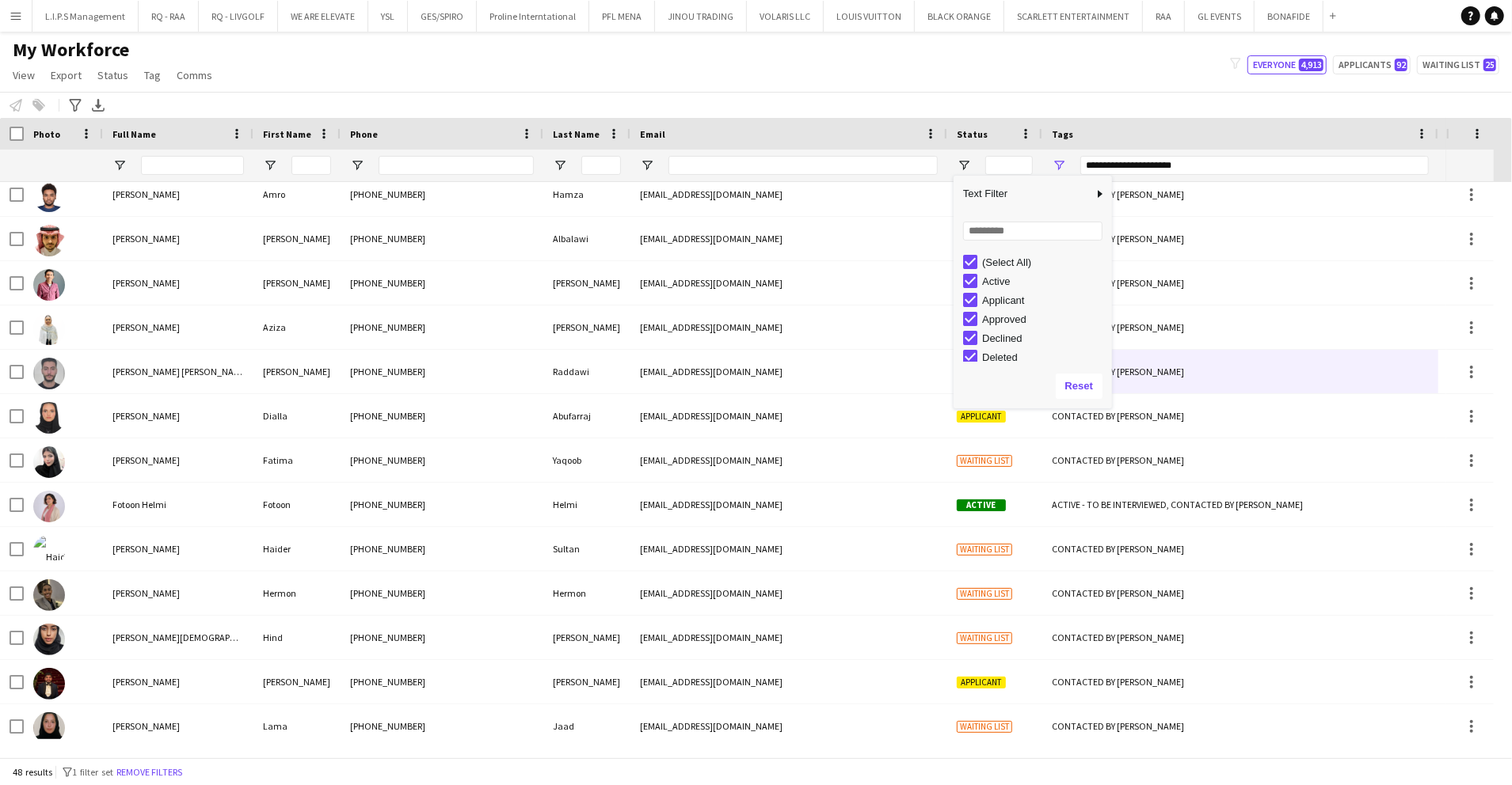
click at [998, 258] on div "(Select All)" at bounding box center [1044, 263] width 125 height 12
type input "***"
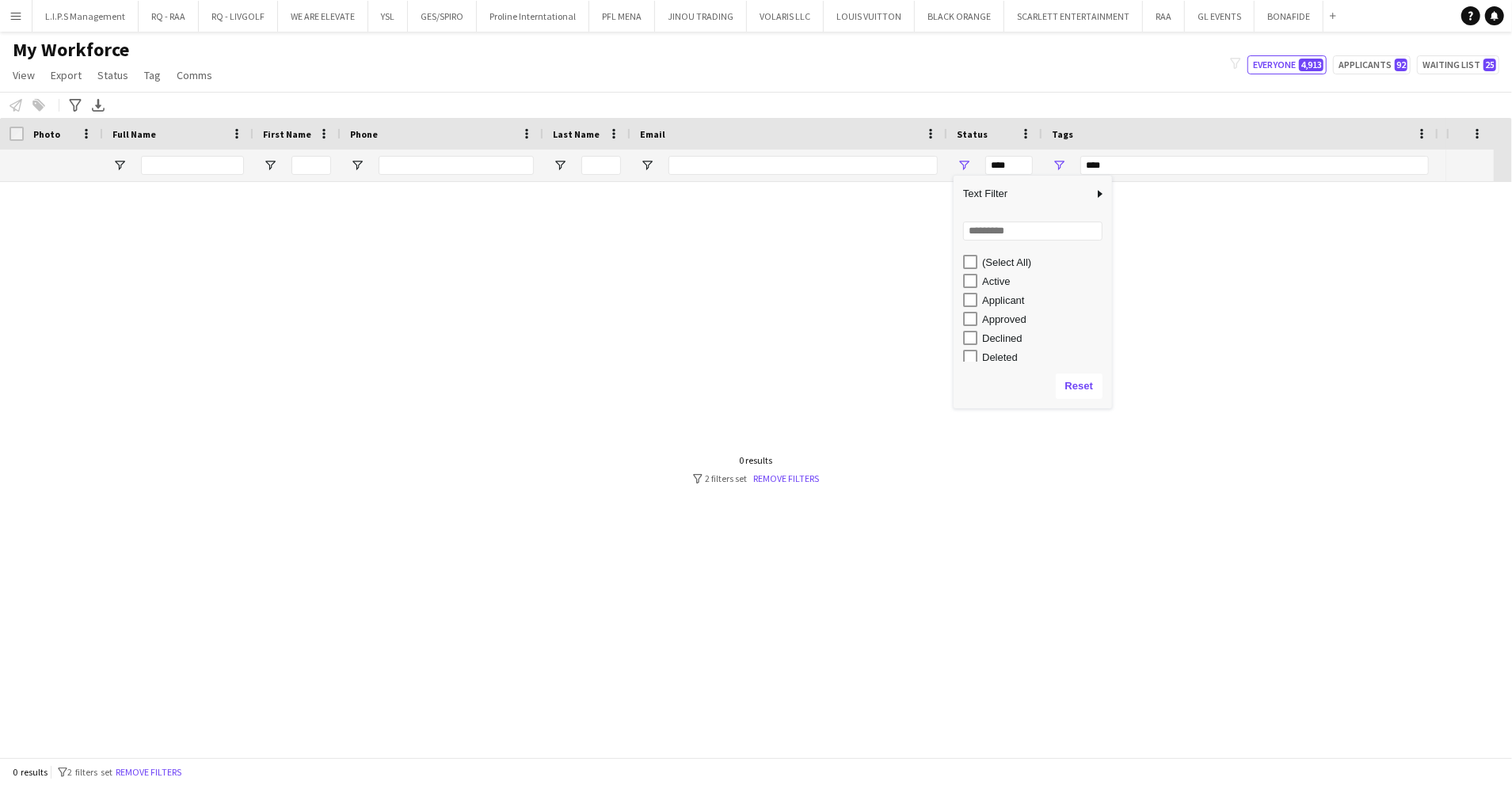
scroll to position [0, 0]
click at [162, 767] on button "Remove filters" at bounding box center [148, 772] width 72 height 18
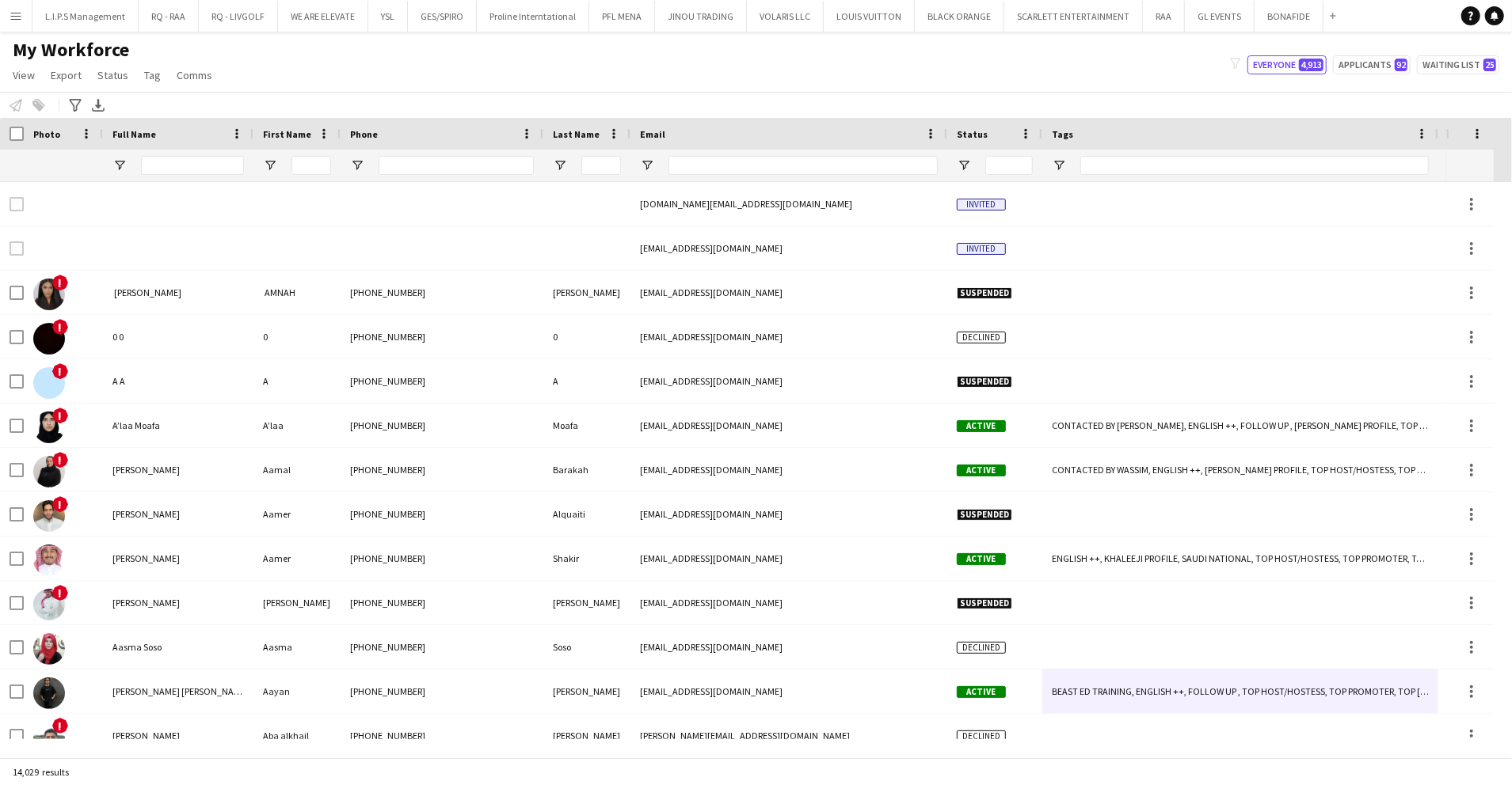
click at [963, 173] on div at bounding box center [994, 165] width 95 height 31
click at [962, 164] on span "Open Filter Menu" at bounding box center [963, 165] width 14 height 14
click at [997, 262] on div "(Select All)" at bounding box center [1044, 263] width 125 height 12
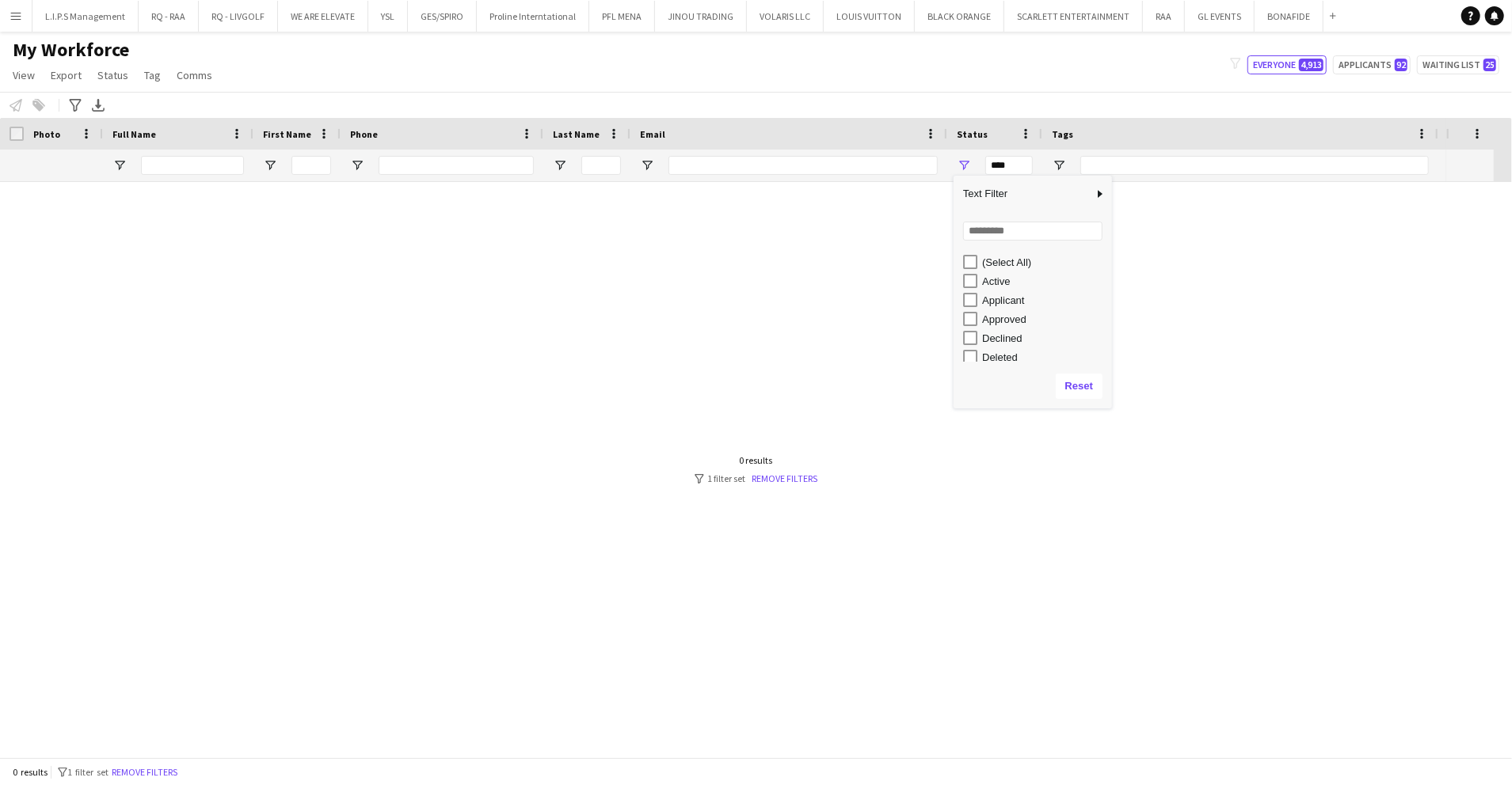
scroll to position [100, 0]
click at [1007, 275] on div "In progress" at bounding box center [1044, 277] width 125 height 12
type input "**********"
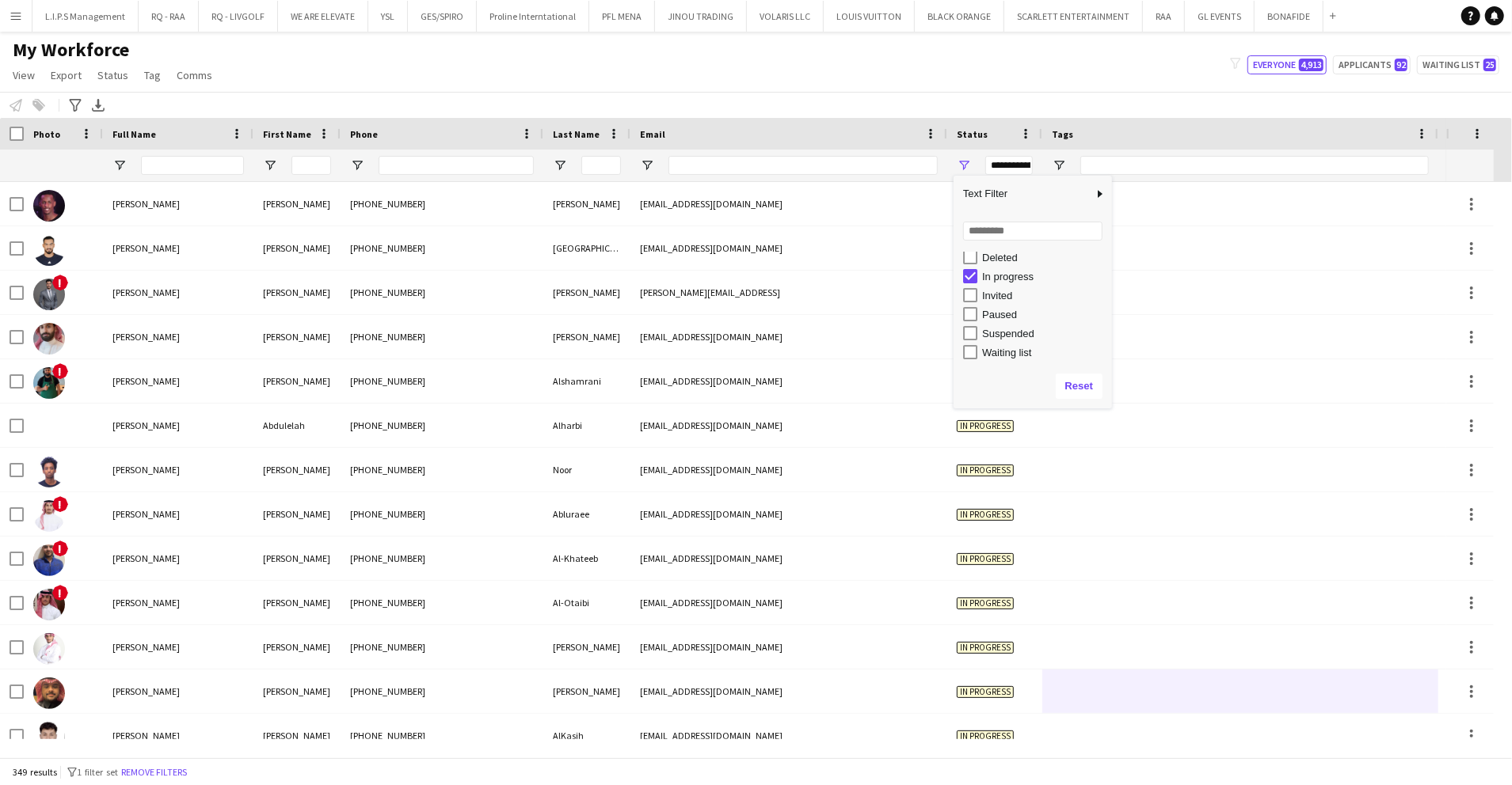
click at [668, 69] on div "My Workforce View Views Default view Basic Export View Full Name TAGS Test New …" at bounding box center [756, 65] width 1512 height 54
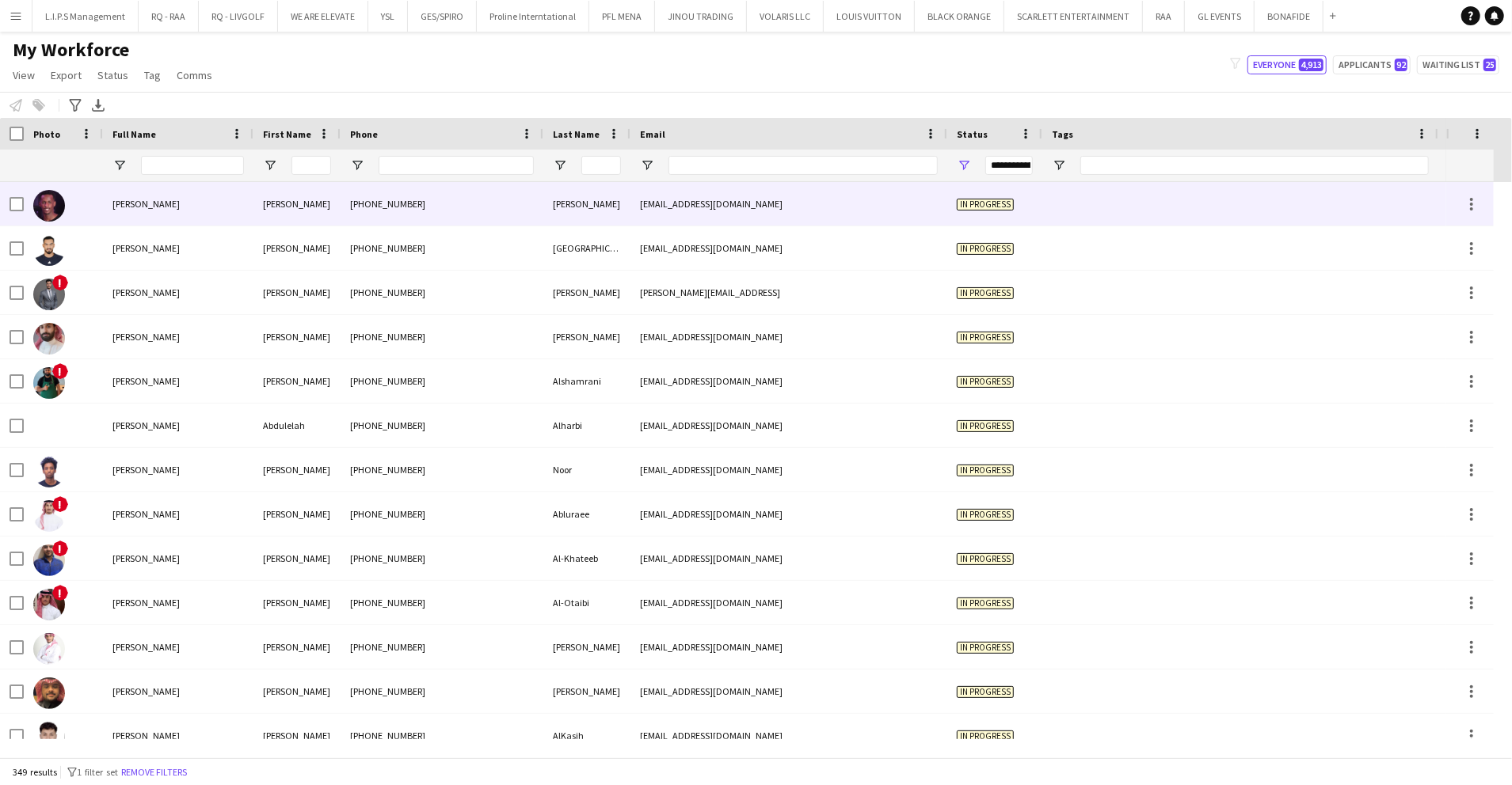
click at [706, 207] on div "[EMAIL_ADDRESS][DOMAIN_NAME]" at bounding box center [789, 203] width 317 height 43
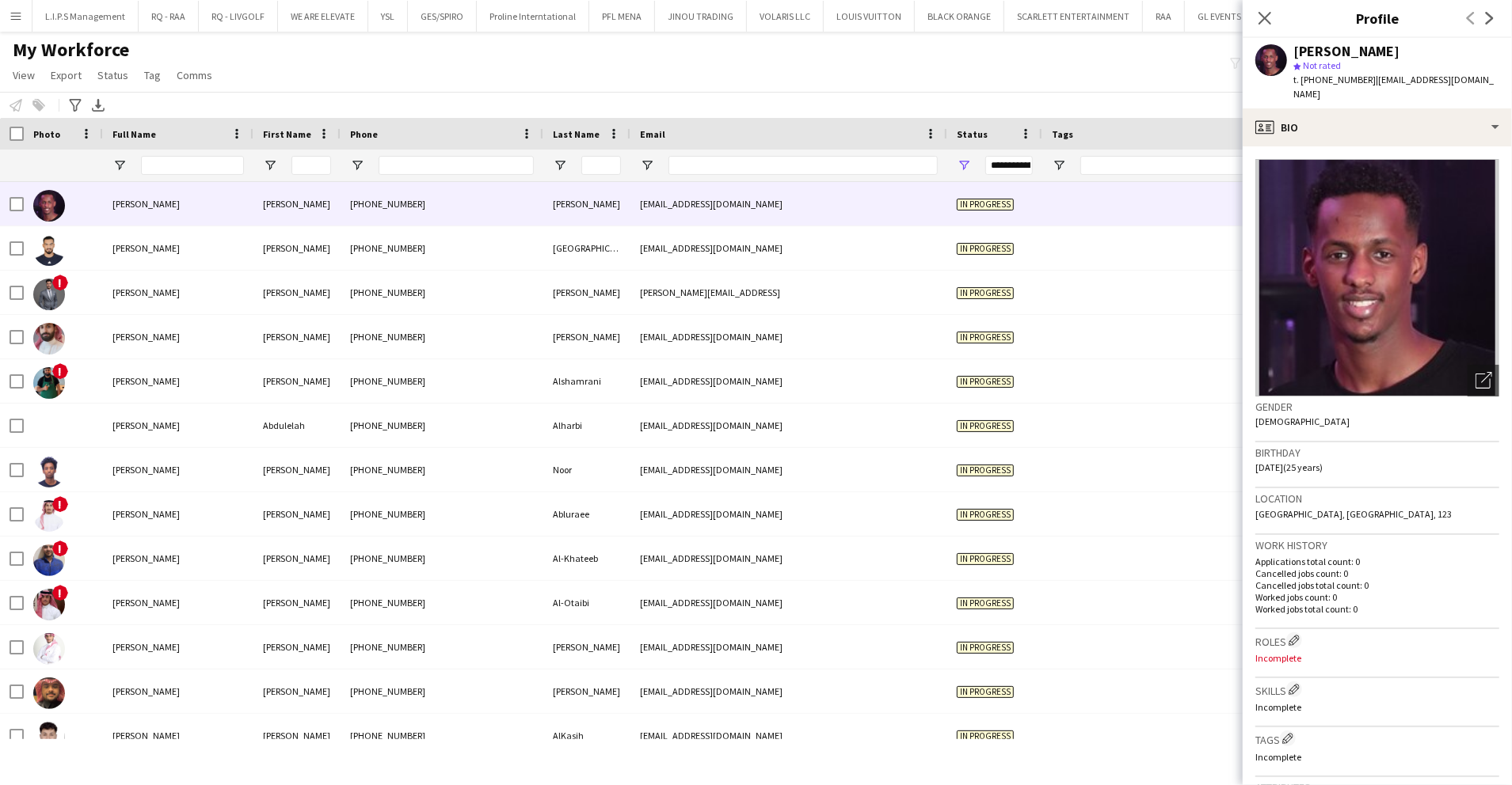
click at [60, 776] on div "Menu Boards Boards Boards All jobs Status Workforce Workforce My Workforce Recr…" at bounding box center [756, 392] width 1512 height 785
click at [1263, 20] on icon at bounding box center [1265, 18] width 15 height 15
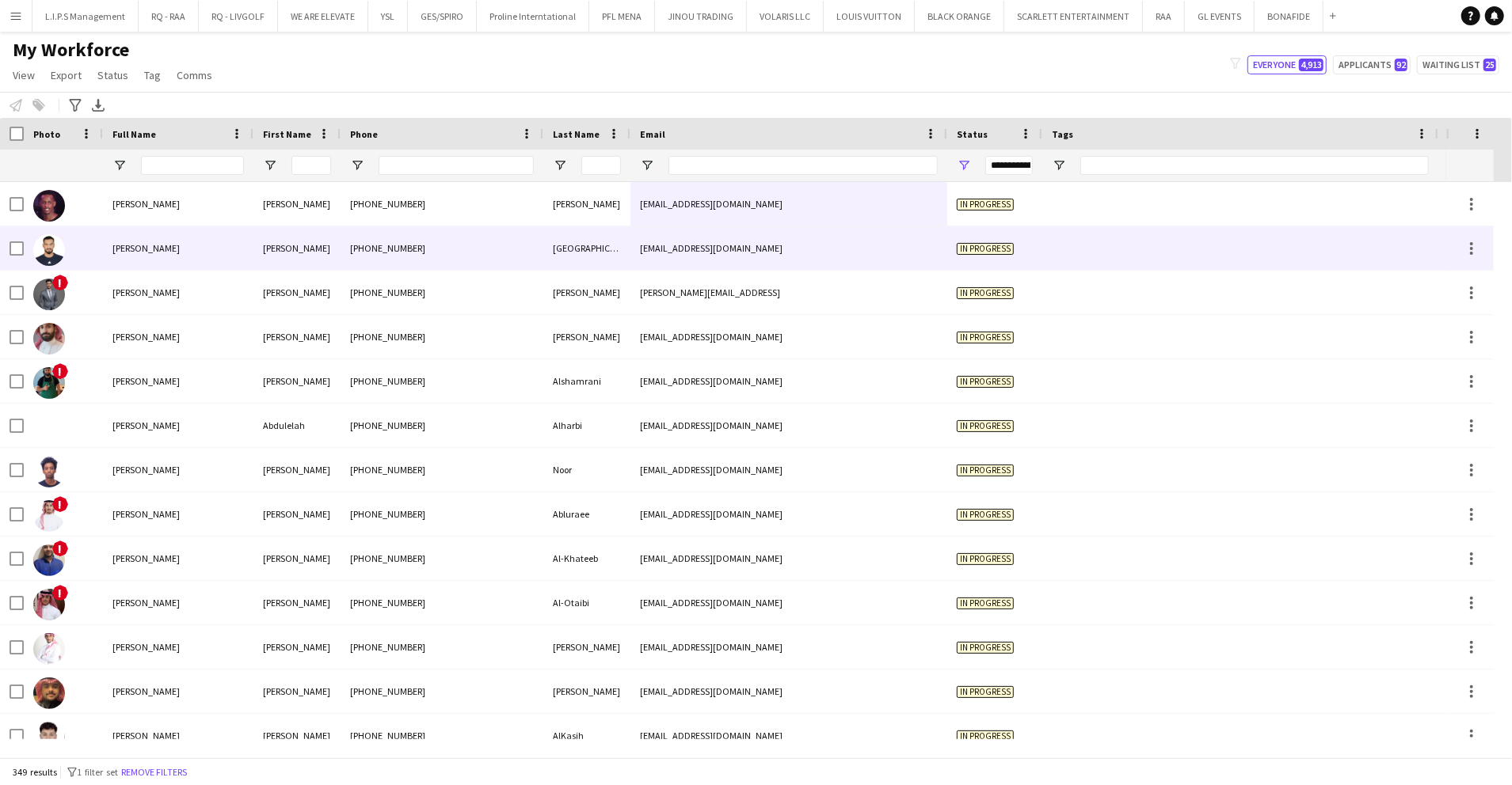
click at [184, 255] on div "[PERSON_NAME]" at bounding box center [179, 247] width 151 height 43
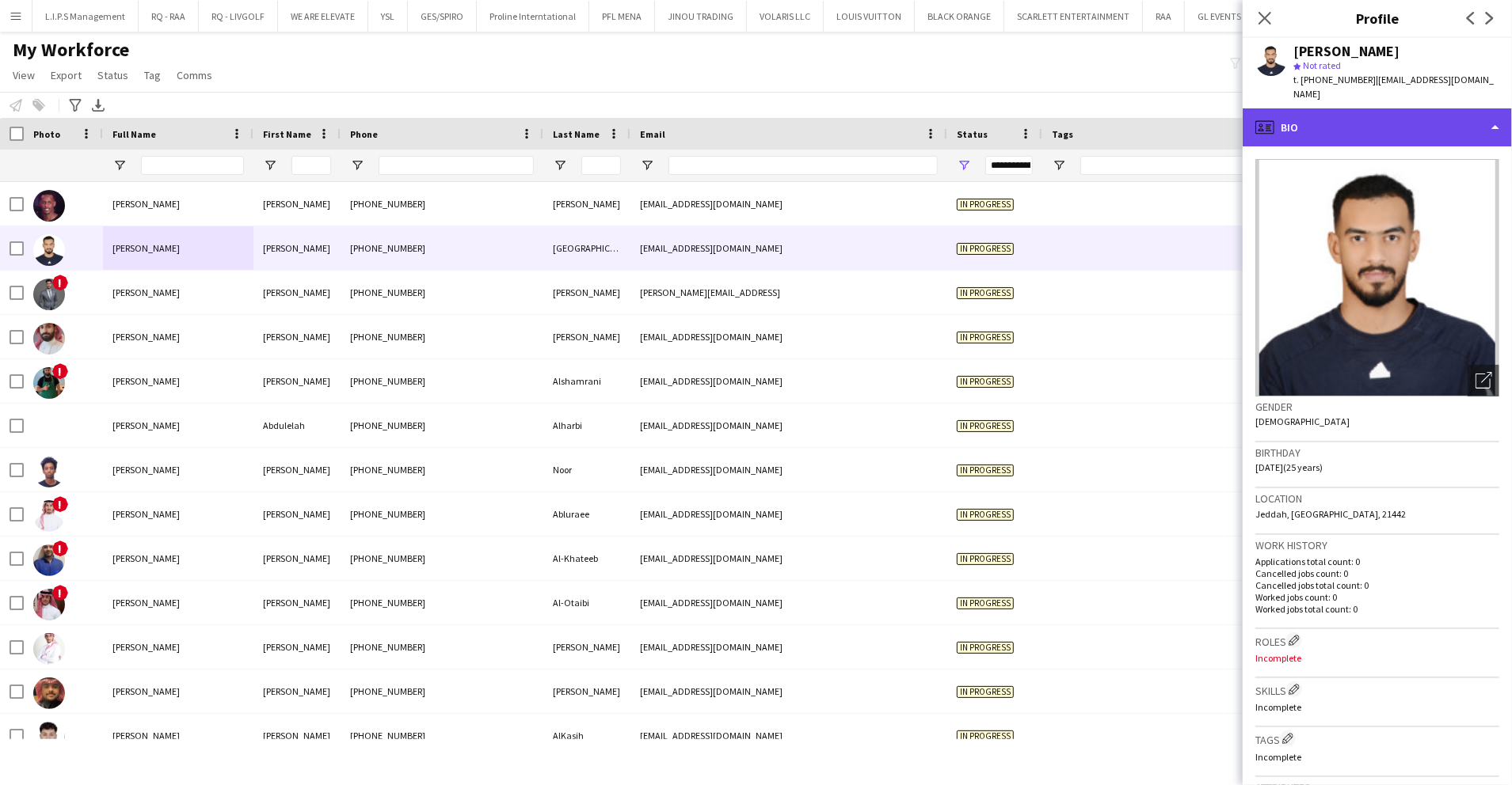
click at [1391, 128] on div "profile Bio" at bounding box center [1377, 127] width 269 height 38
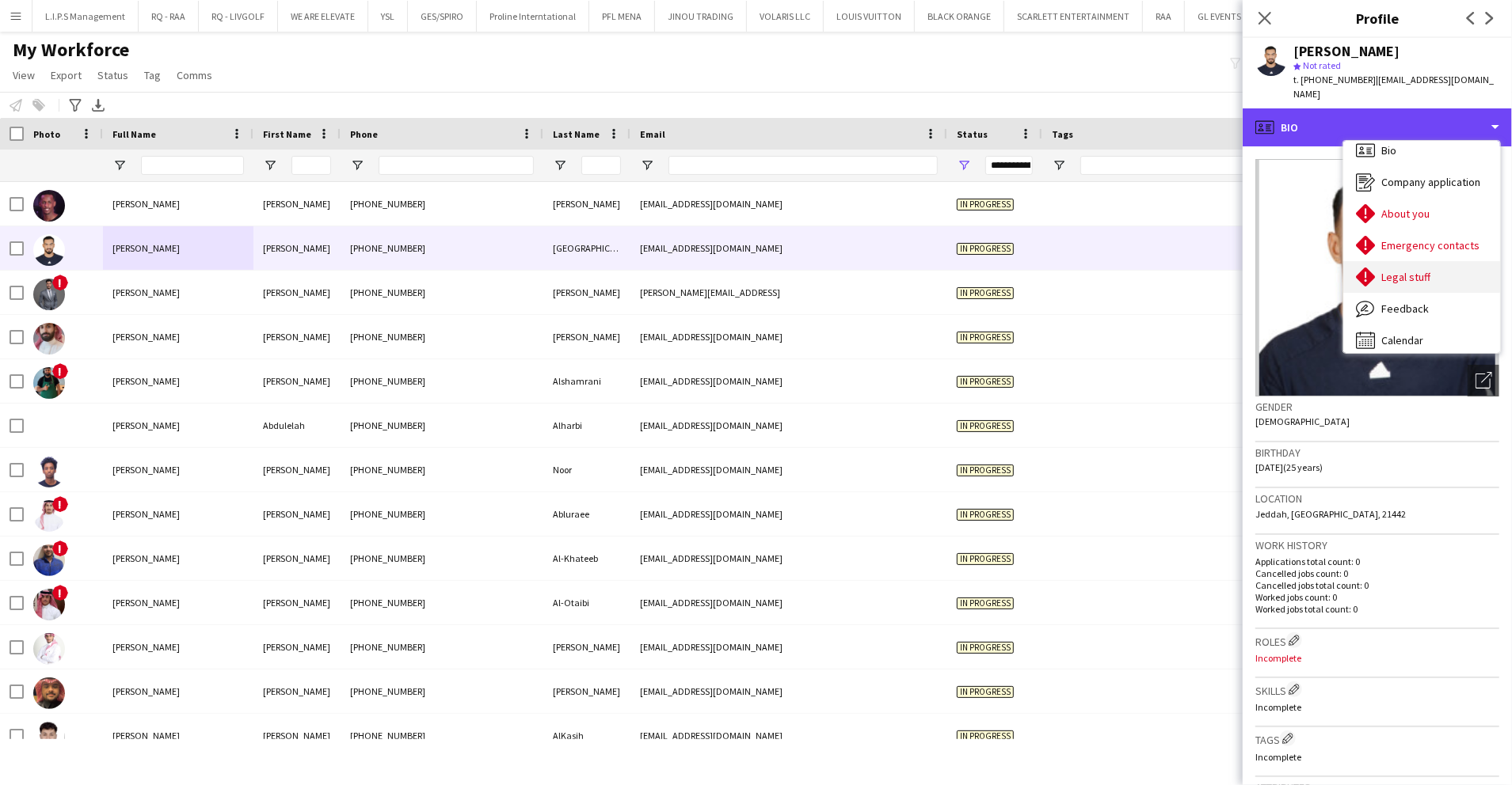
scroll to position [22, 0]
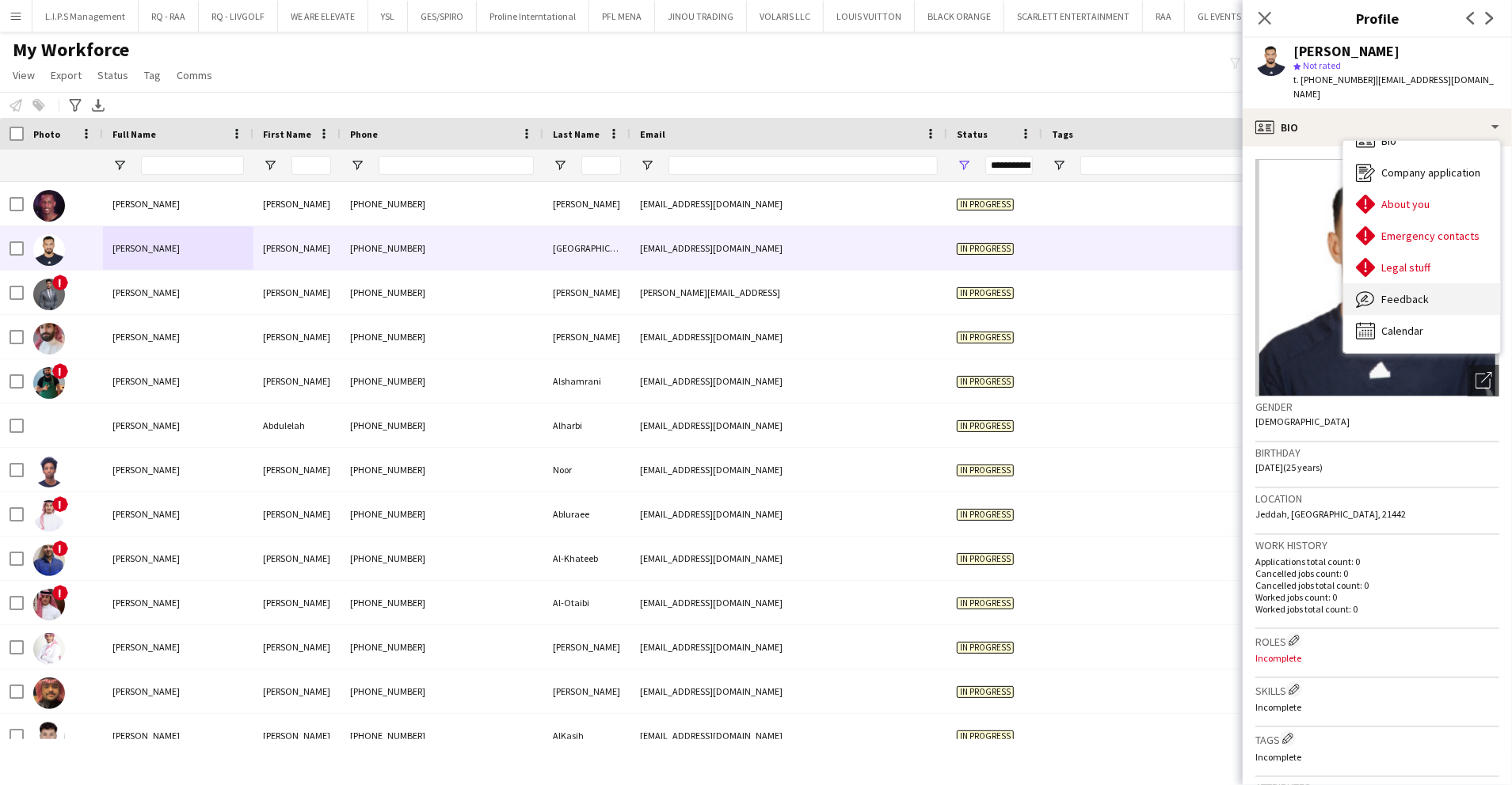
click at [1400, 290] on div "Feedback Feedback" at bounding box center [1421, 299] width 157 height 31
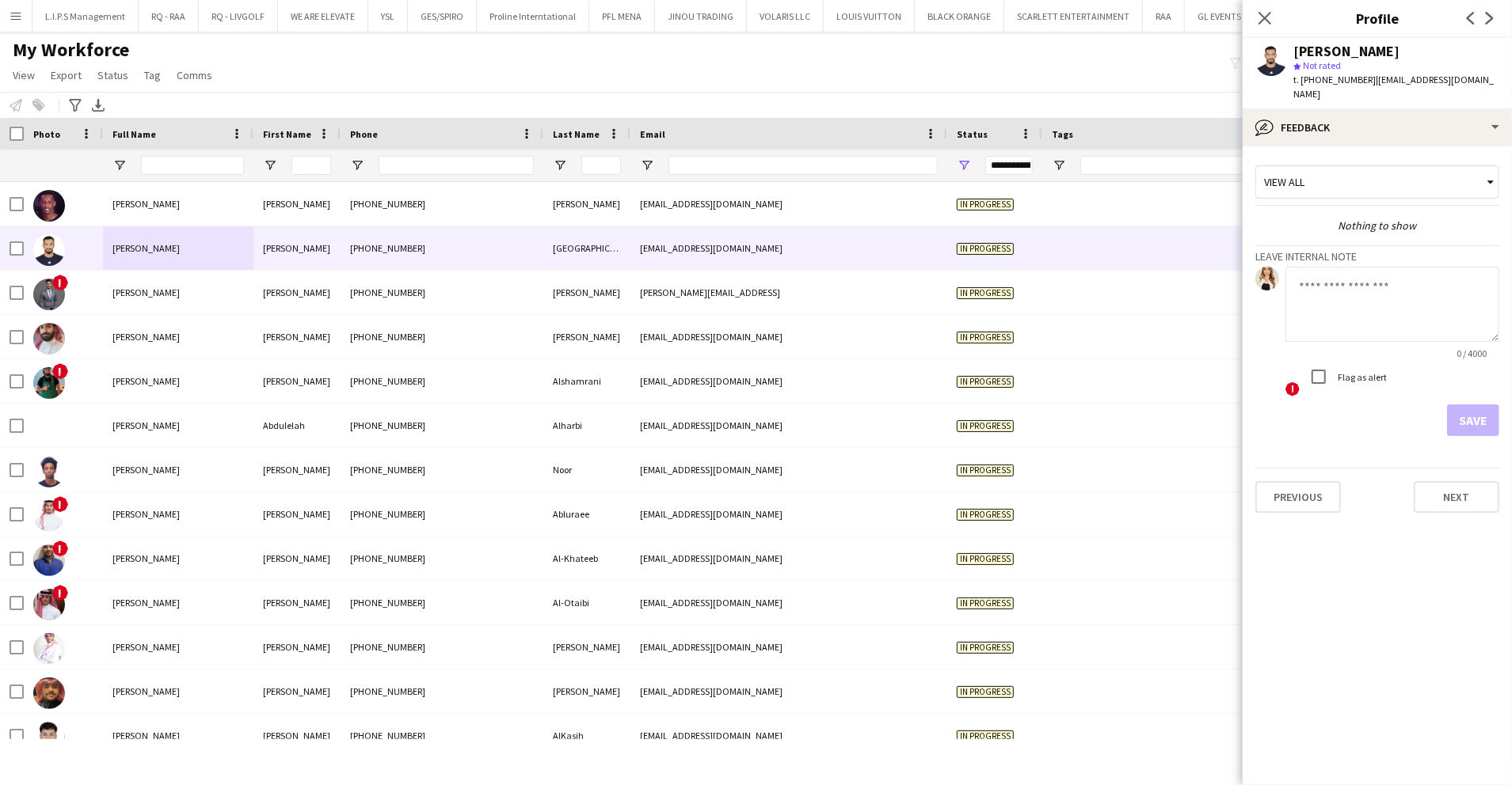
click at [1360, 335] on textarea at bounding box center [1392, 304] width 213 height 75
click at [1373, 290] on textarea "**********" at bounding box center [1392, 304] width 213 height 75
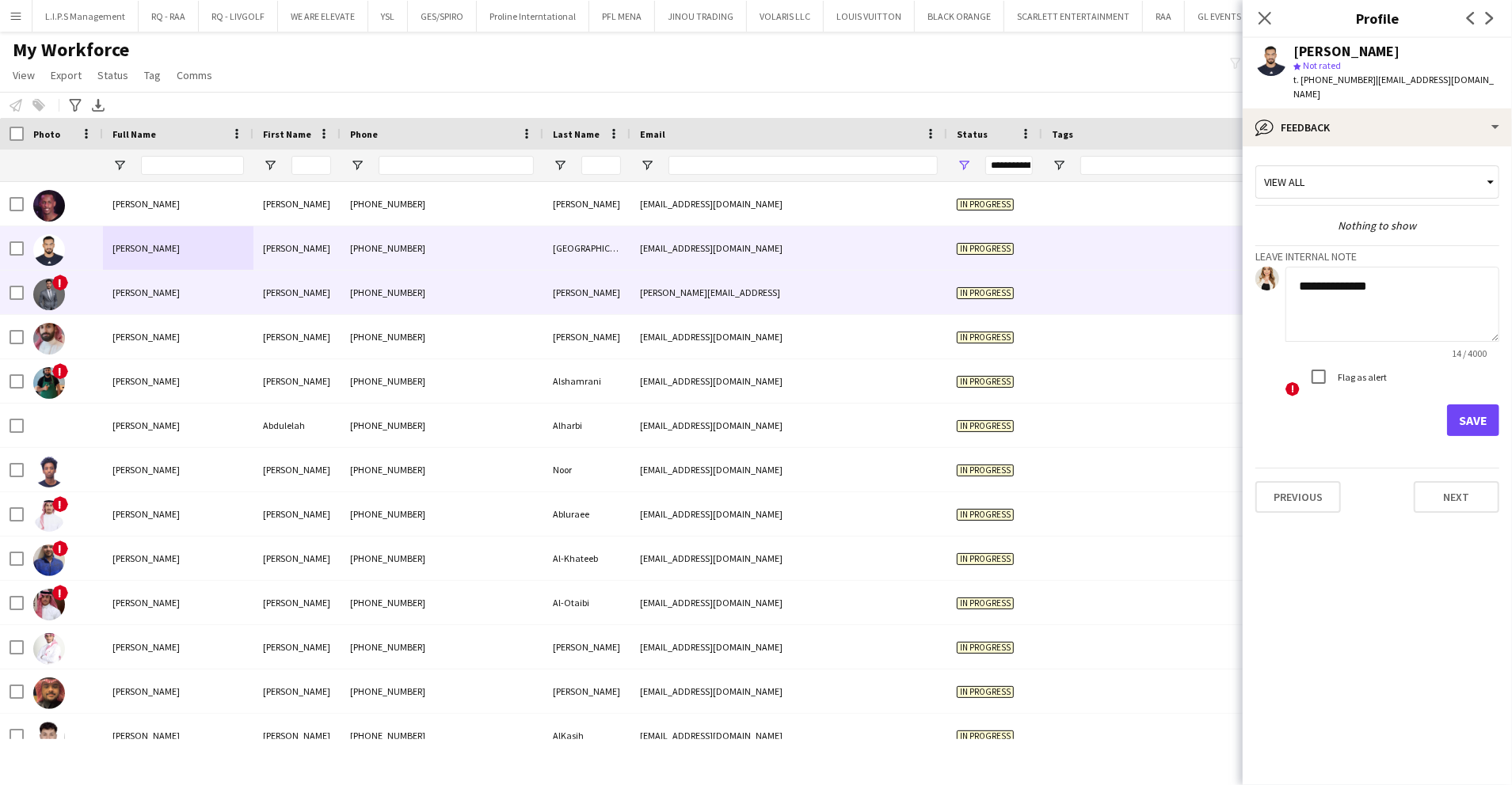
type textarea "**********"
click at [1030, 279] on div "In progress" at bounding box center [994, 292] width 95 height 43
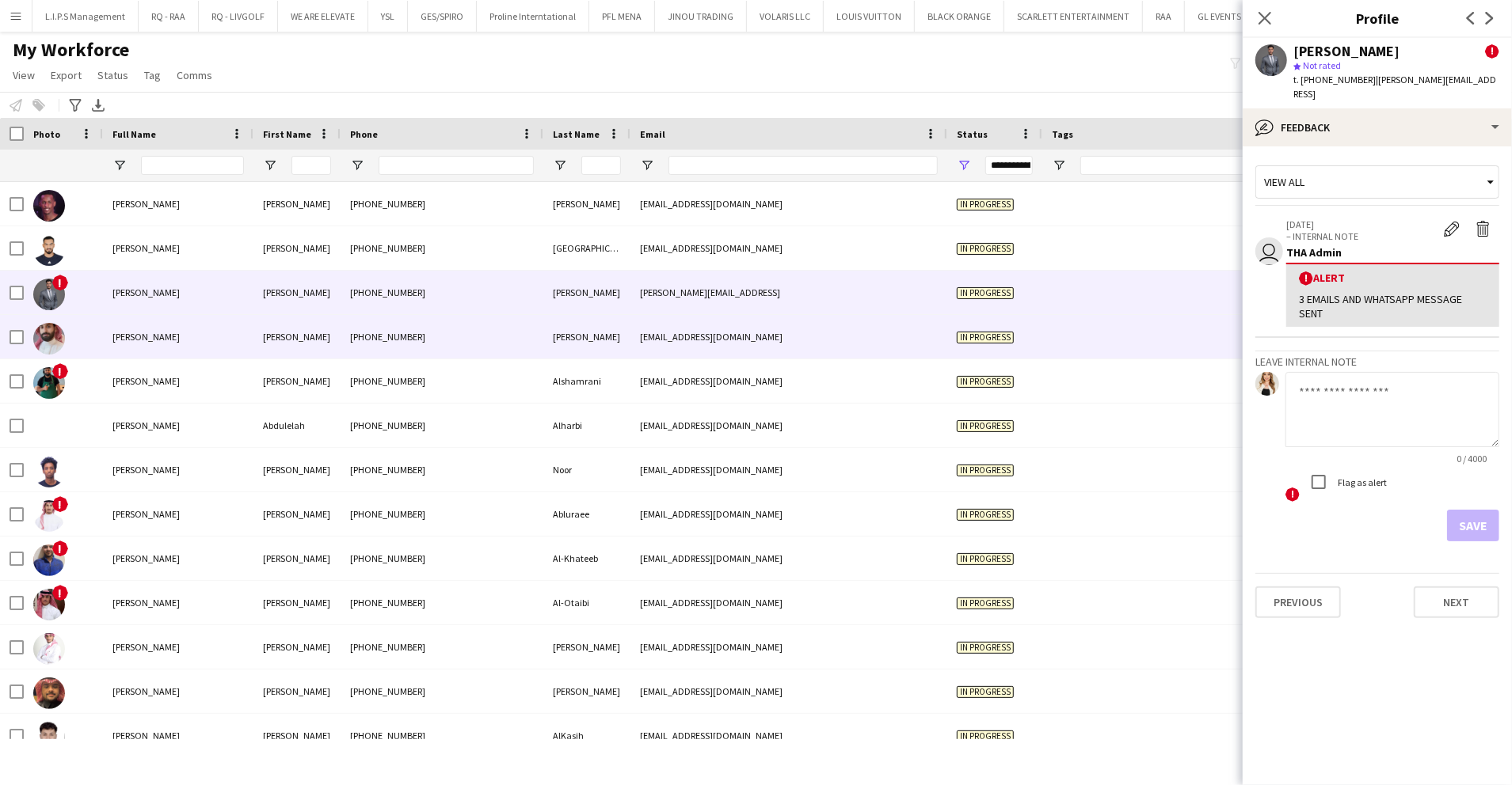
click at [854, 346] on div "[EMAIL_ADDRESS][DOMAIN_NAME]" at bounding box center [789, 336] width 317 height 43
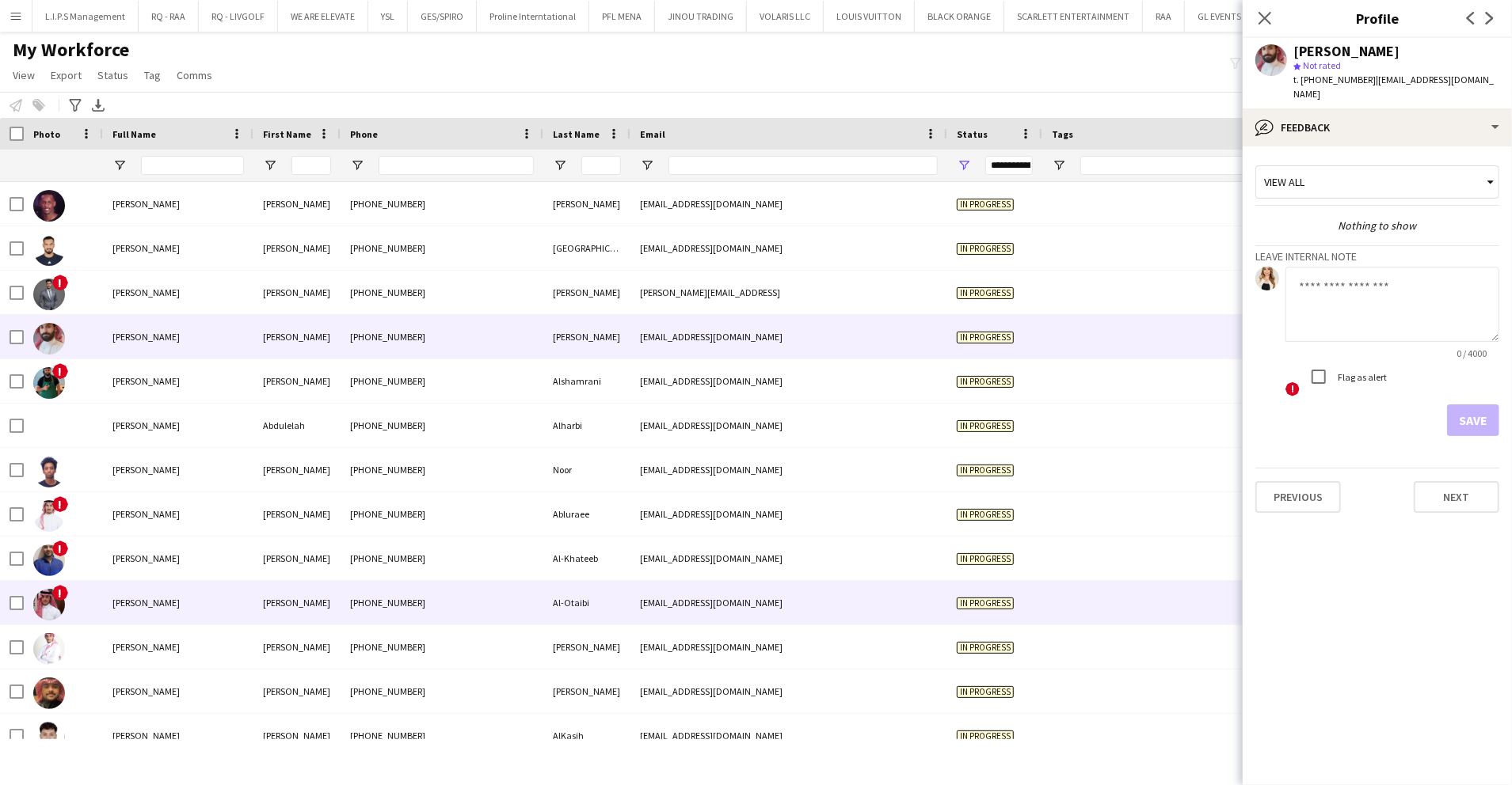
click at [263, 608] on div "[PERSON_NAME]" at bounding box center [296, 602] width 87 height 43
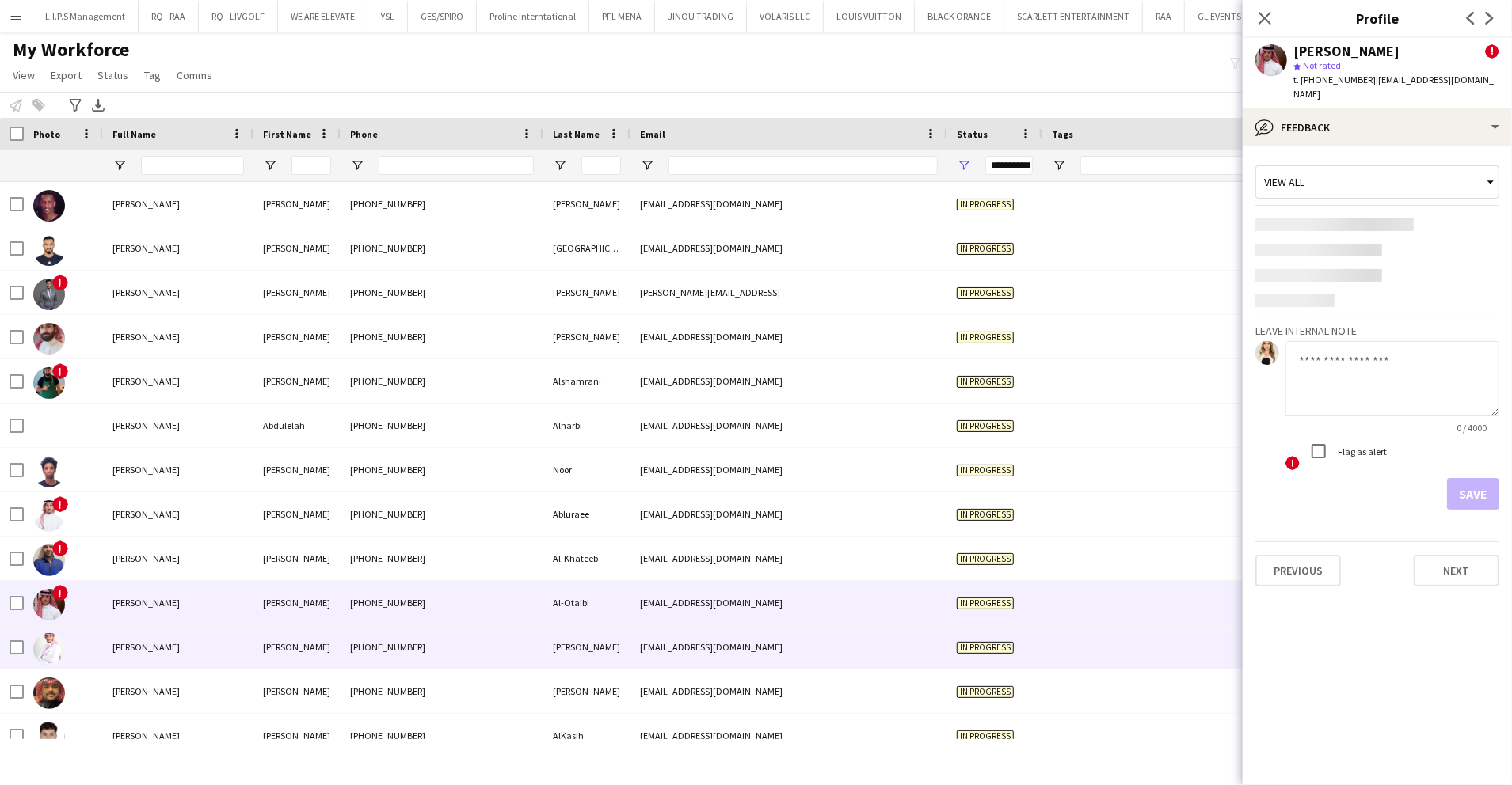
click at [270, 646] on div "[PERSON_NAME]" at bounding box center [296, 647] width 87 height 43
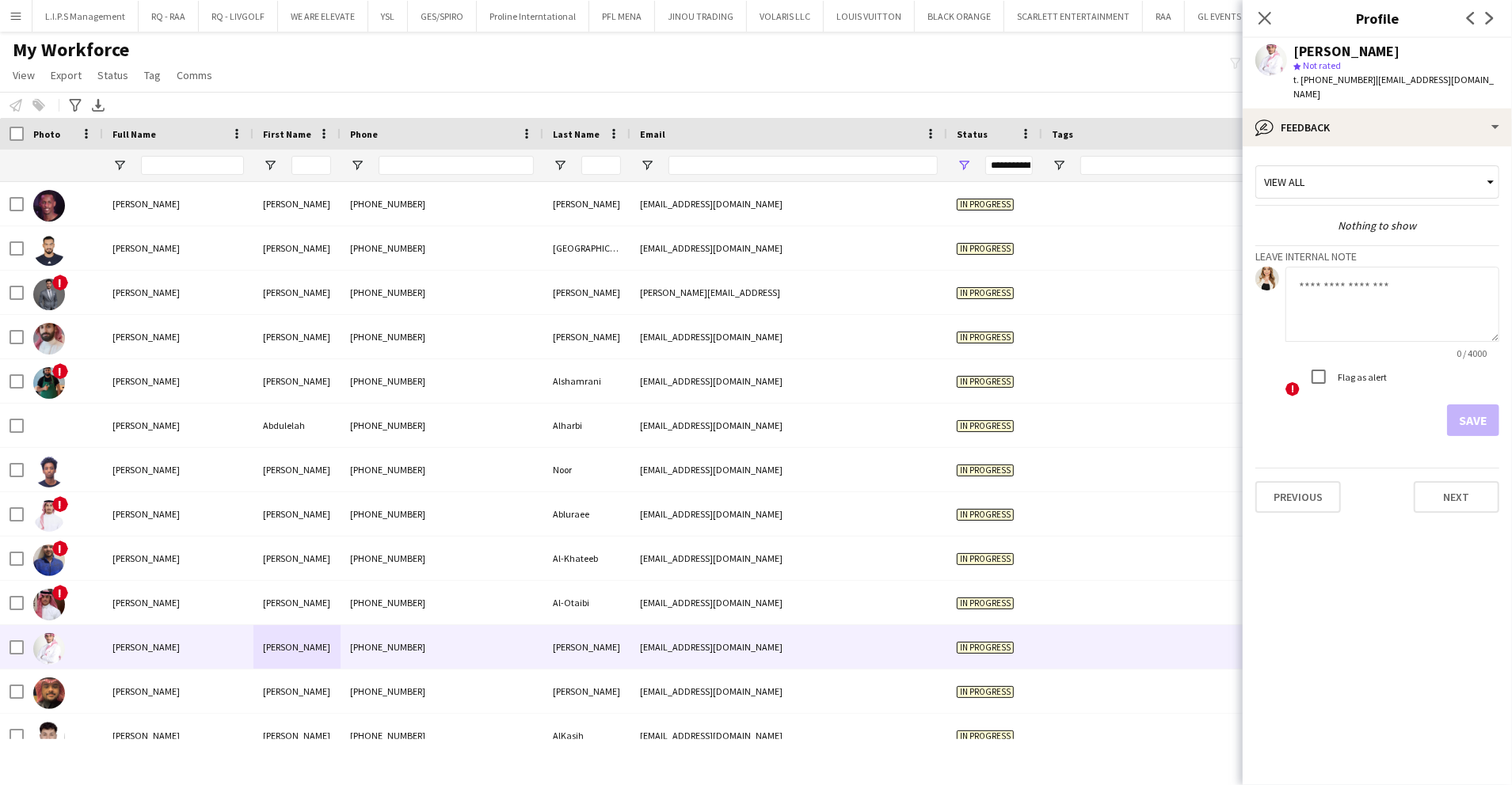
click at [8, 130] on div at bounding box center [12, 133] width 24 height 31
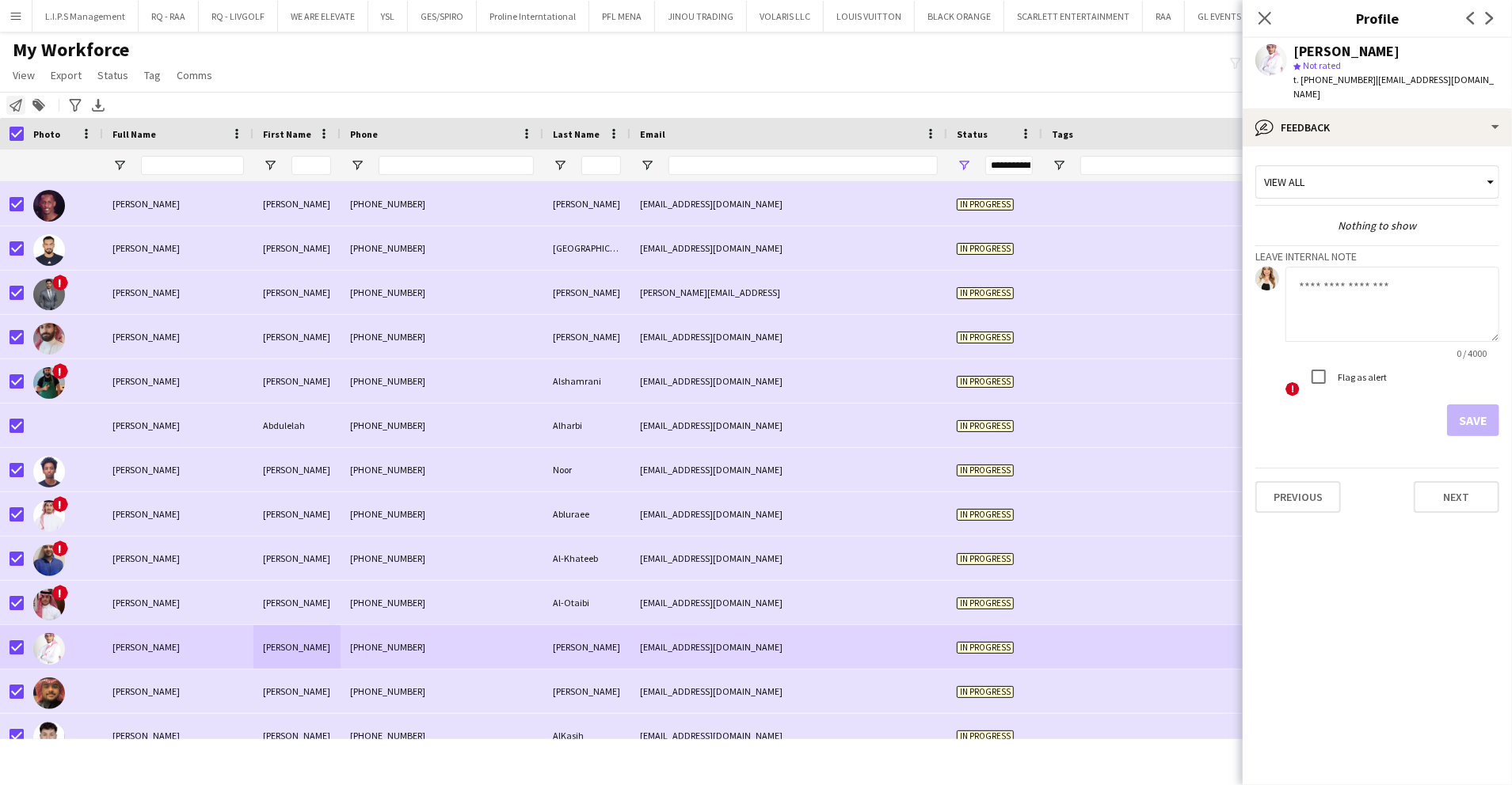
click at [10, 105] on icon at bounding box center [15, 105] width 13 height 13
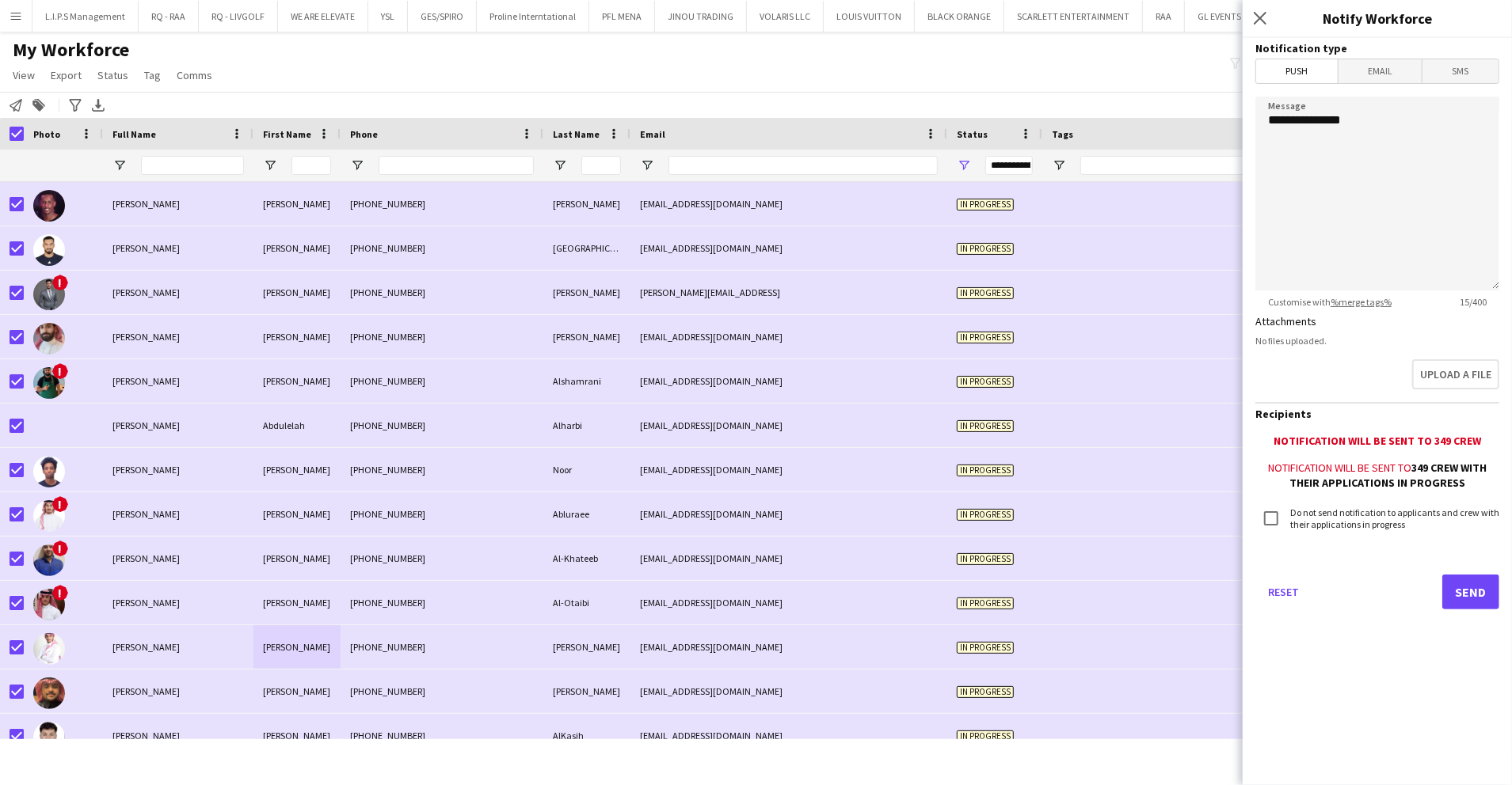
drag, startPoint x: 1346, startPoint y: 65, endPoint x: 1342, endPoint y: 57, distance: 8.9
click at [1349, 65] on span "Email" at bounding box center [1380, 71] width 84 height 24
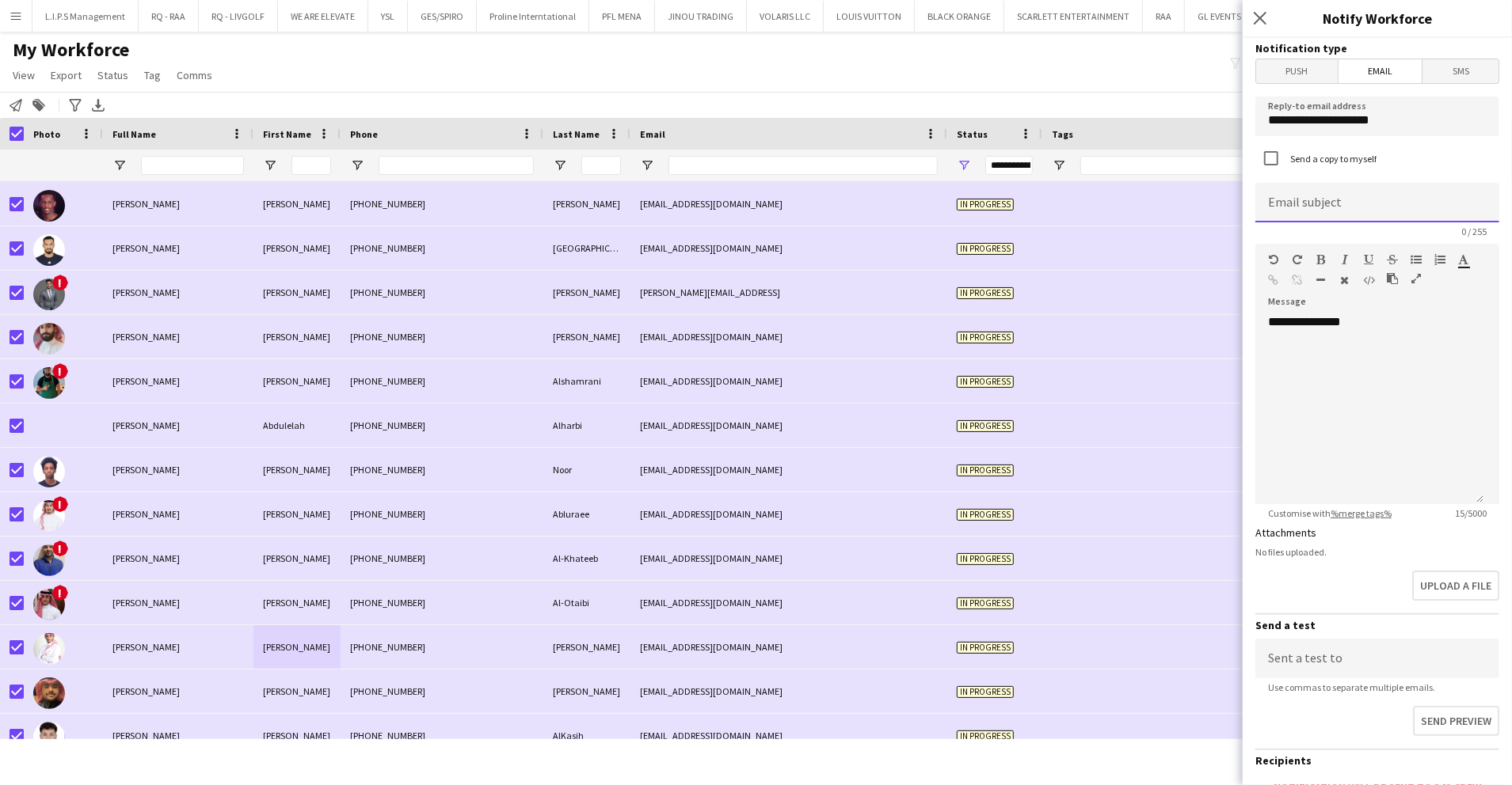
click at [1291, 199] on input at bounding box center [1377, 202] width 244 height 40
drag, startPoint x: 1266, startPoint y: 24, endPoint x: 1247, endPoint y: 55, distance: 36.4
click at [1266, 25] on icon at bounding box center [1260, 18] width 13 height 13
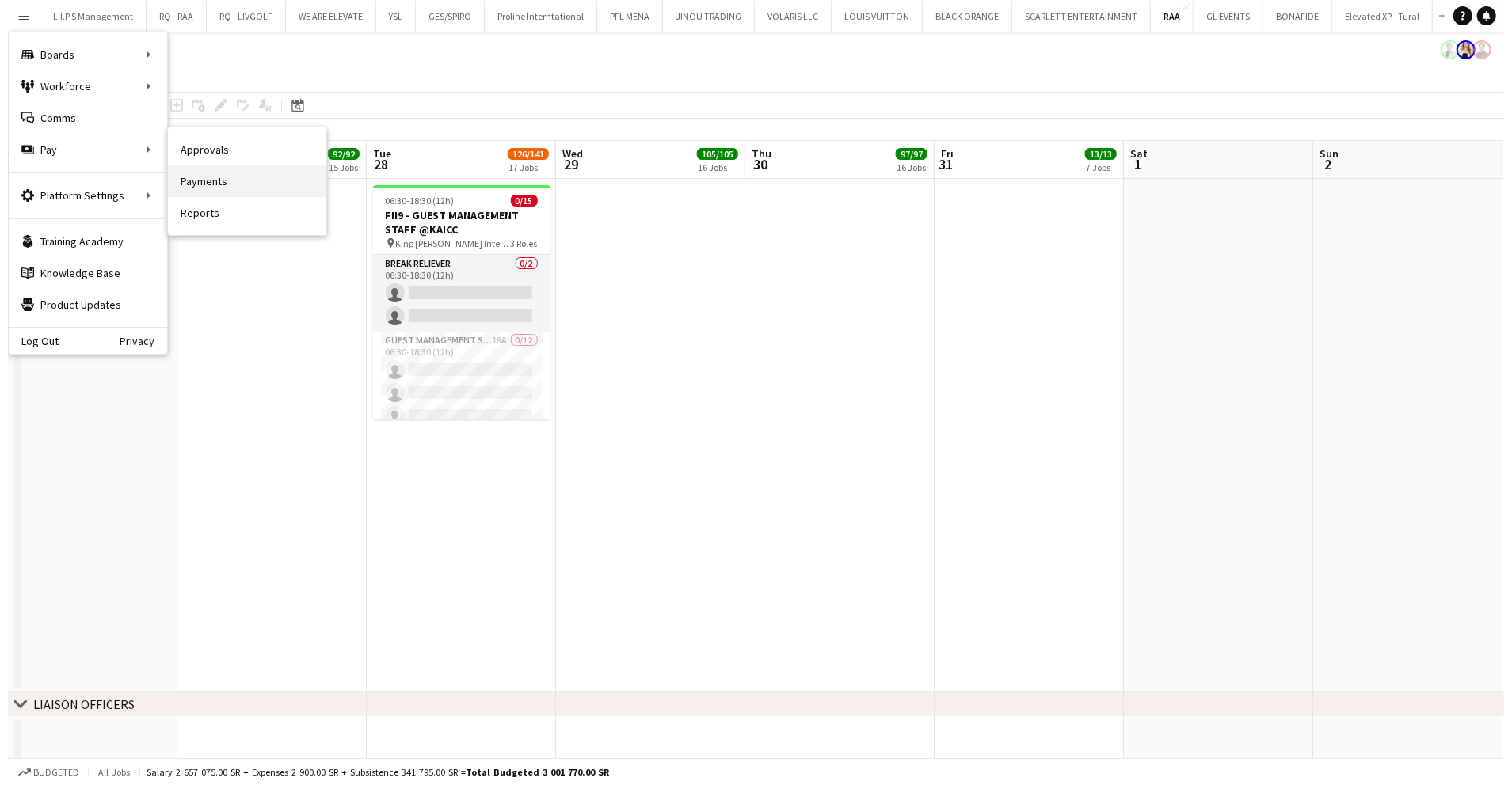
scroll to position [315, 0]
click at [220, 218] on link "Reports" at bounding box center [239, 213] width 158 height 31
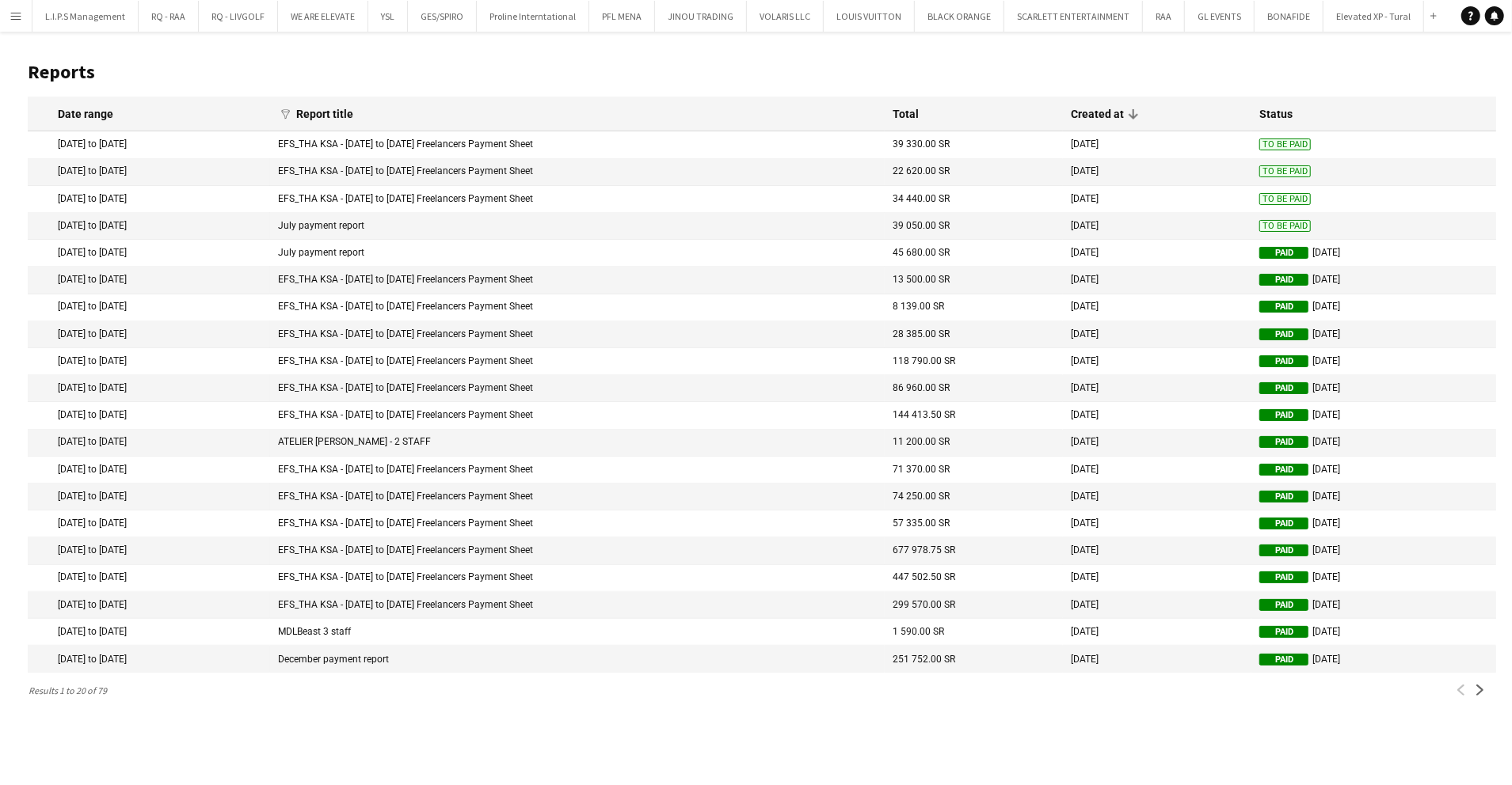
click at [1, 23] on button "Menu" at bounding box center [15, 15] width 31 height 31
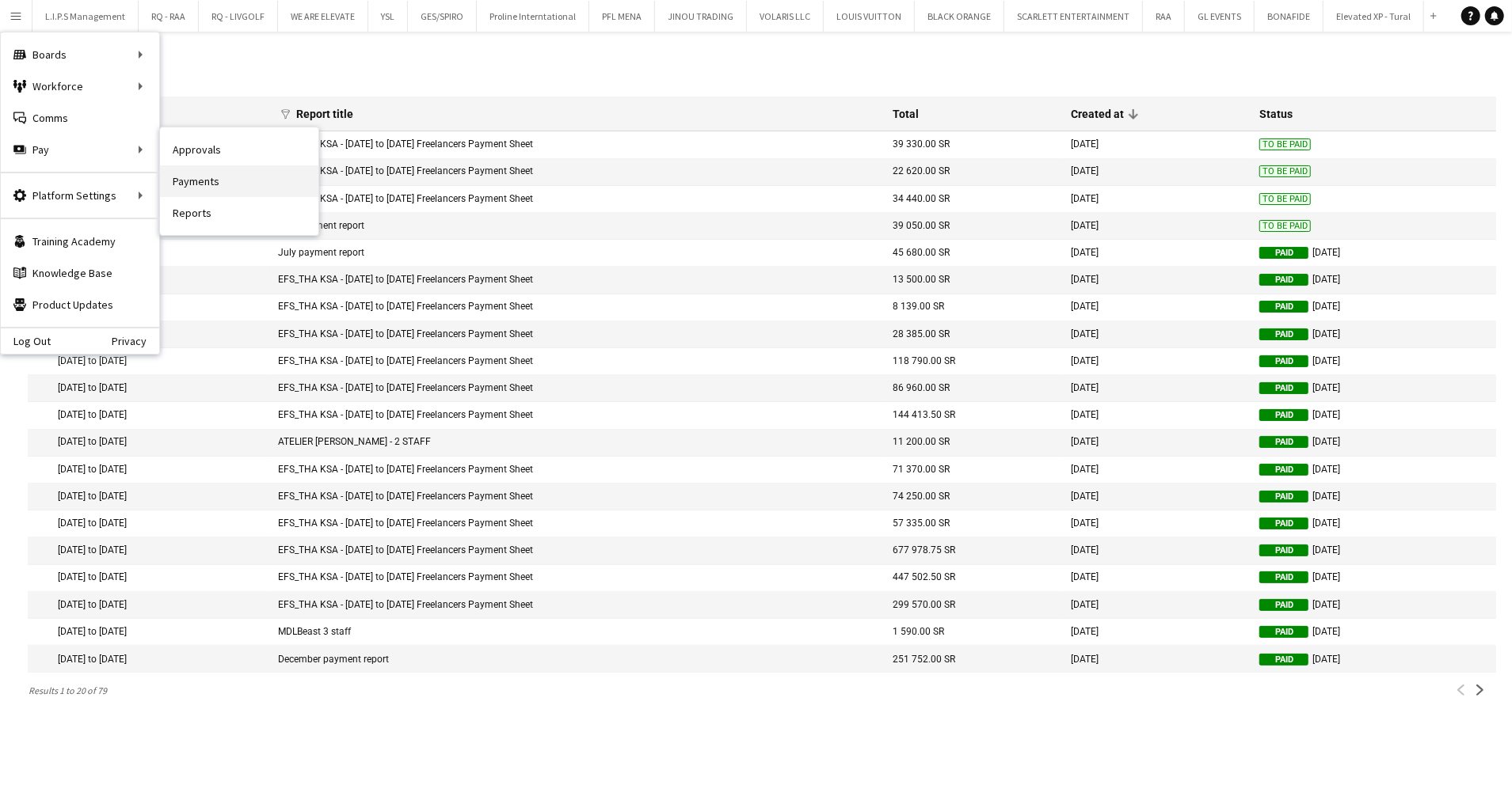
click at [213, 177] on link "Payments" at bounding box center [239, 180] width 158 height 31
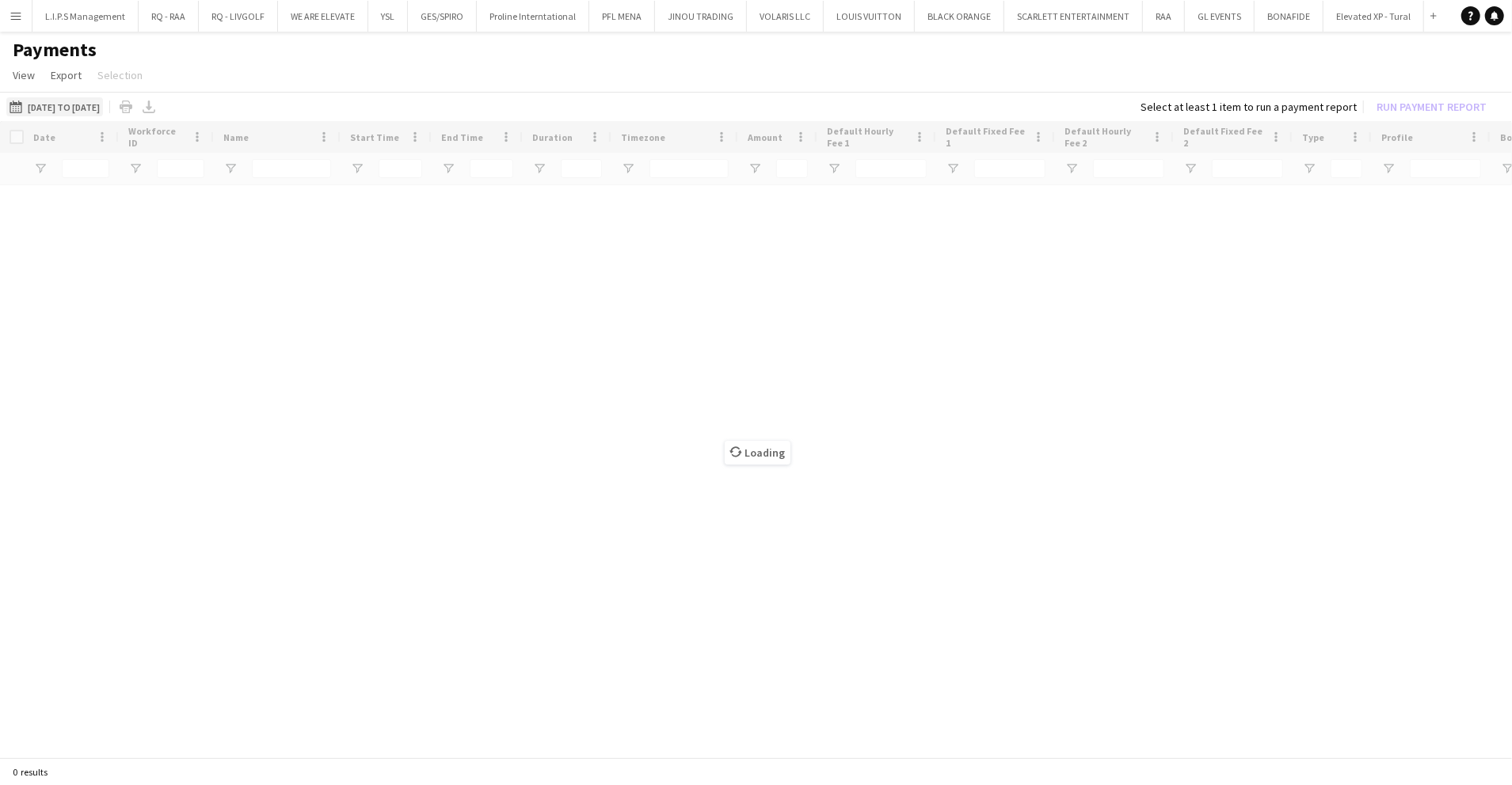
click at [103, 102] on button "01-09-2025 to 18-09-2025 01-09-2025 to 18-09-2025" at bounding box center [54, 107] width 97 height 19
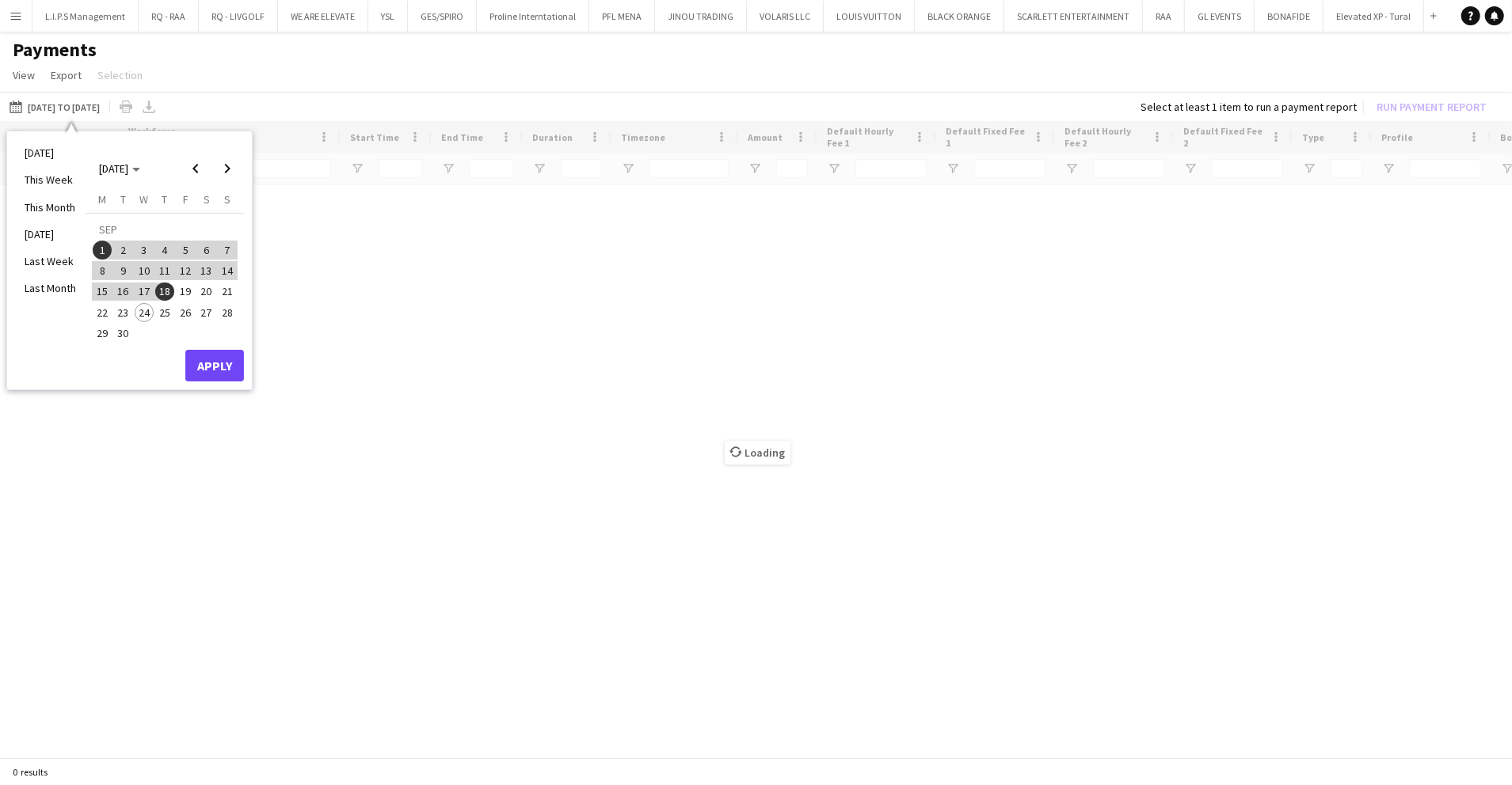
click at [185, 291] on span "19" at bounding box center [186, 292] width 19 height 19
click at [125, 334] on span "30" at bounding box center [124, 333] width 19 height 19
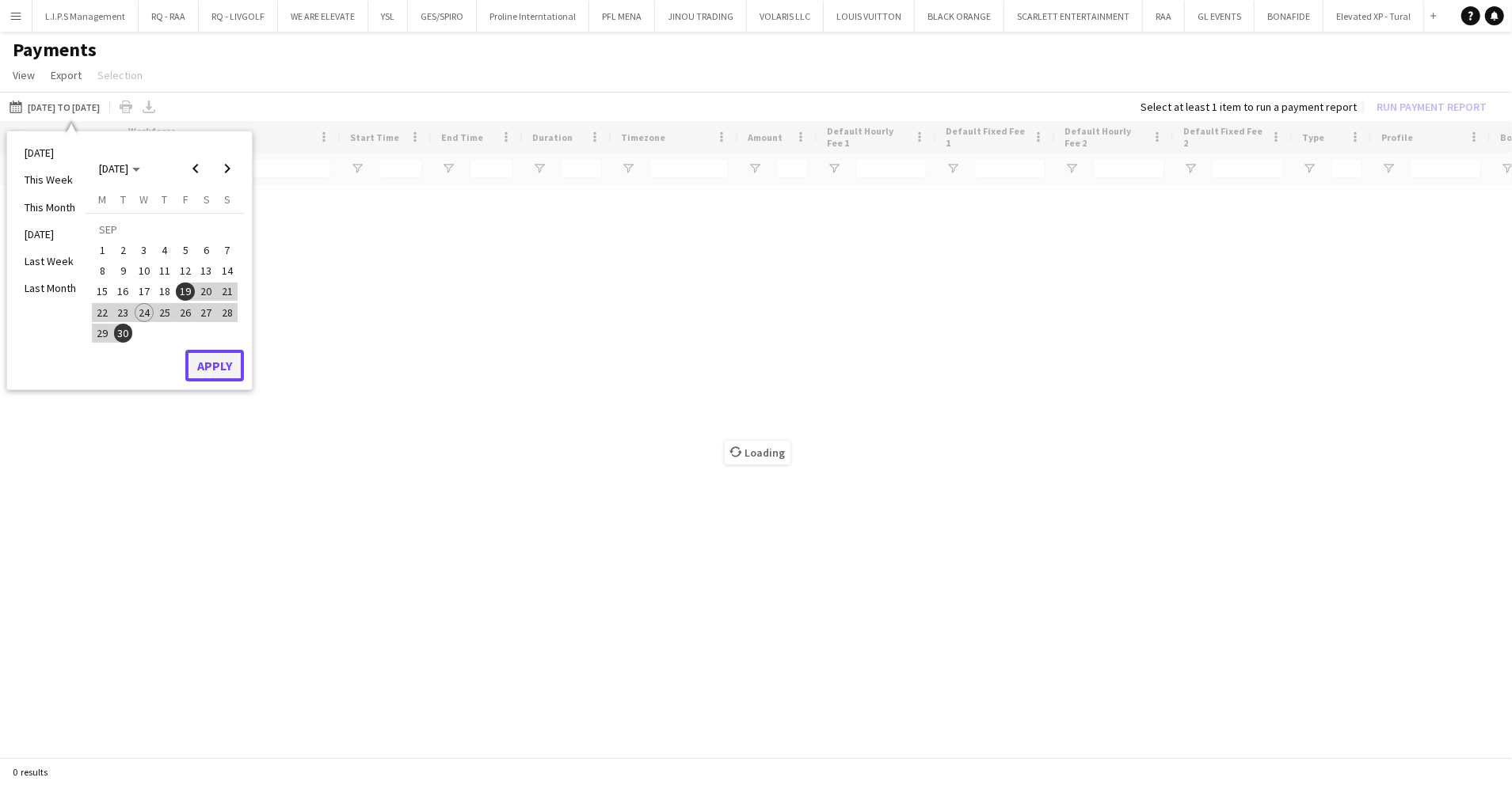
click at [224, 362] on button "Apply" at bounding box center [214, 365] width 58 height 31
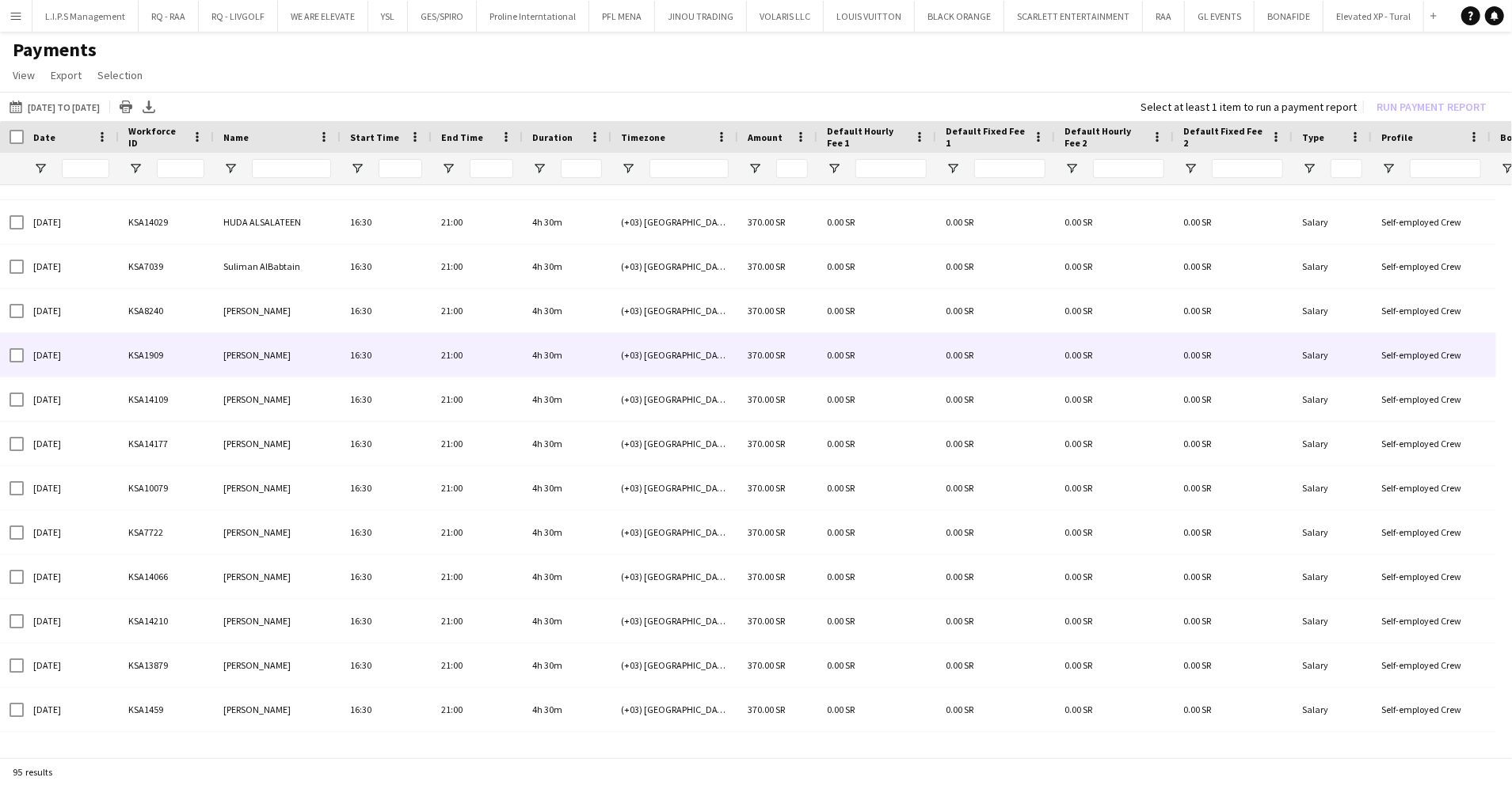
scroll to position [1055, 0]
